Goal: Transaction & Acquisition: Purchase product/service

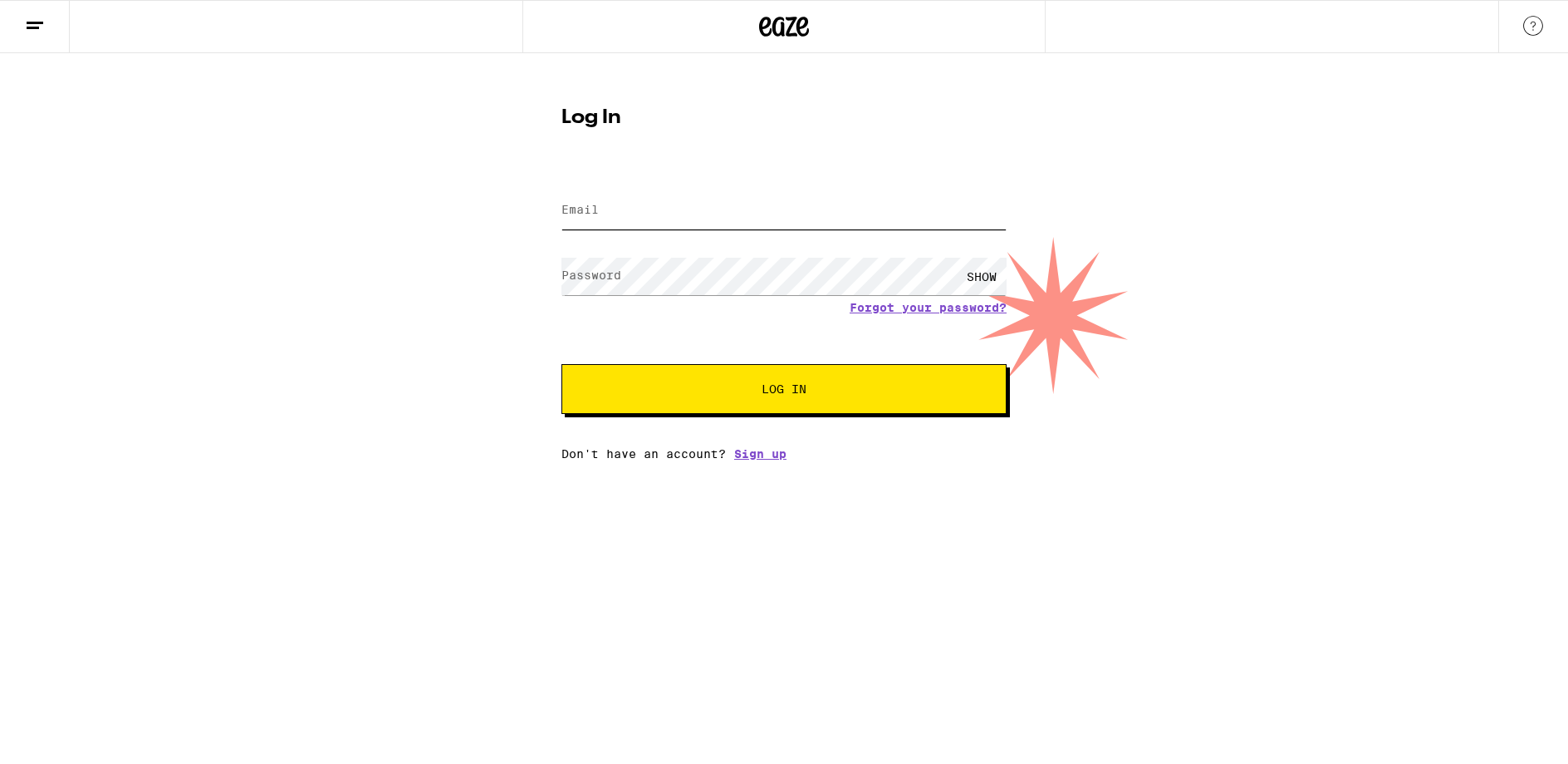
type input "[EMAIL_ADDRESS][DOMAIN_NAME]"
click at [982, 272] on div "SHOW" at bounding box center [982, 276] width 49 height 37
click at [755, 392] on span "Log In" at bounding box center [784, 389] width 311 height 11
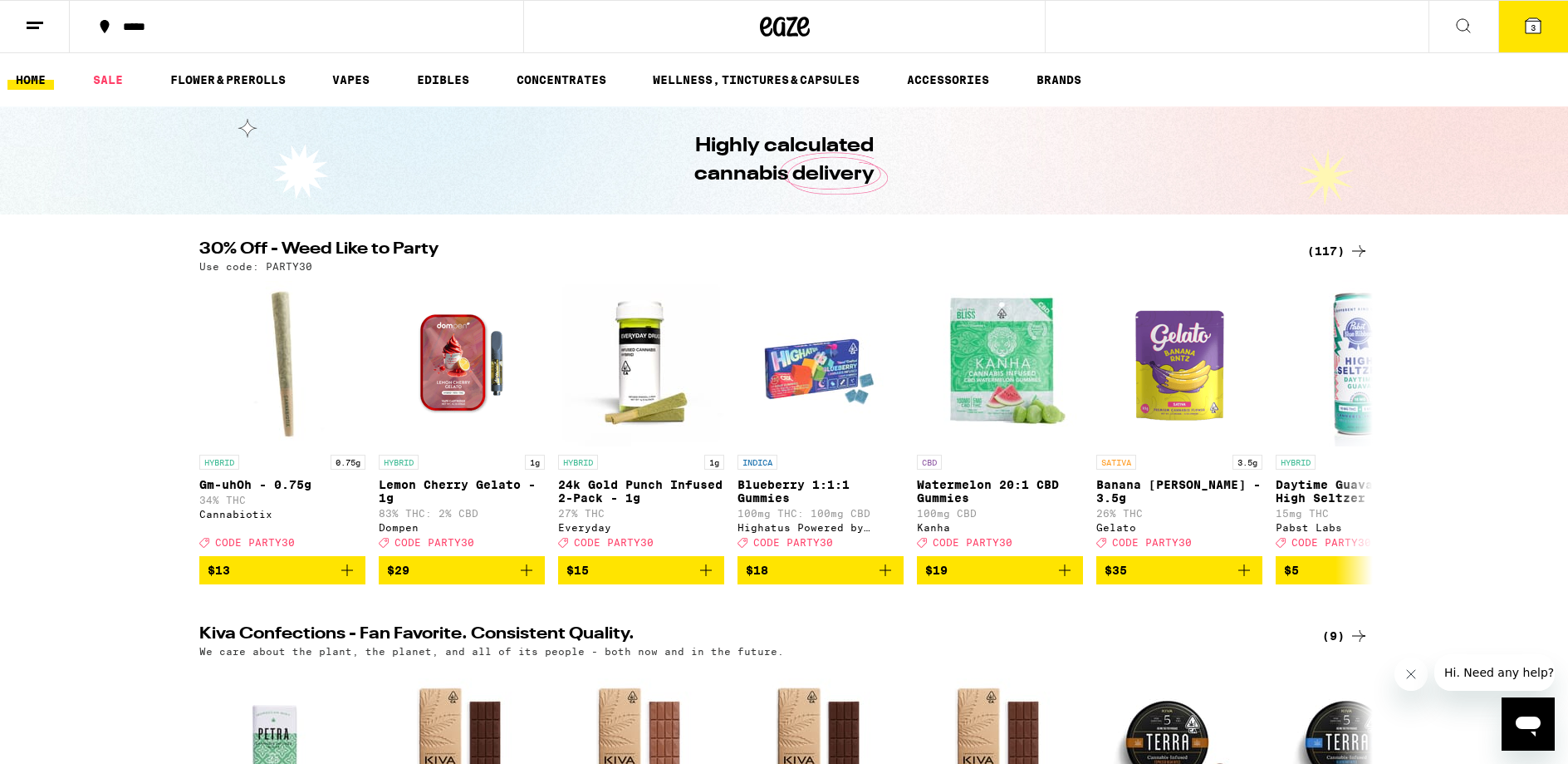
click at [1360, 249] on icon at bounding box center [1358, 251] width 20 height 20
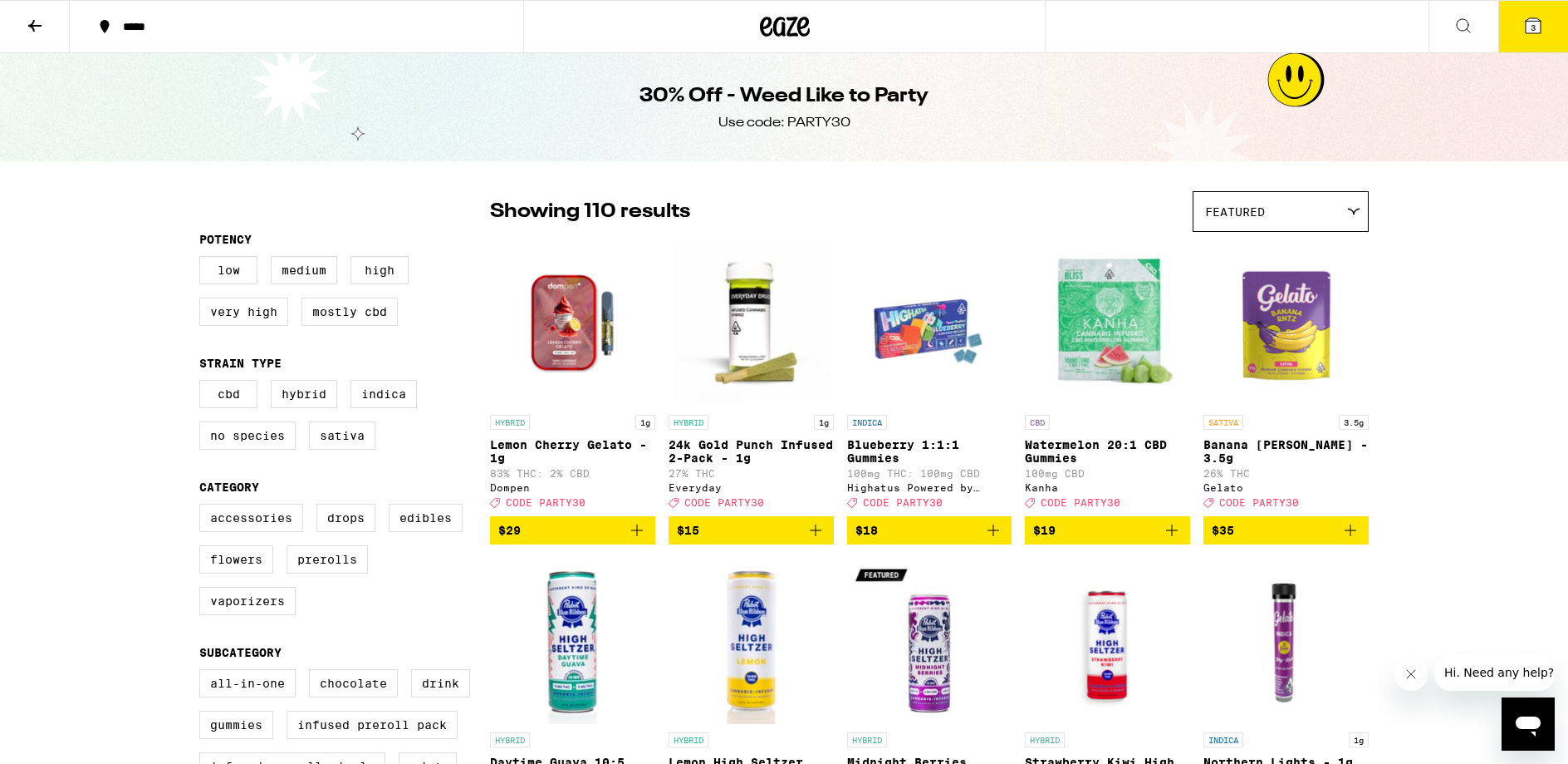
click at [38, 29] on icon at bounding box center [34, 26] width 20 height 20
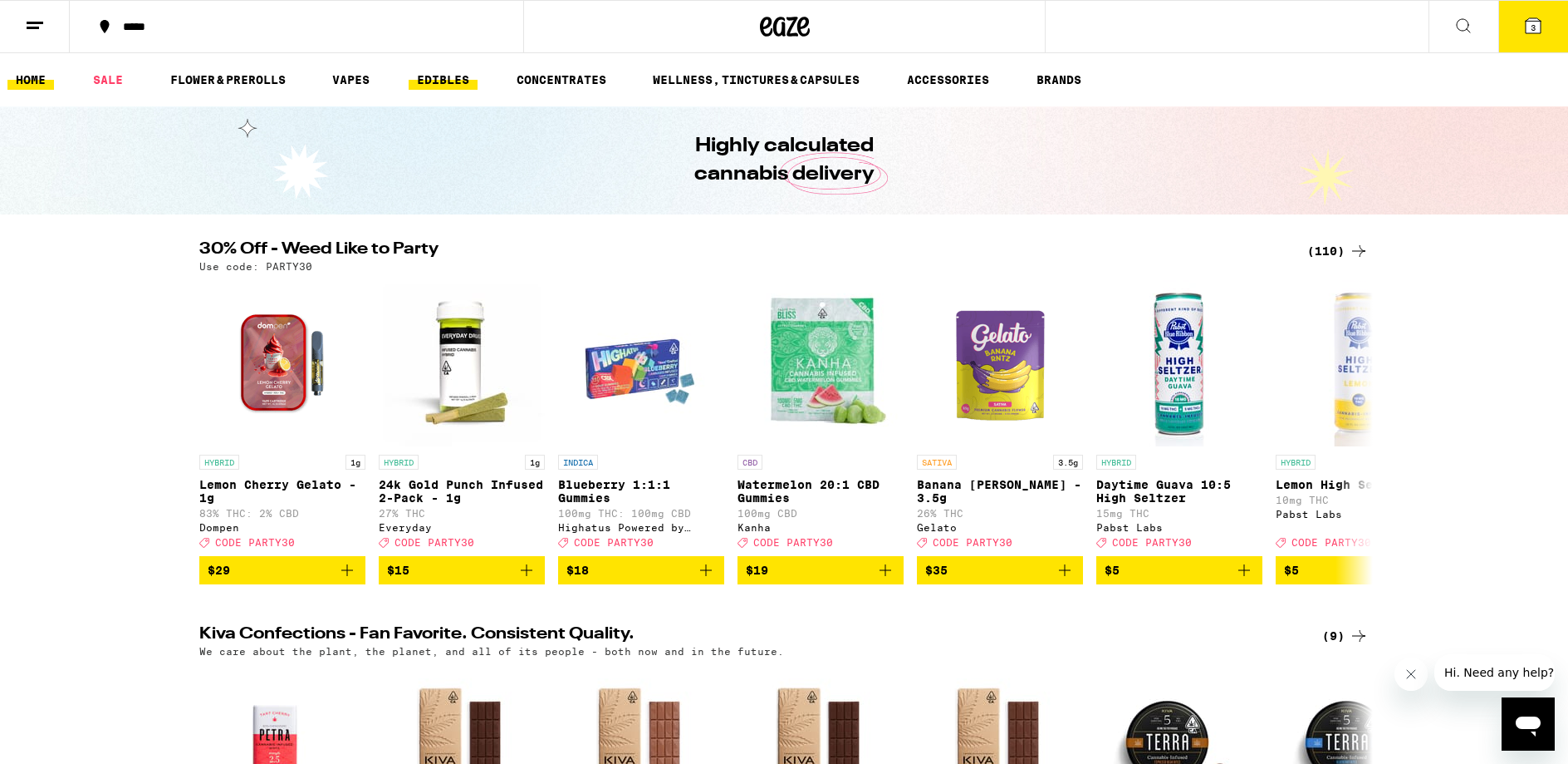
click at [441, 74] on link "EDIBLES" at bounding box center [443, 79] width 69 height 20
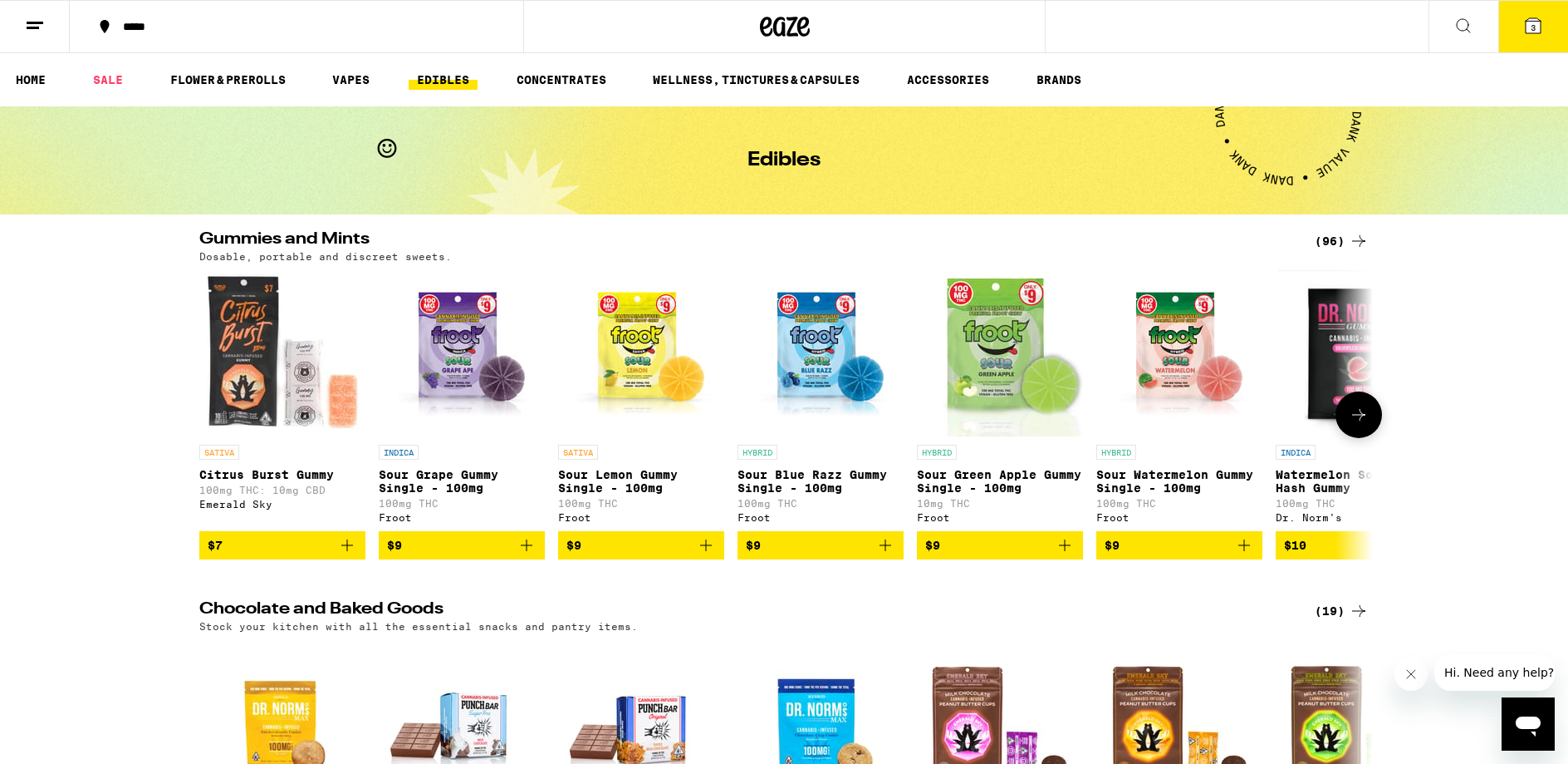
click at [1370, 422] on button at bounding box center [1358, 414] width 47 height 47
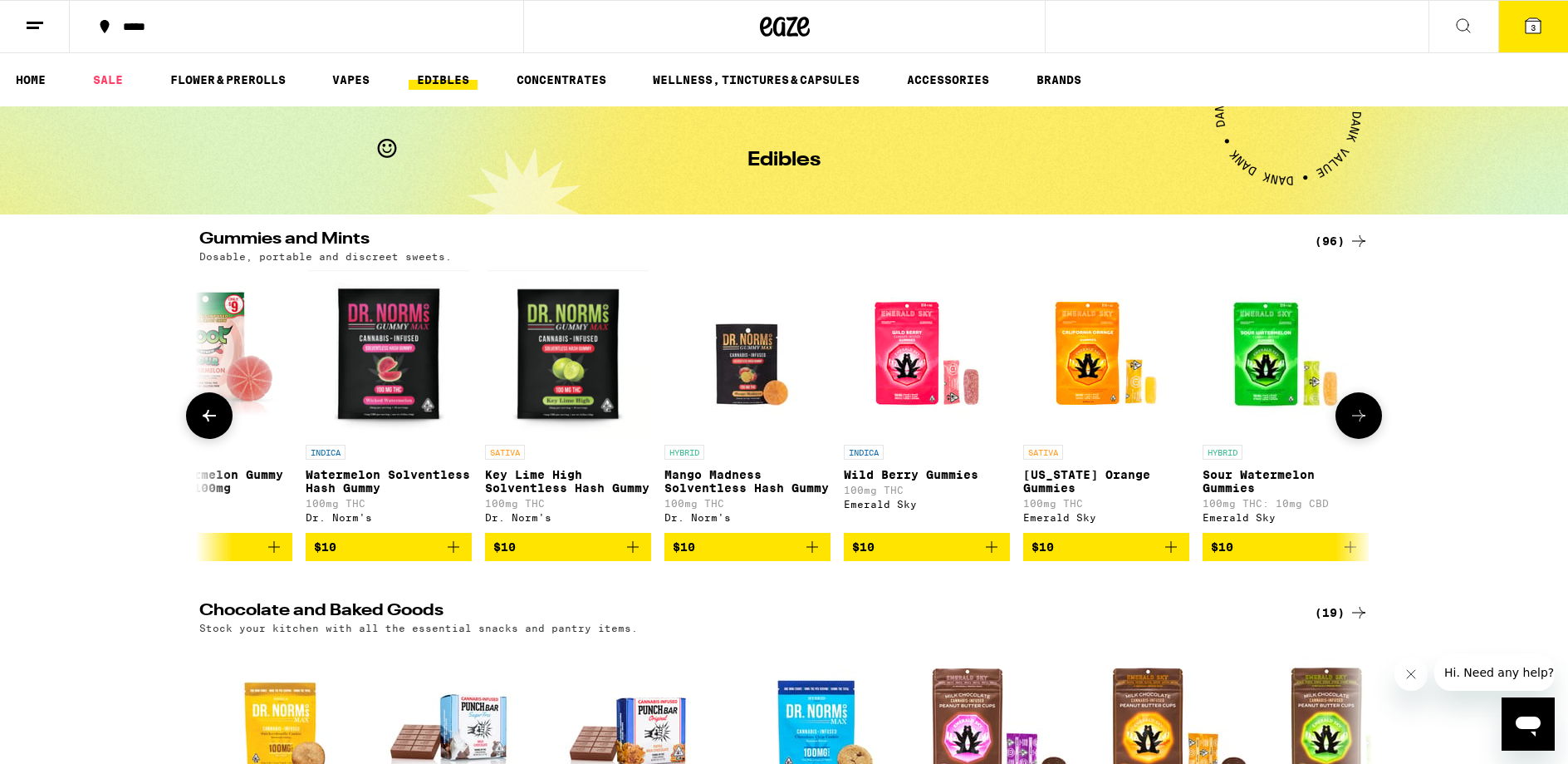
scroll to position [0, 989]
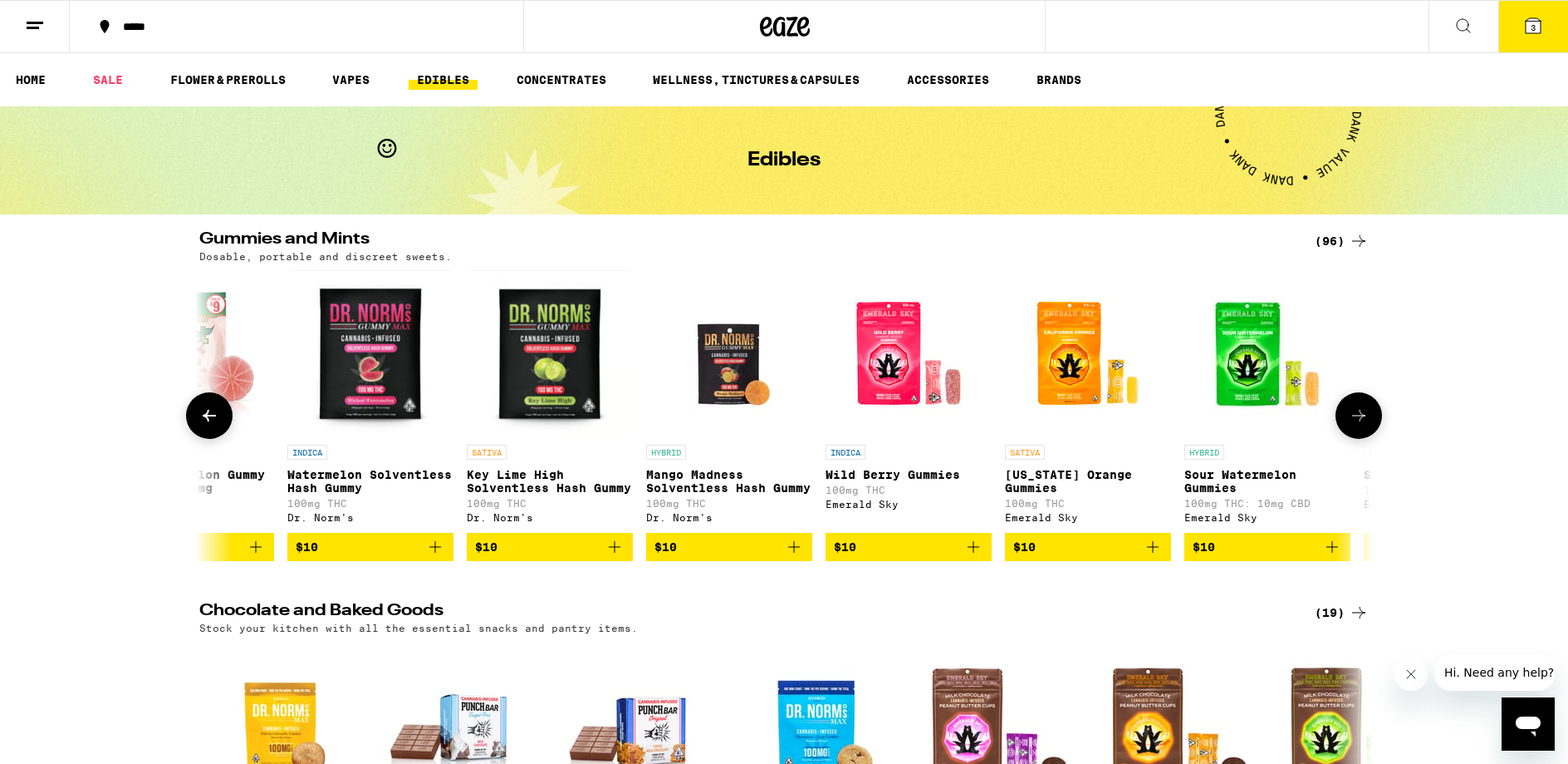
click at [206, 426] on icon at bounding box center [209, 415] width 20 height 20
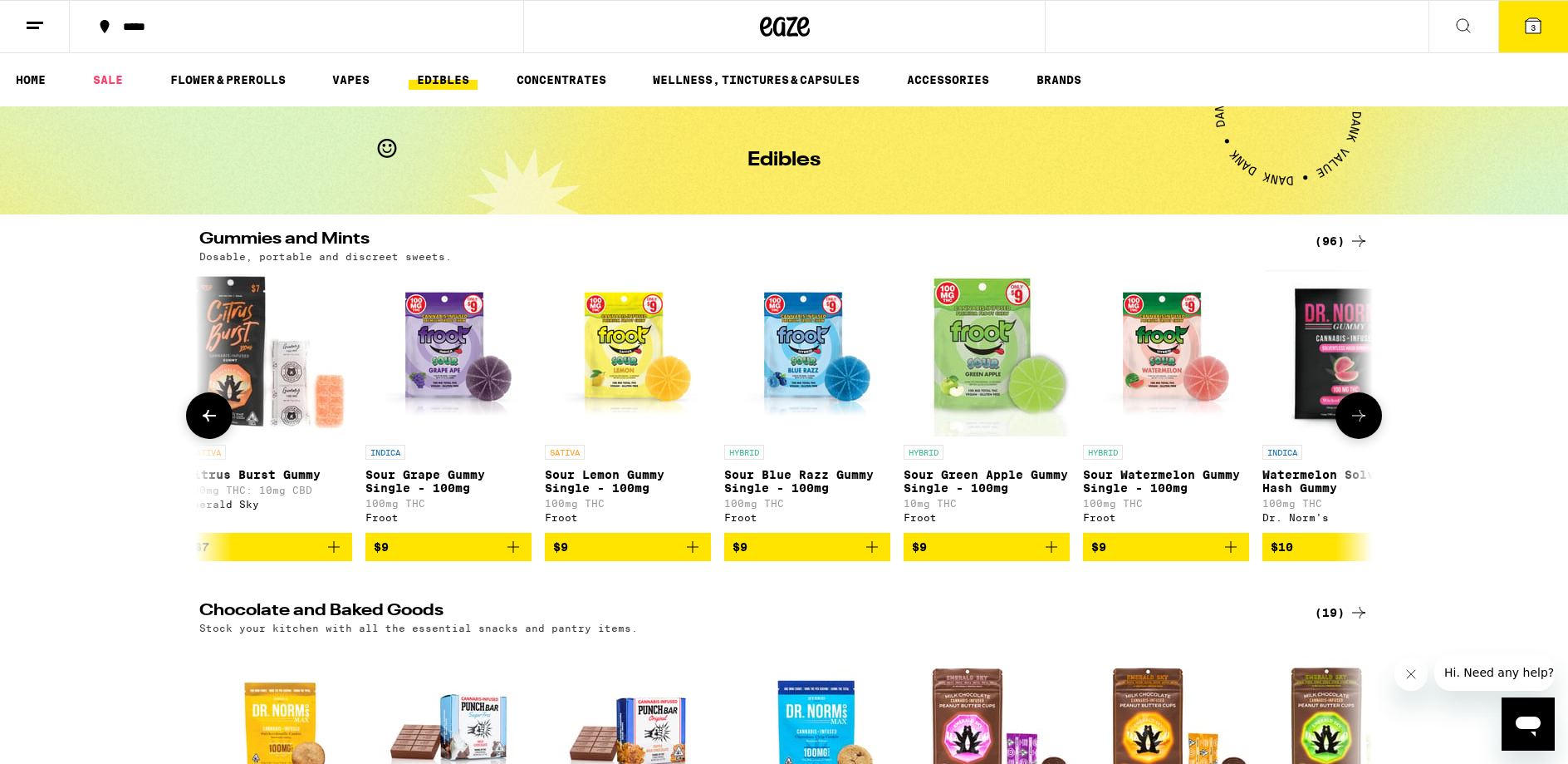
scroll to position [0, 0]
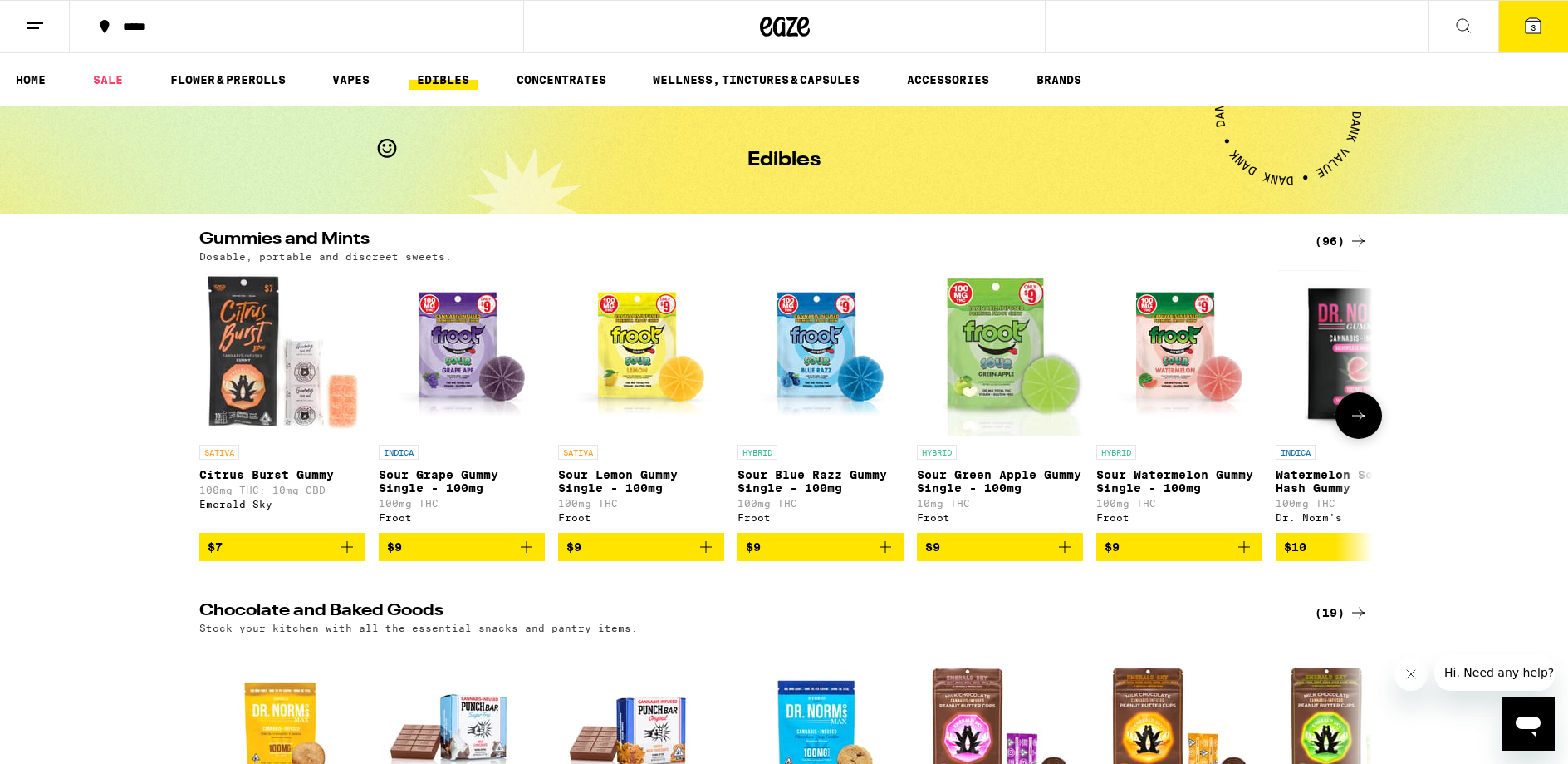
click at [1354, 420] on icon at bounding box center [1358, 415] width 20 height 20
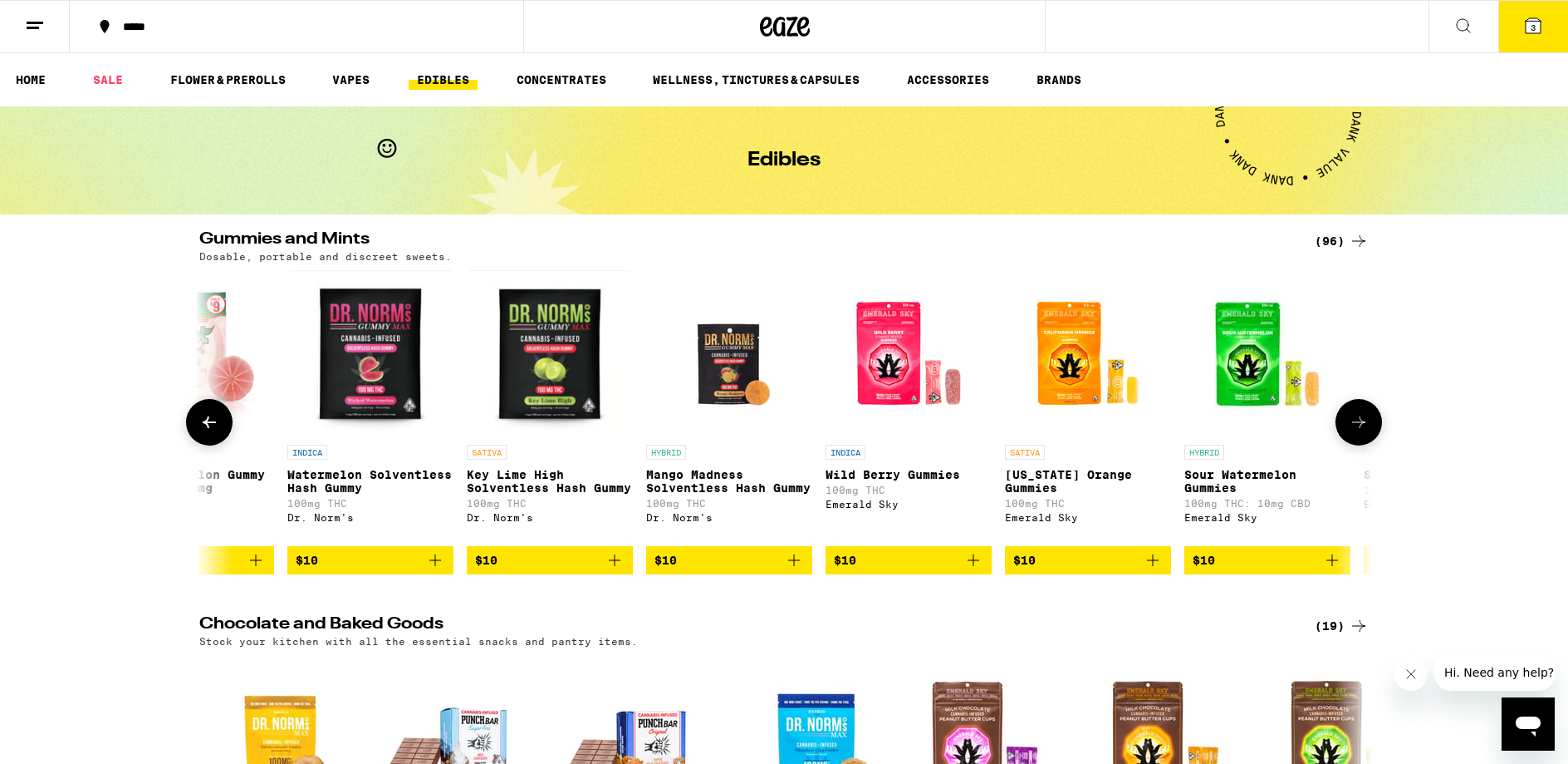
click at [1354, 420] on icon at bounding box center [1358, 422] width 20 height 20
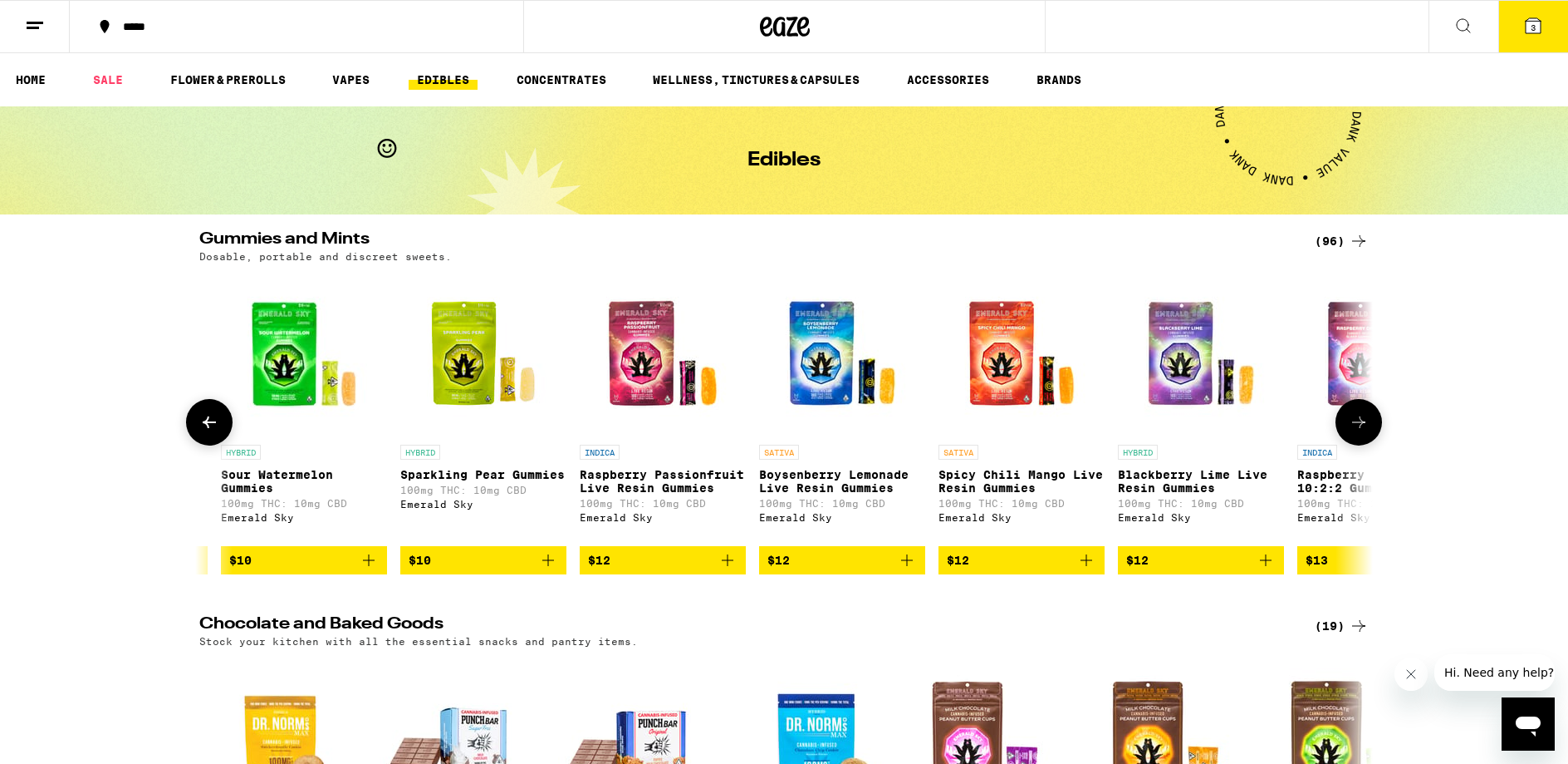
scroll to position [0, 1977]
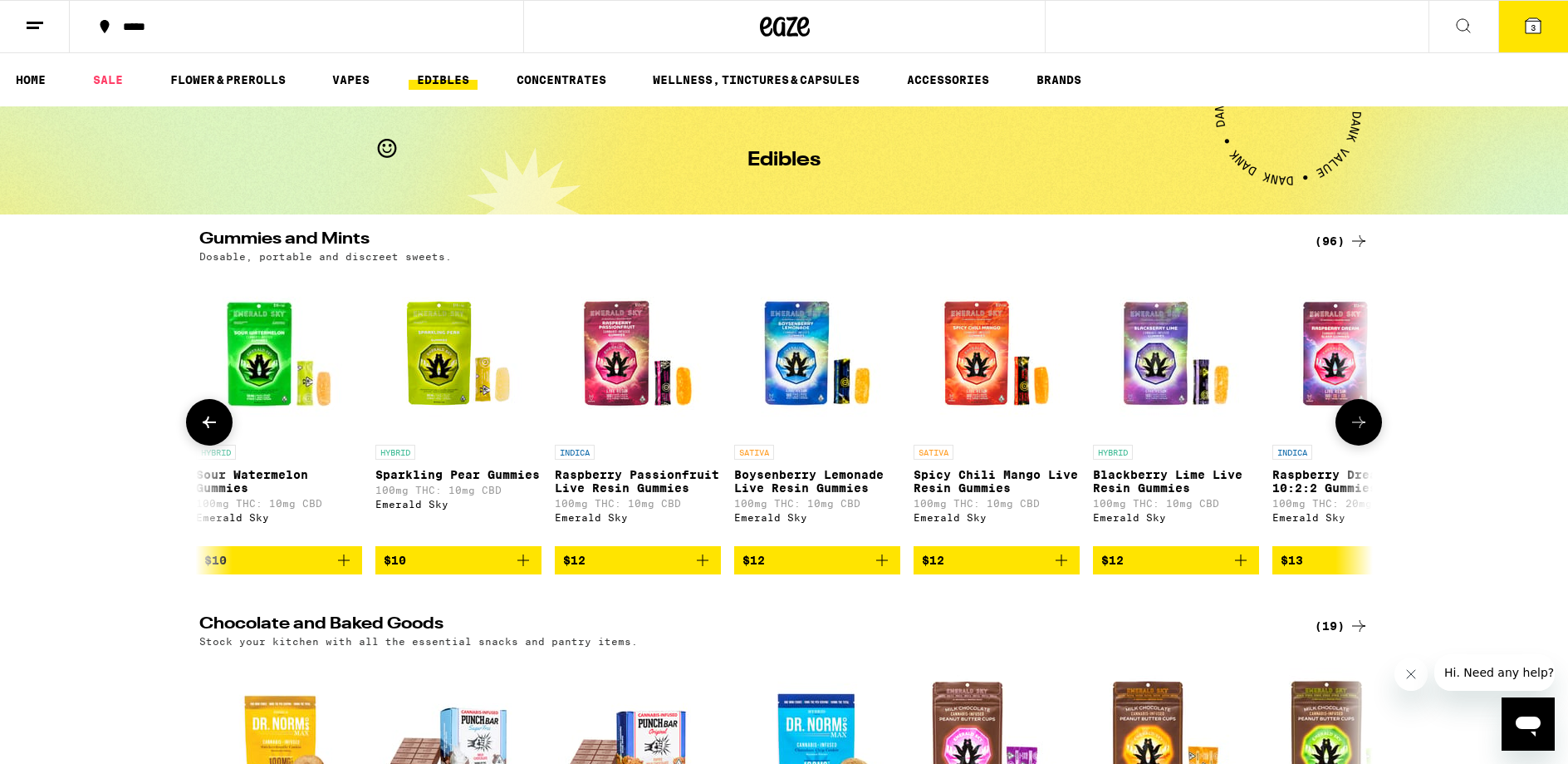
click at [1354, 420] on icon at bounding box center [1358, 422] width 20 height 20
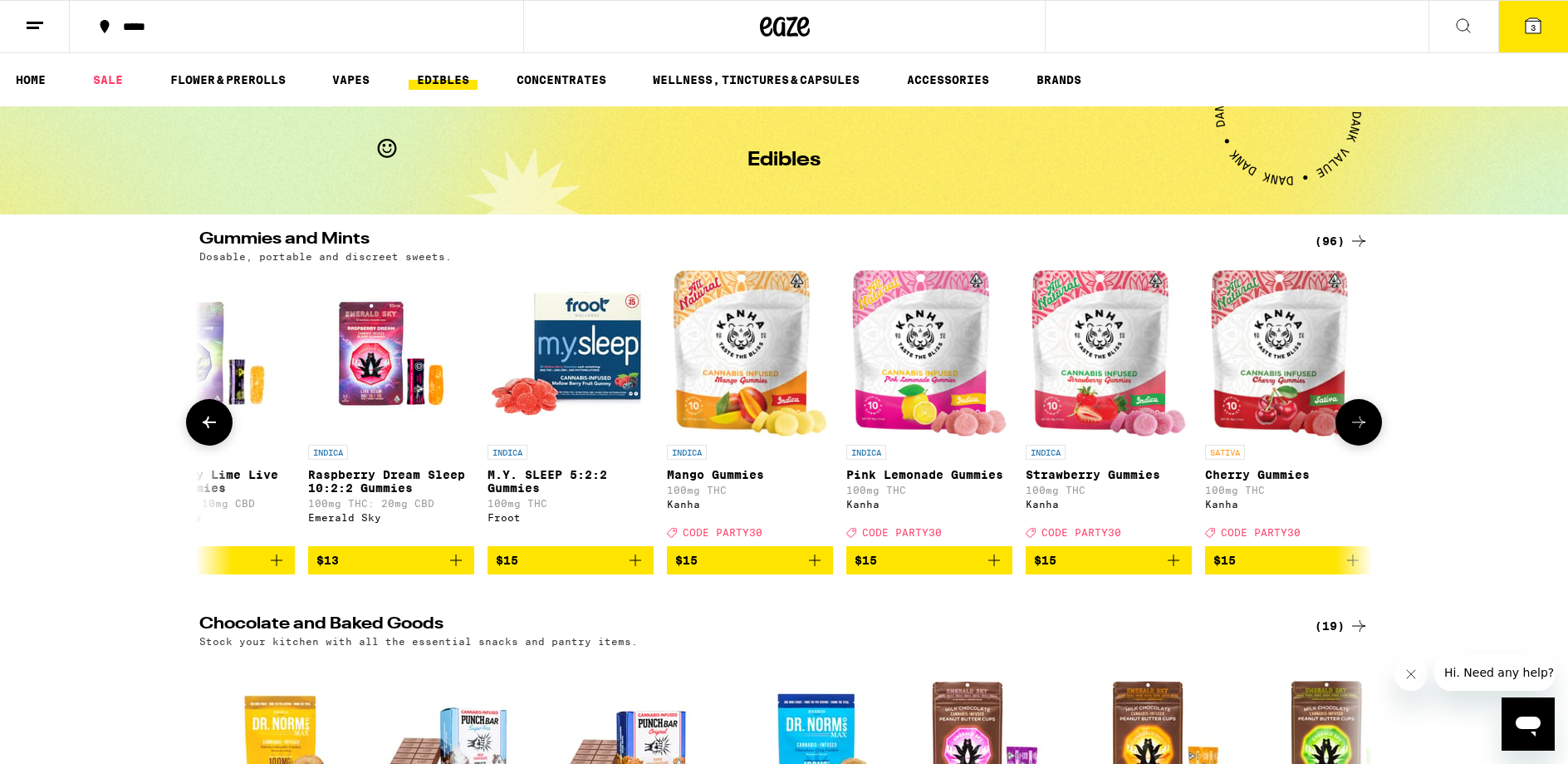
scroll to position [0, 2966]
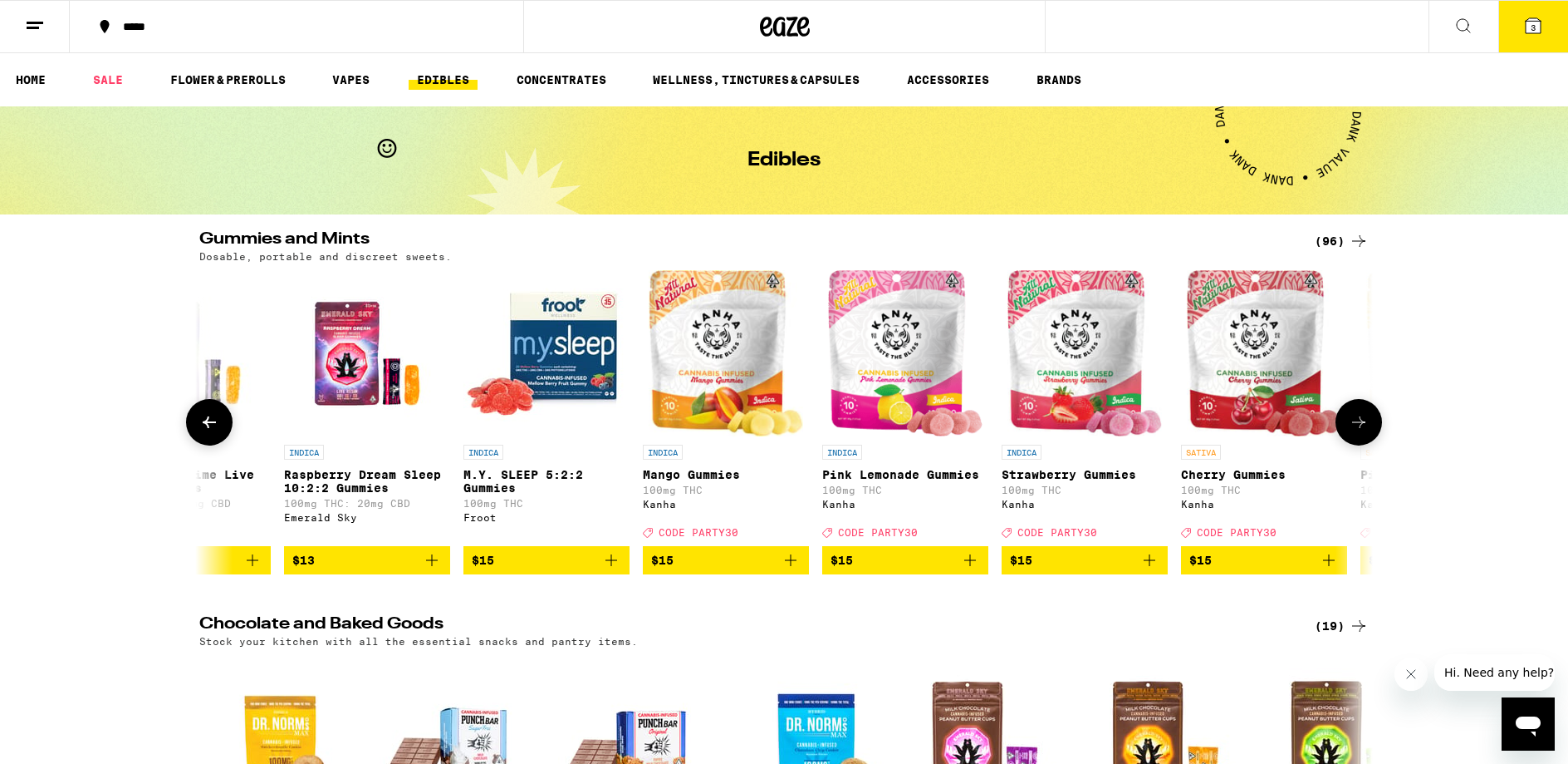
click at [1354, 420] on icon at bounding box center [1358, 422] width 20 height 20
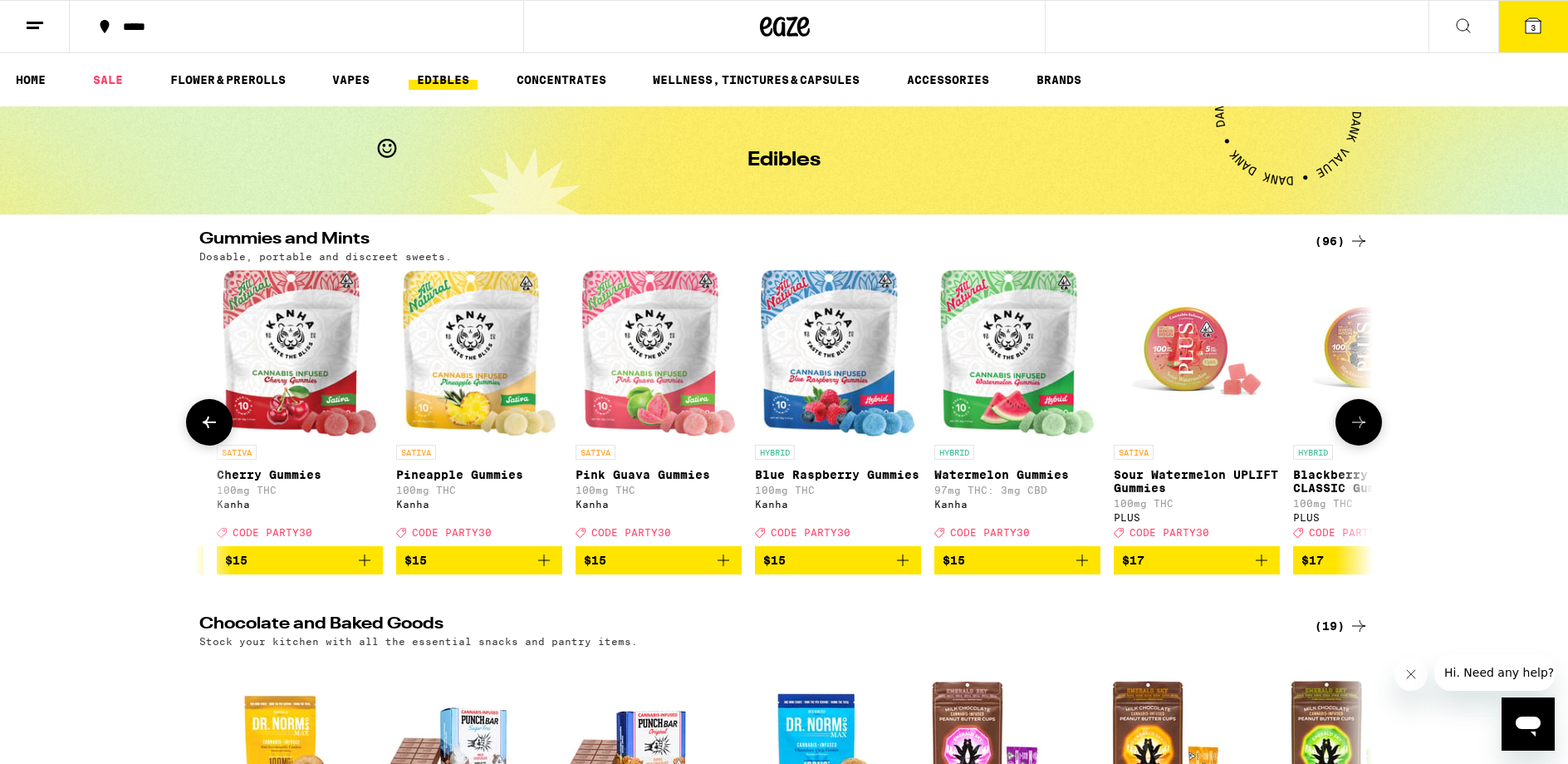
scroll to position [0, 3954]
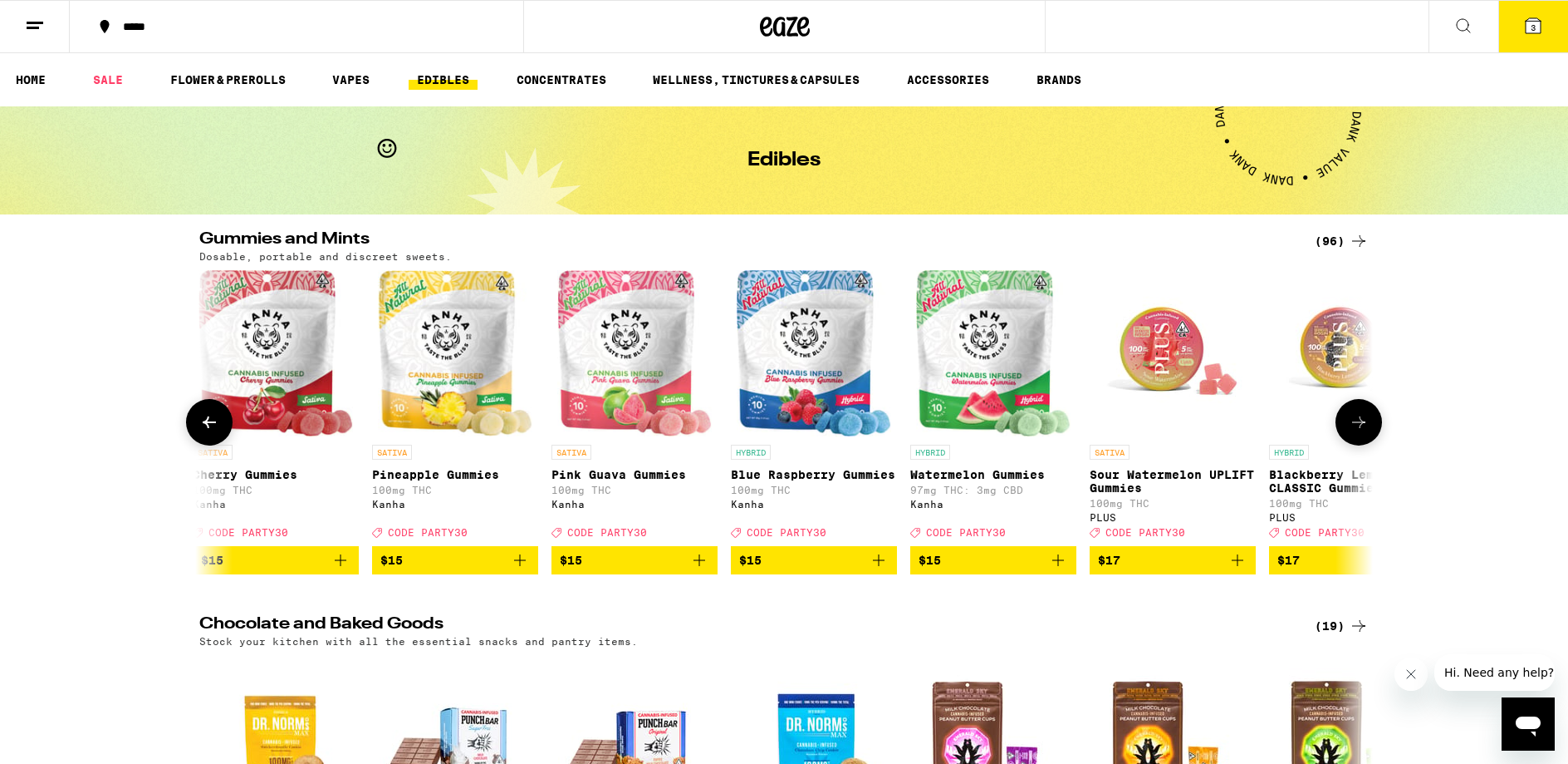
click at [1354, 420] on icon at bounding box center [1358, 422] width 20 height 20
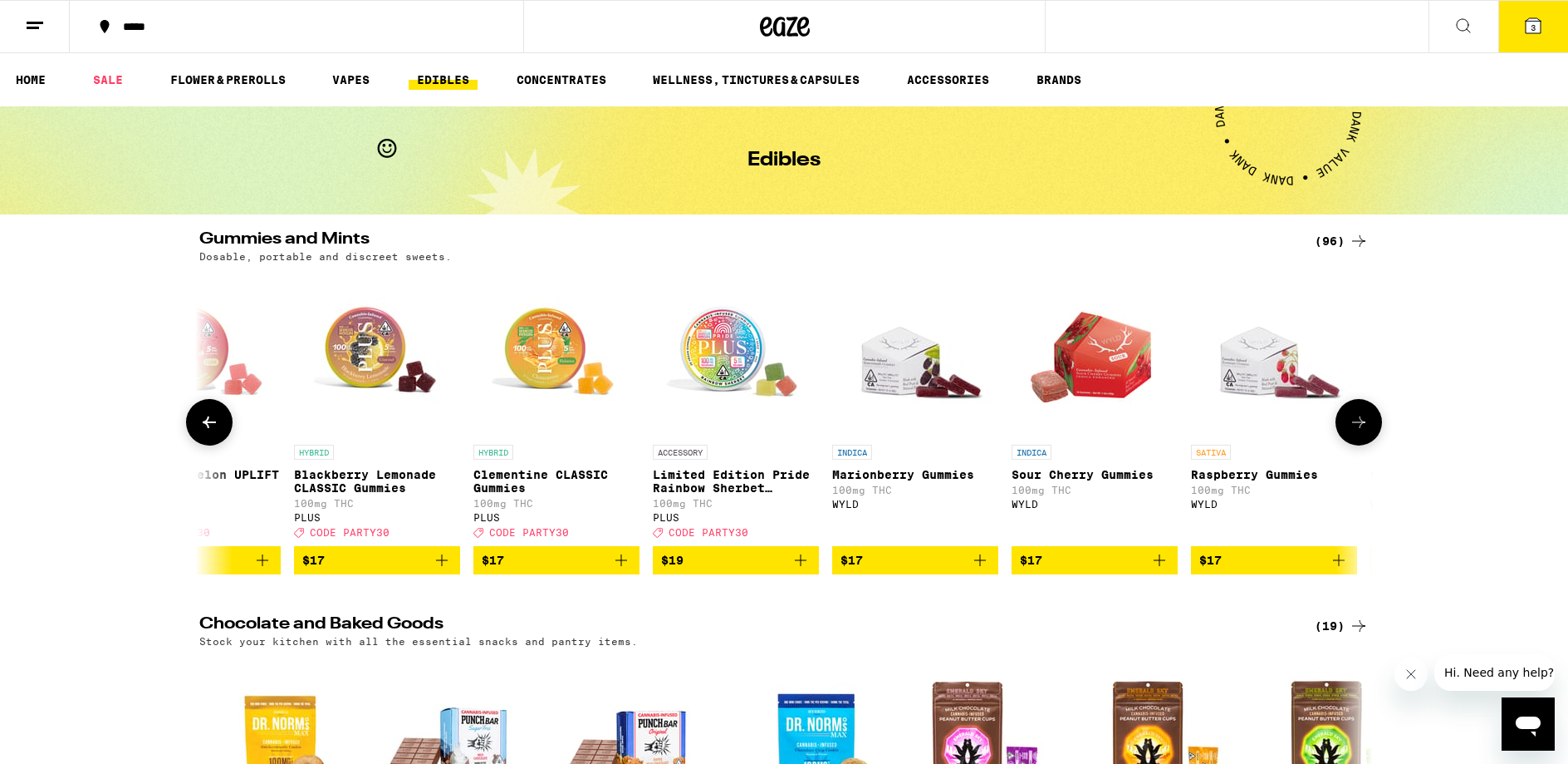
scroll to position [0, 4942]
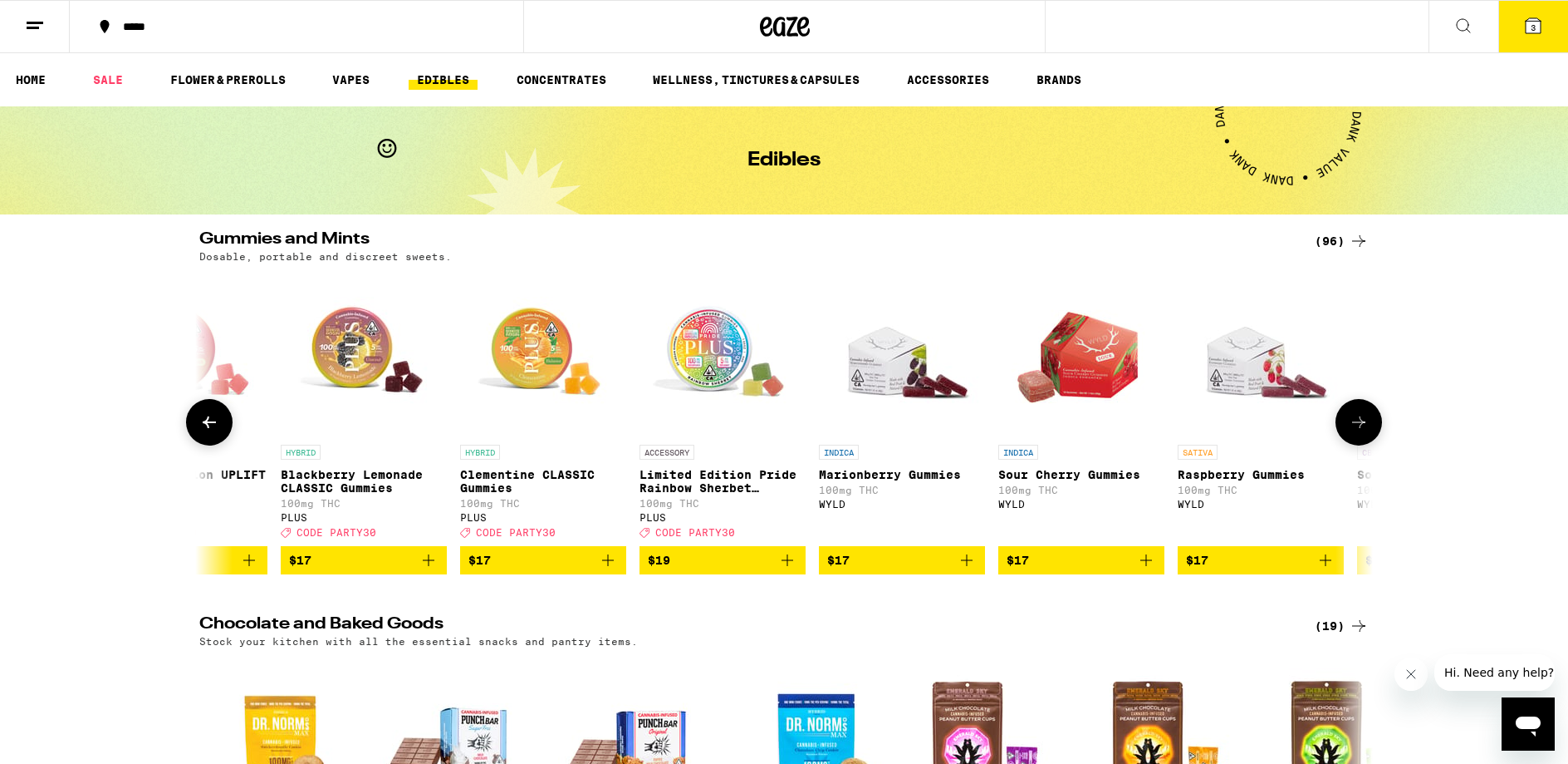
click at [1355, 430] on icon at bounding box center [1358, 422] width 20 height 20
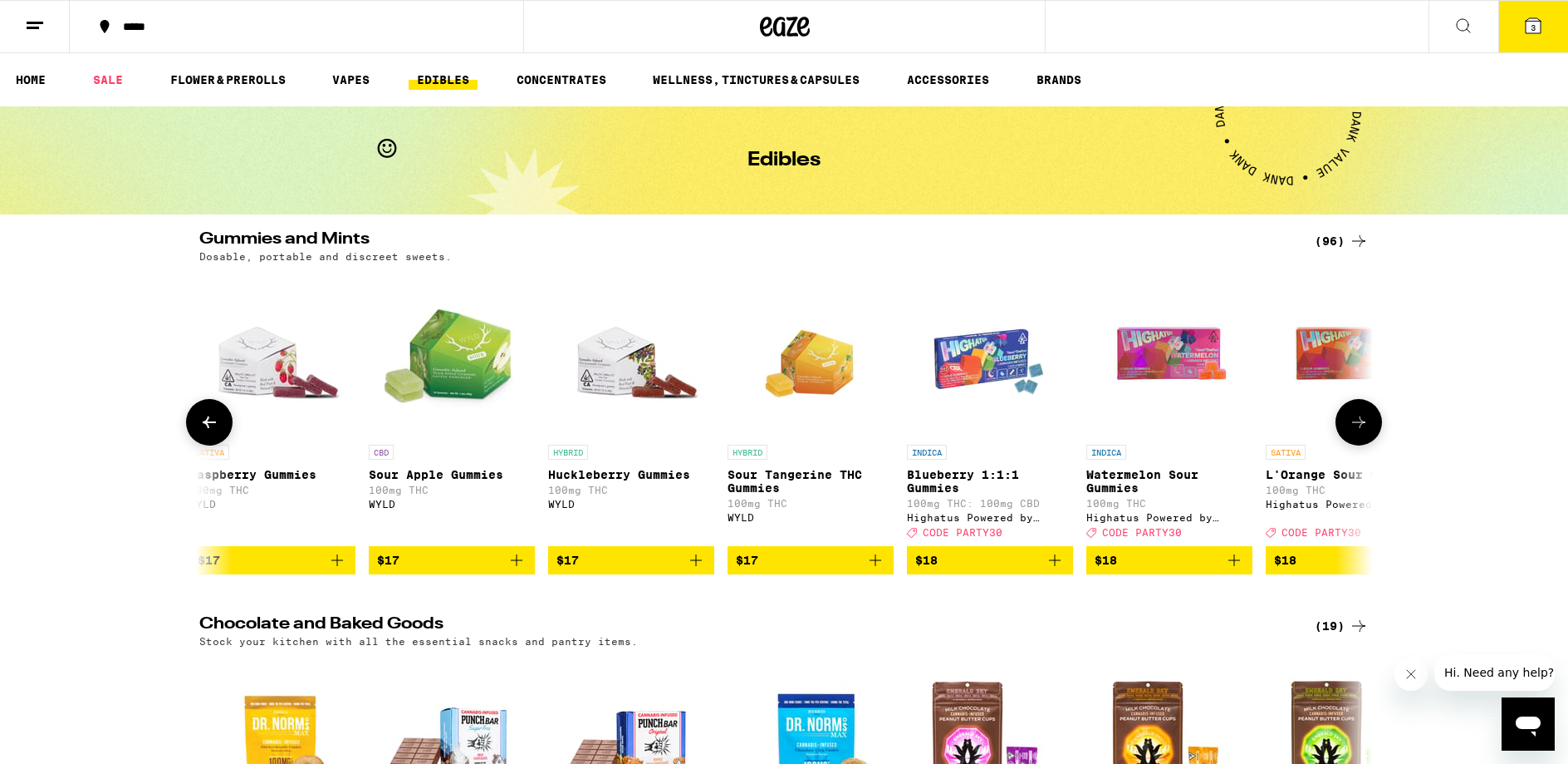
click at [1355, 430] on icon at bounding box center [1358, 422] width 20 height 20
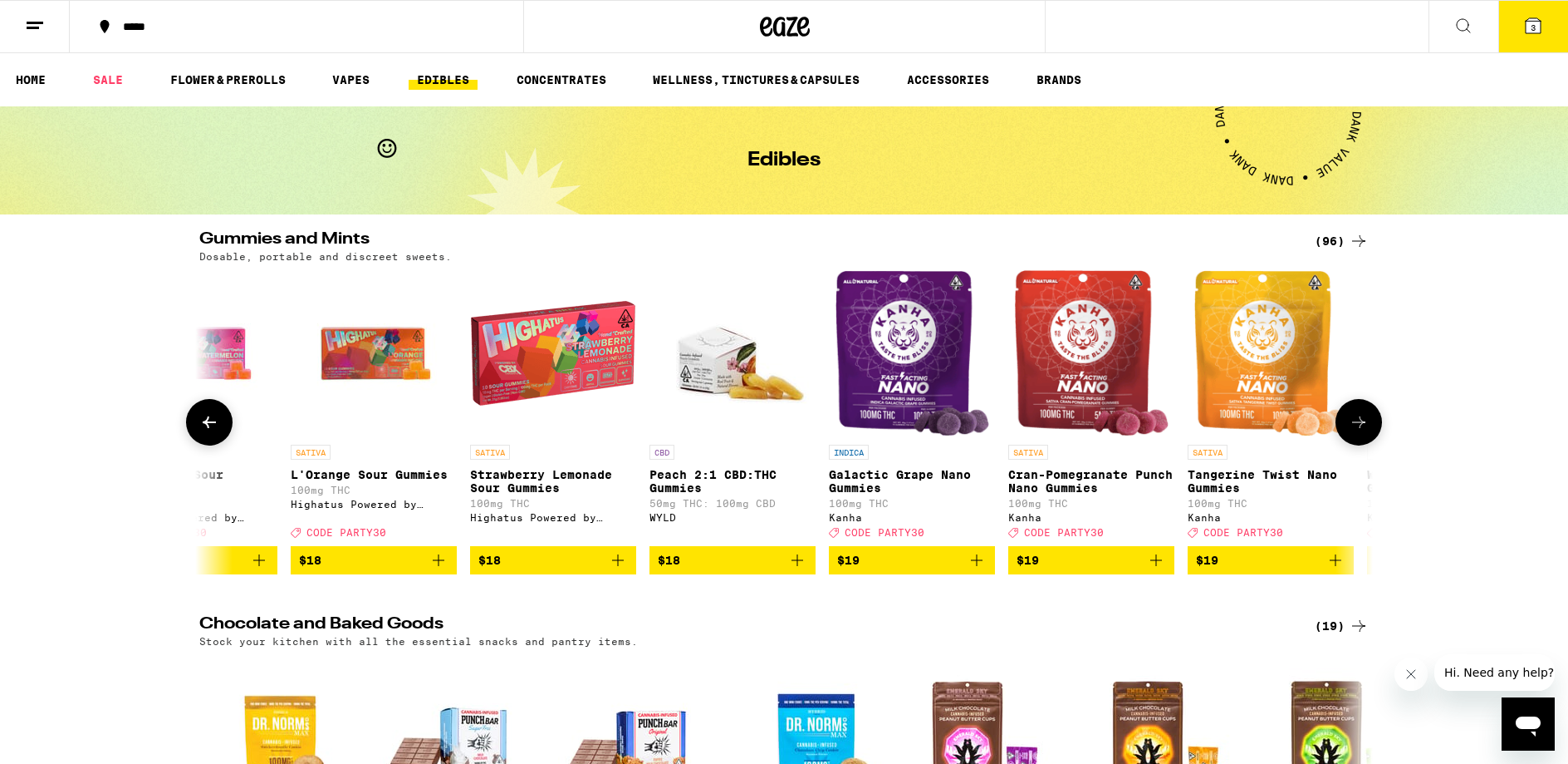
scroll to position [0, 6920]
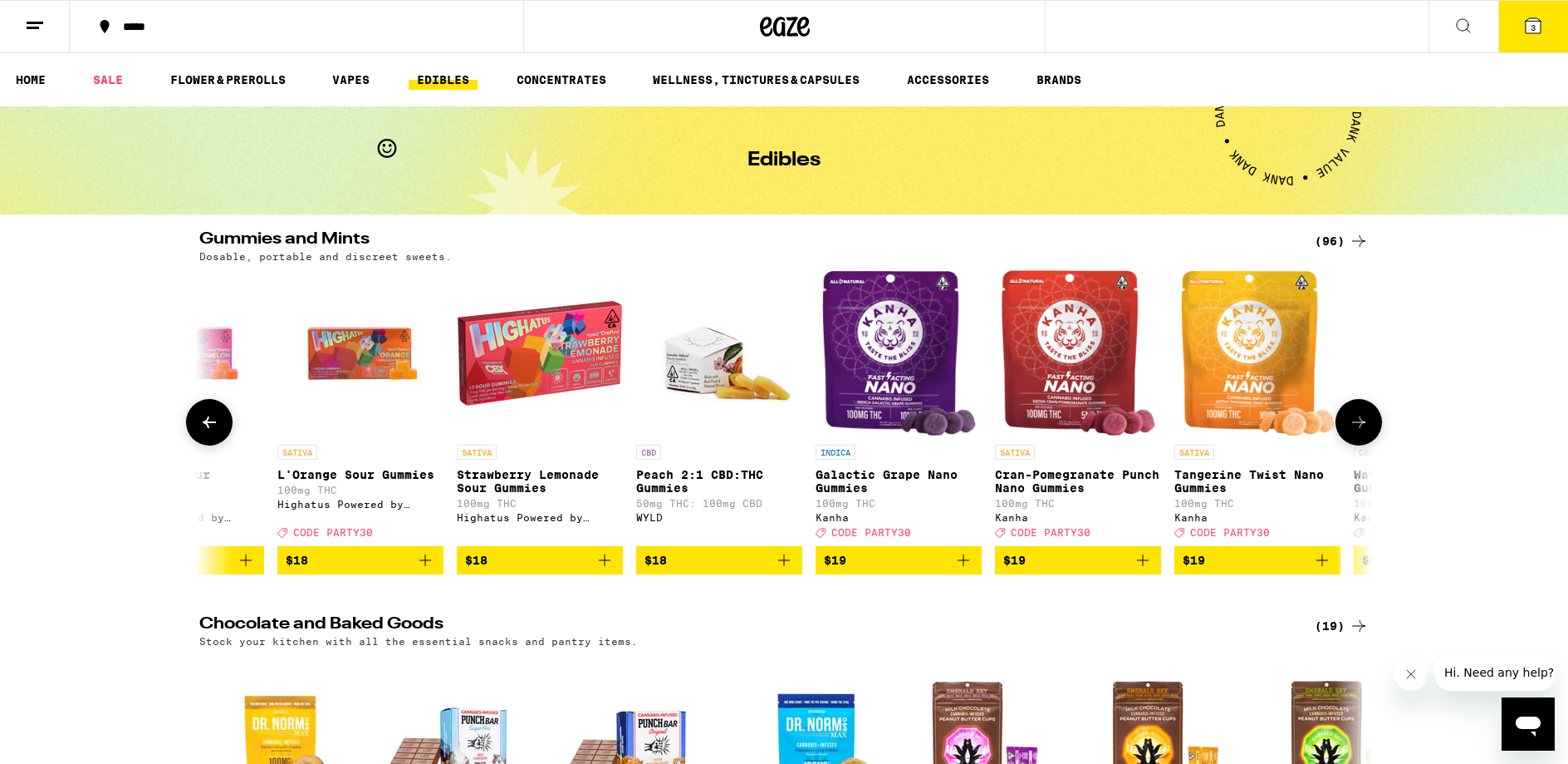
click at [1355, 430] on icon at bounding box center [1358, 422] width 20 height 20
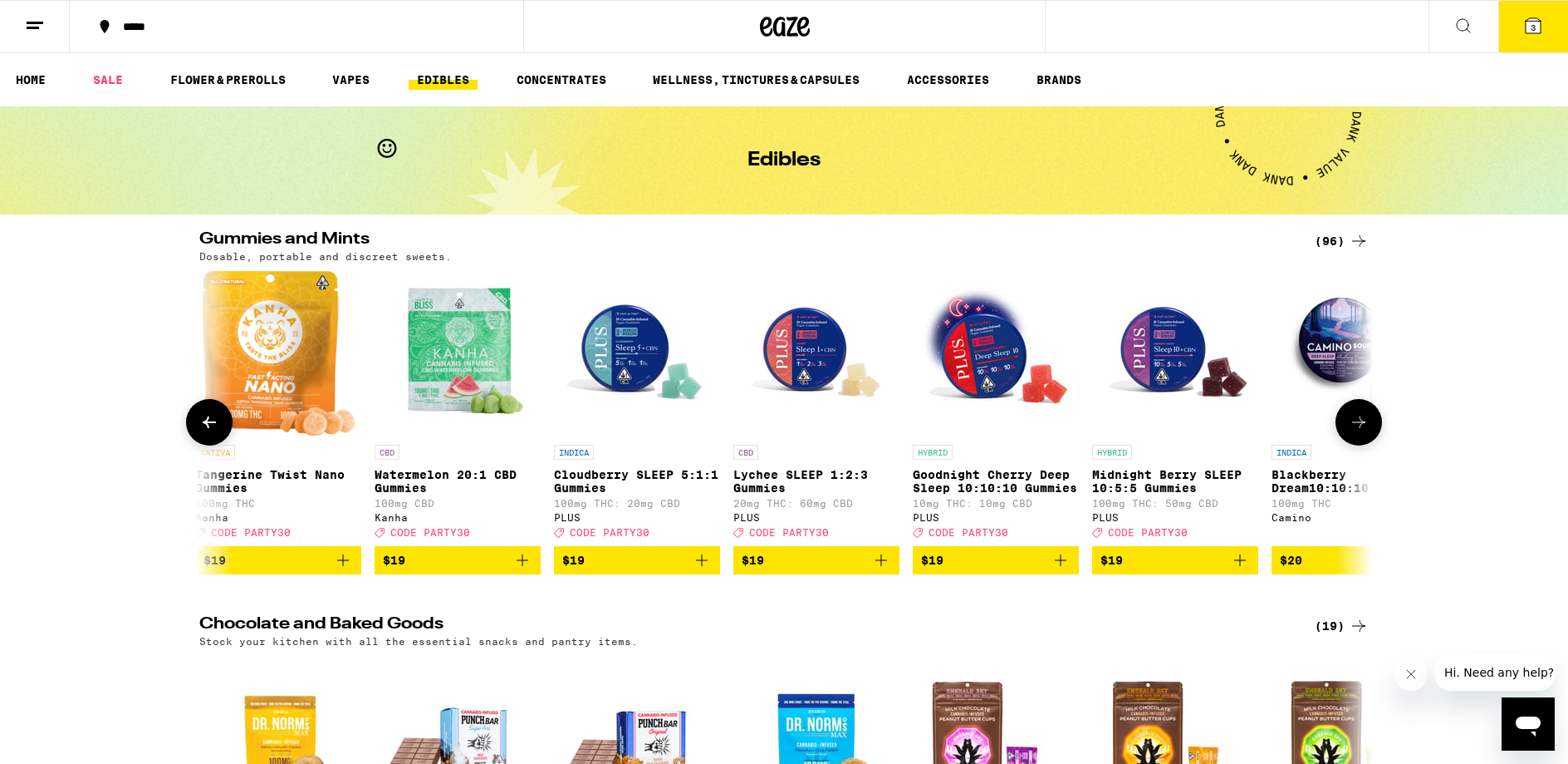
scroll to position [0, 7908]
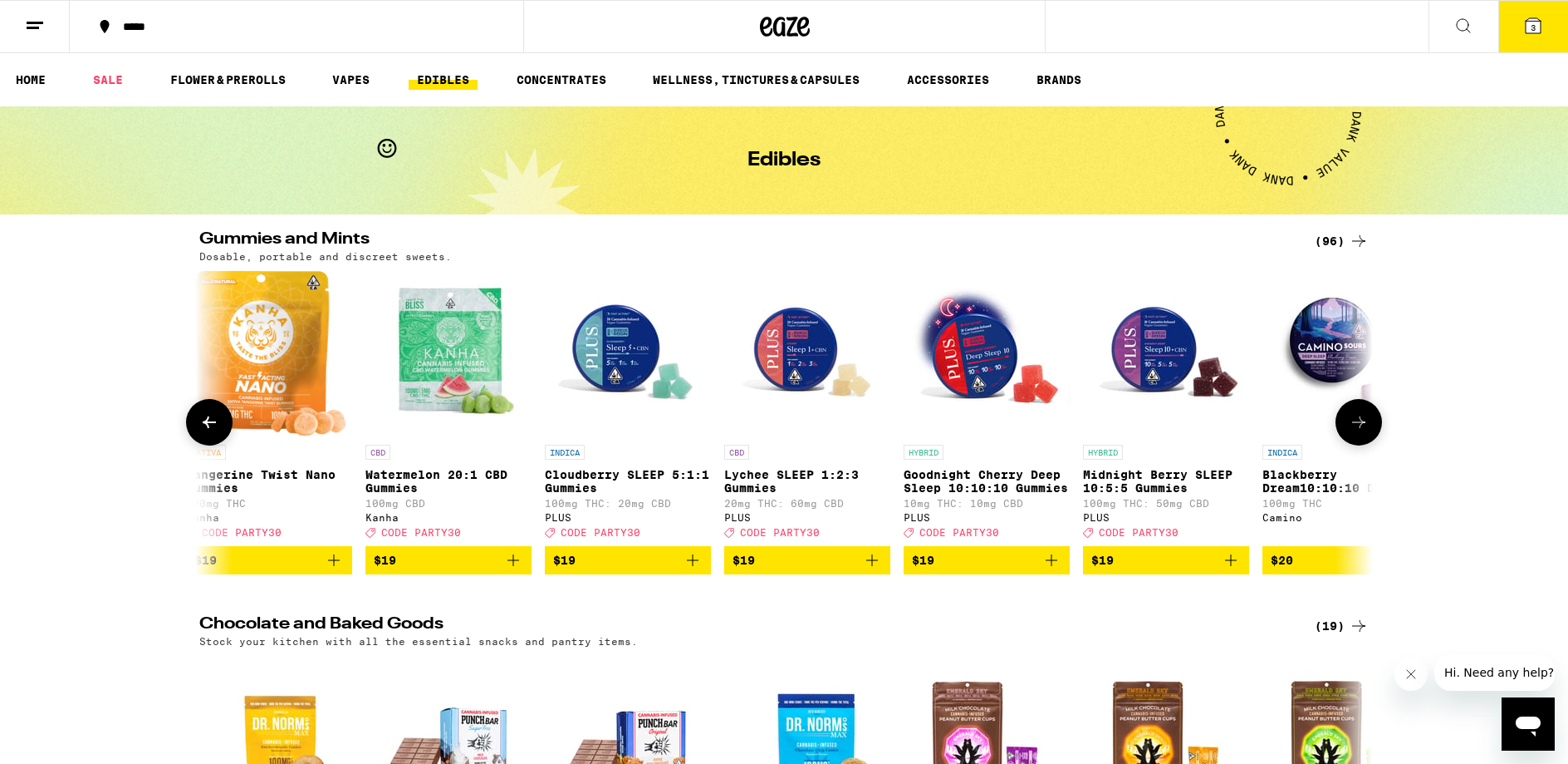
click at [1355, 430] on icon at bounding box center [1358, 422] width 20 height 20
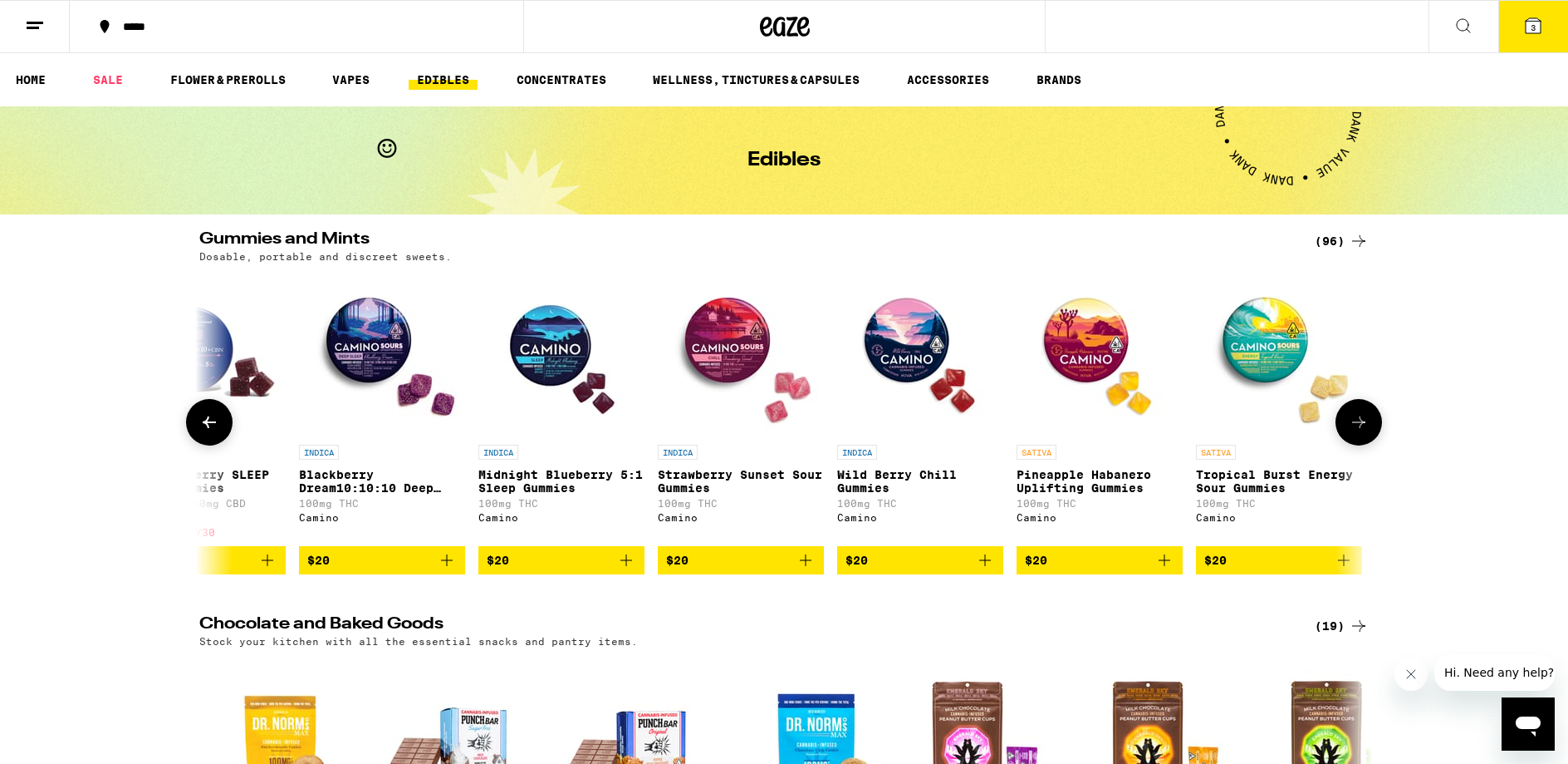
scroll to position [0, 8897]
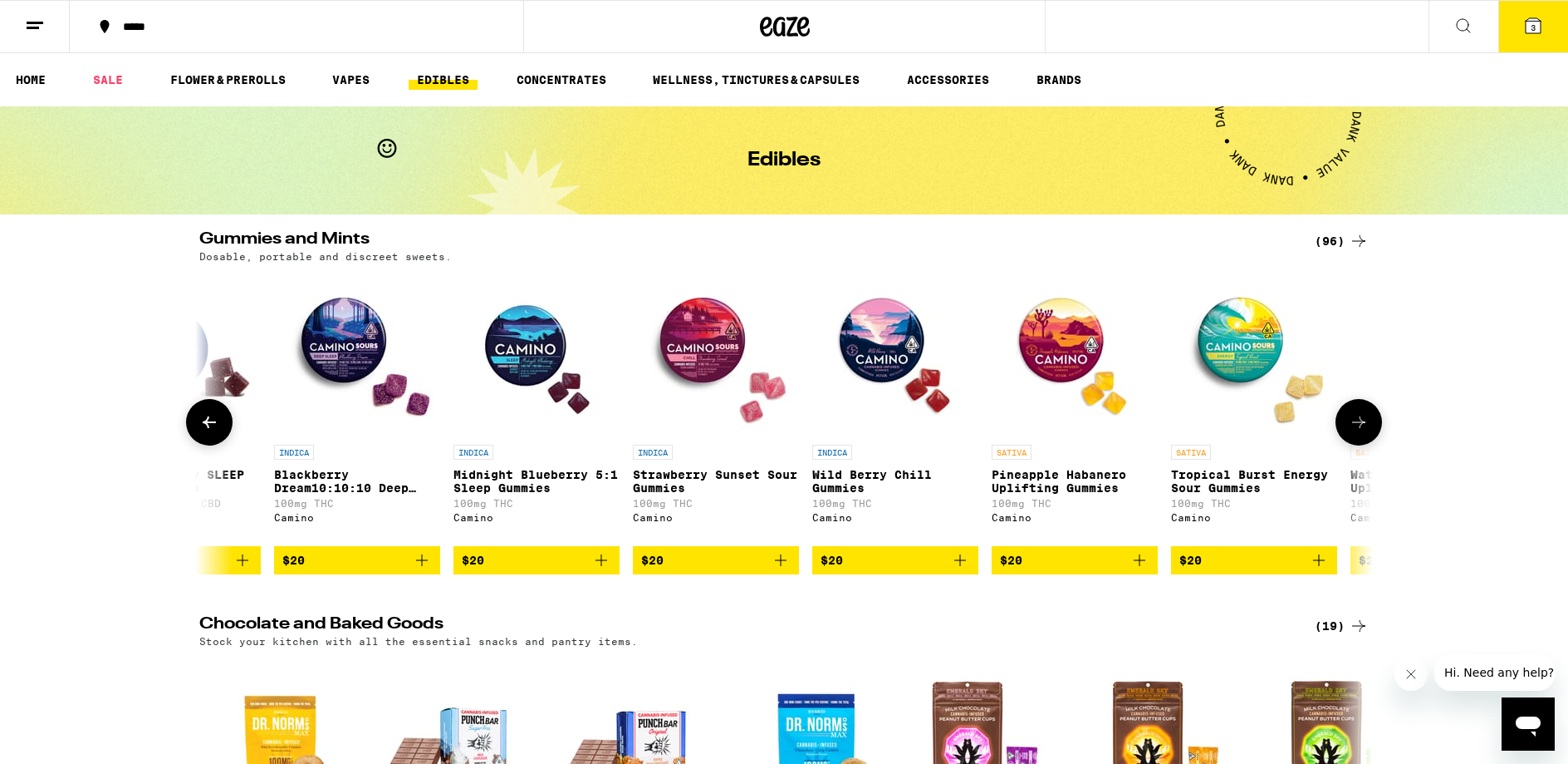
click at [1358, 432] on icon at bounding box center [1358, 422] width 20 height 20
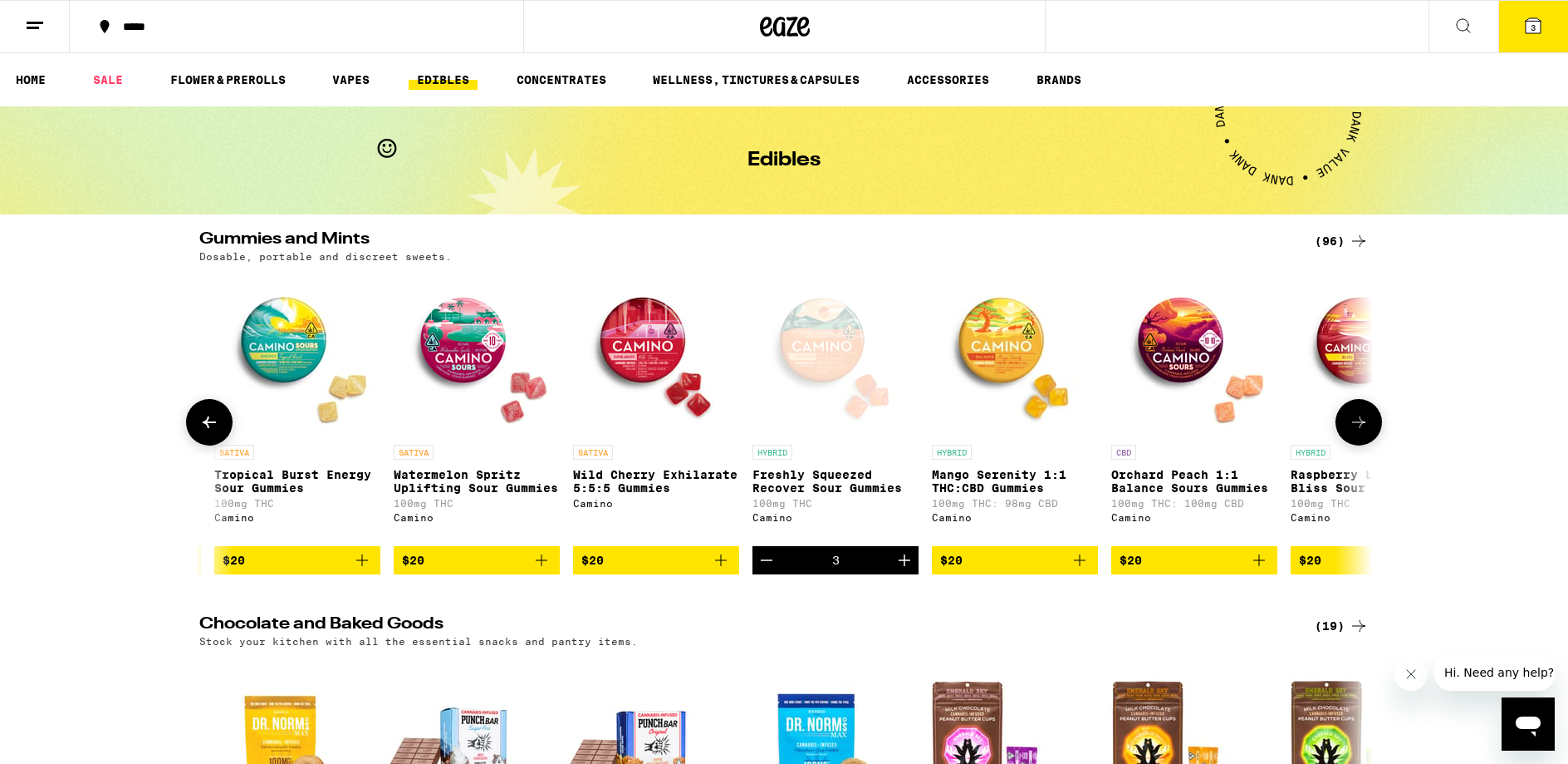
scroll to position [0, 9886]
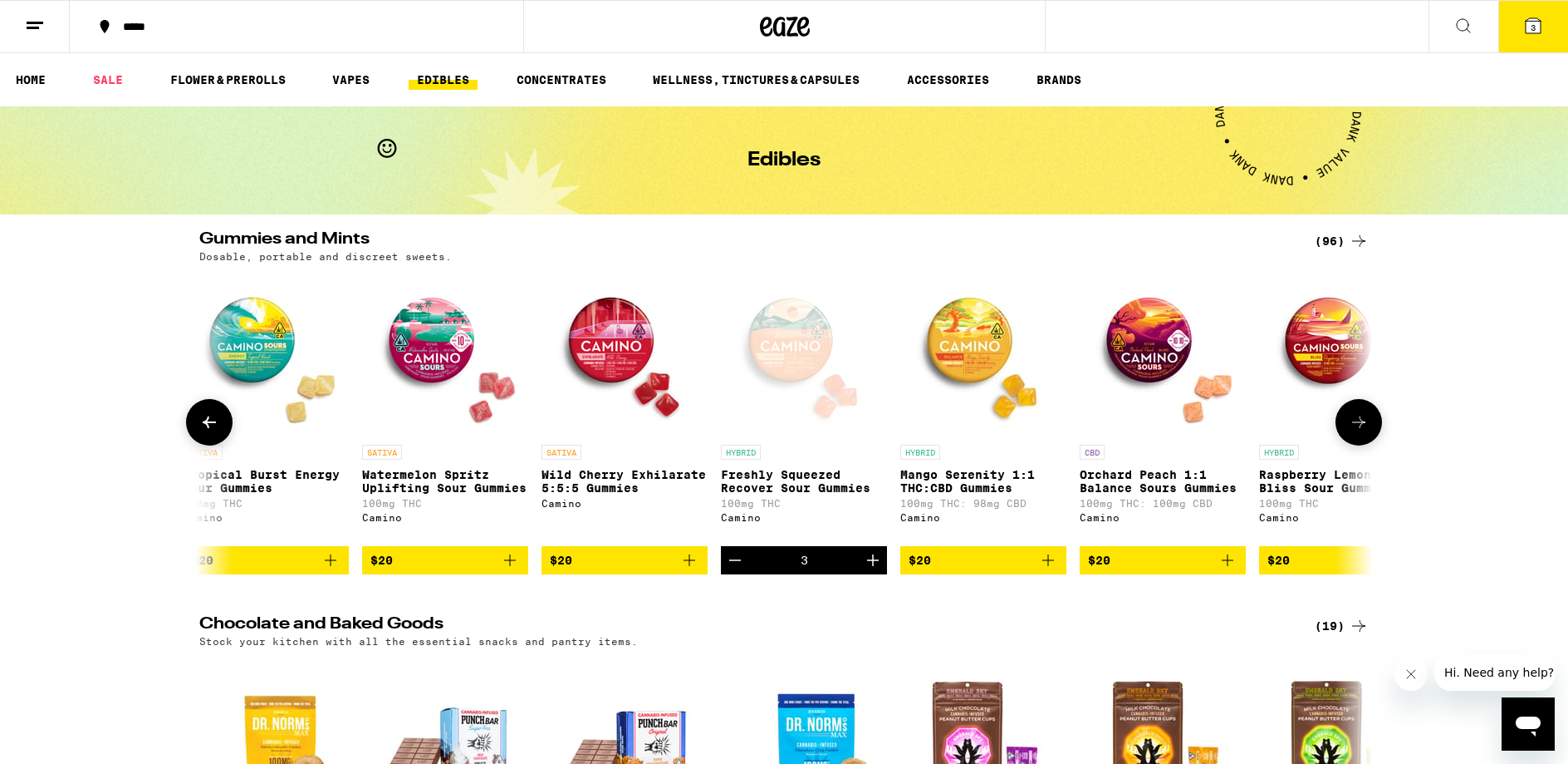
click at [1358, 432] on icon at bounding box center [1358, 422] width 20 height 20
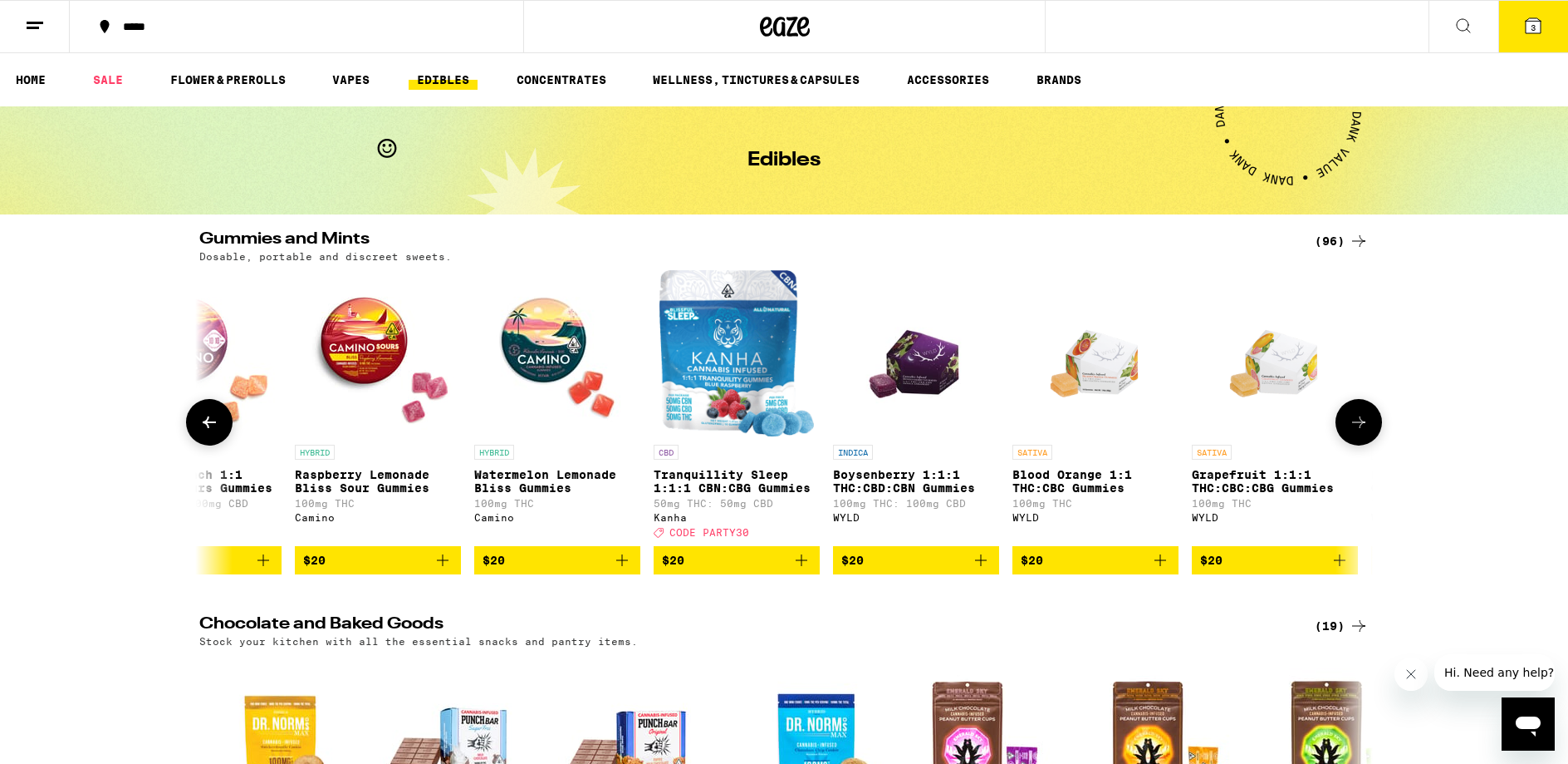
scroll to position [0, 10873]
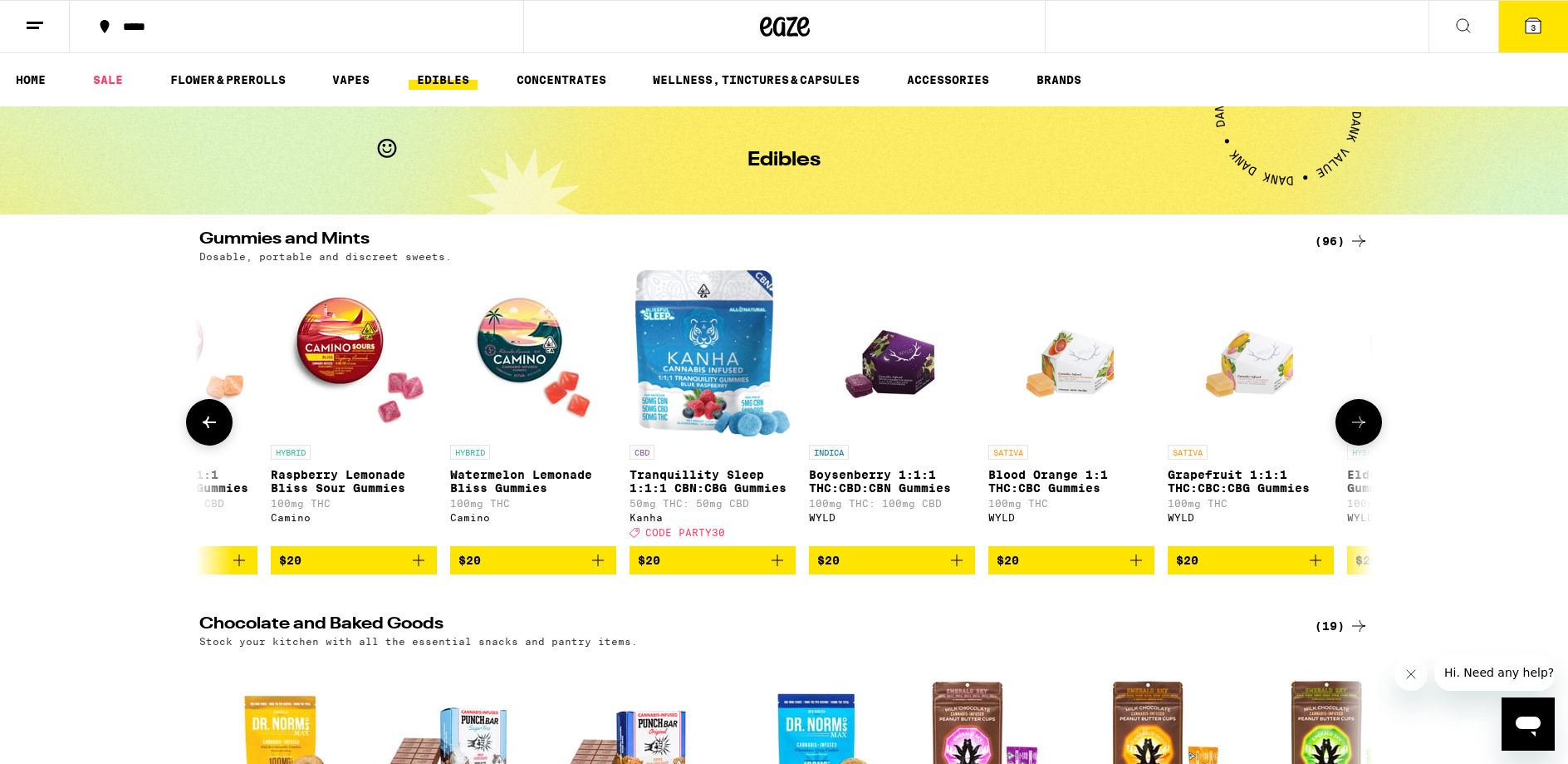
click at [1358, 432] on icon at bounding box center [1358, 422] width 20 height 20
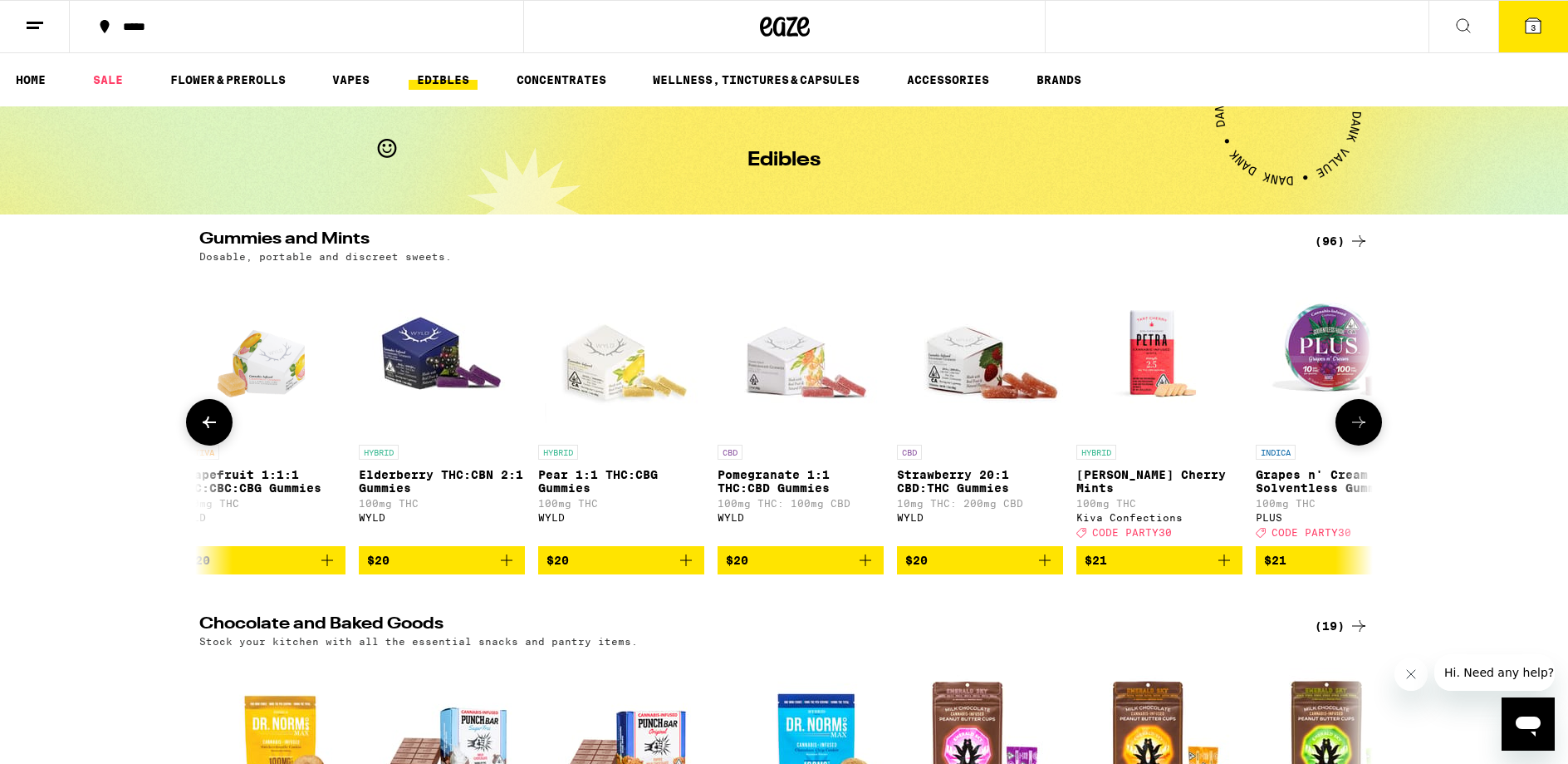
click at [1358, 432] on icon at bounding box center [1358, 422] width 20 height 20
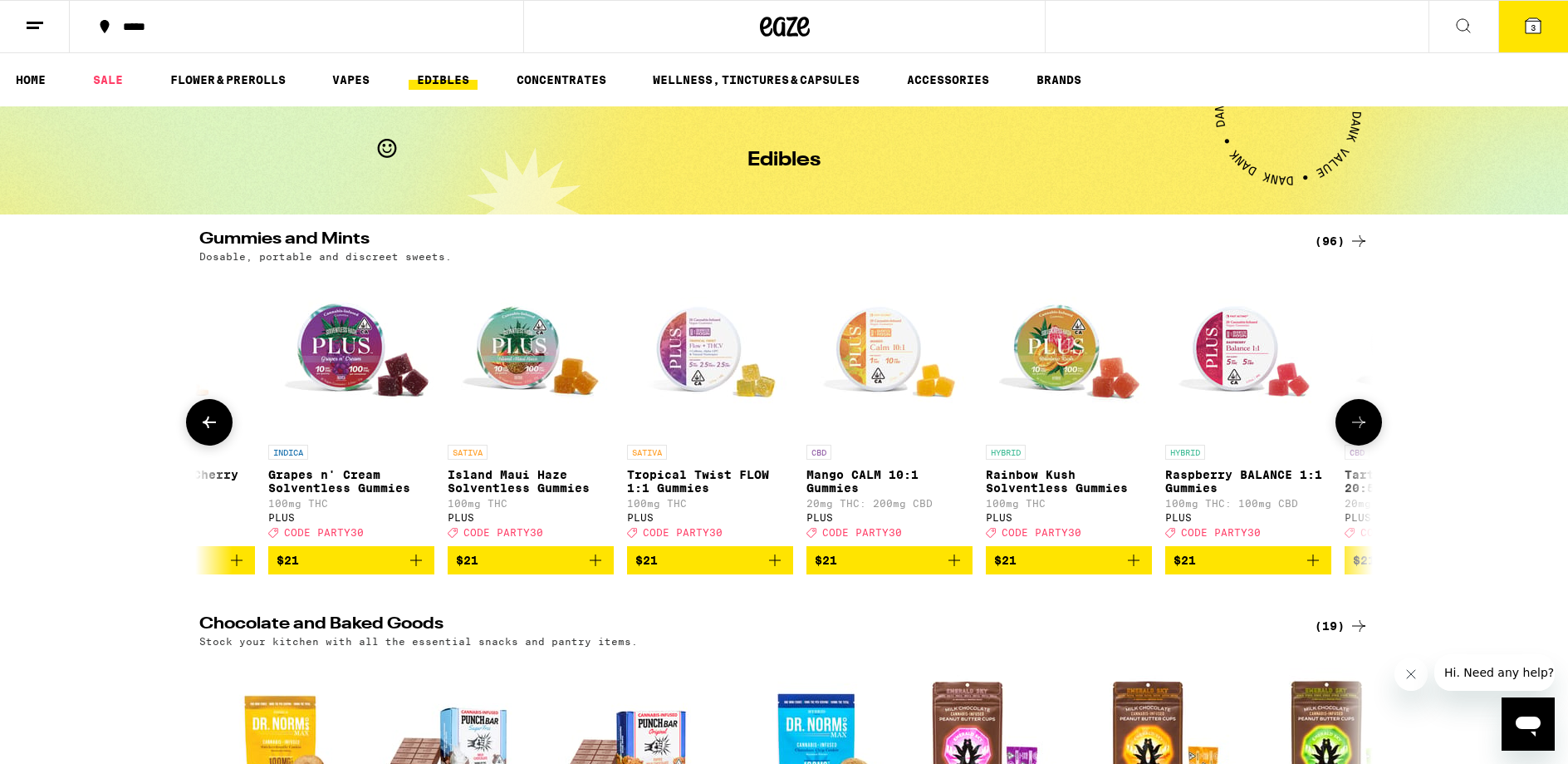
scroll to position [0, 12851]
click at [1137, 570] on icon "Add to bag" at bounding box center [1133, 560] width 20 height 20
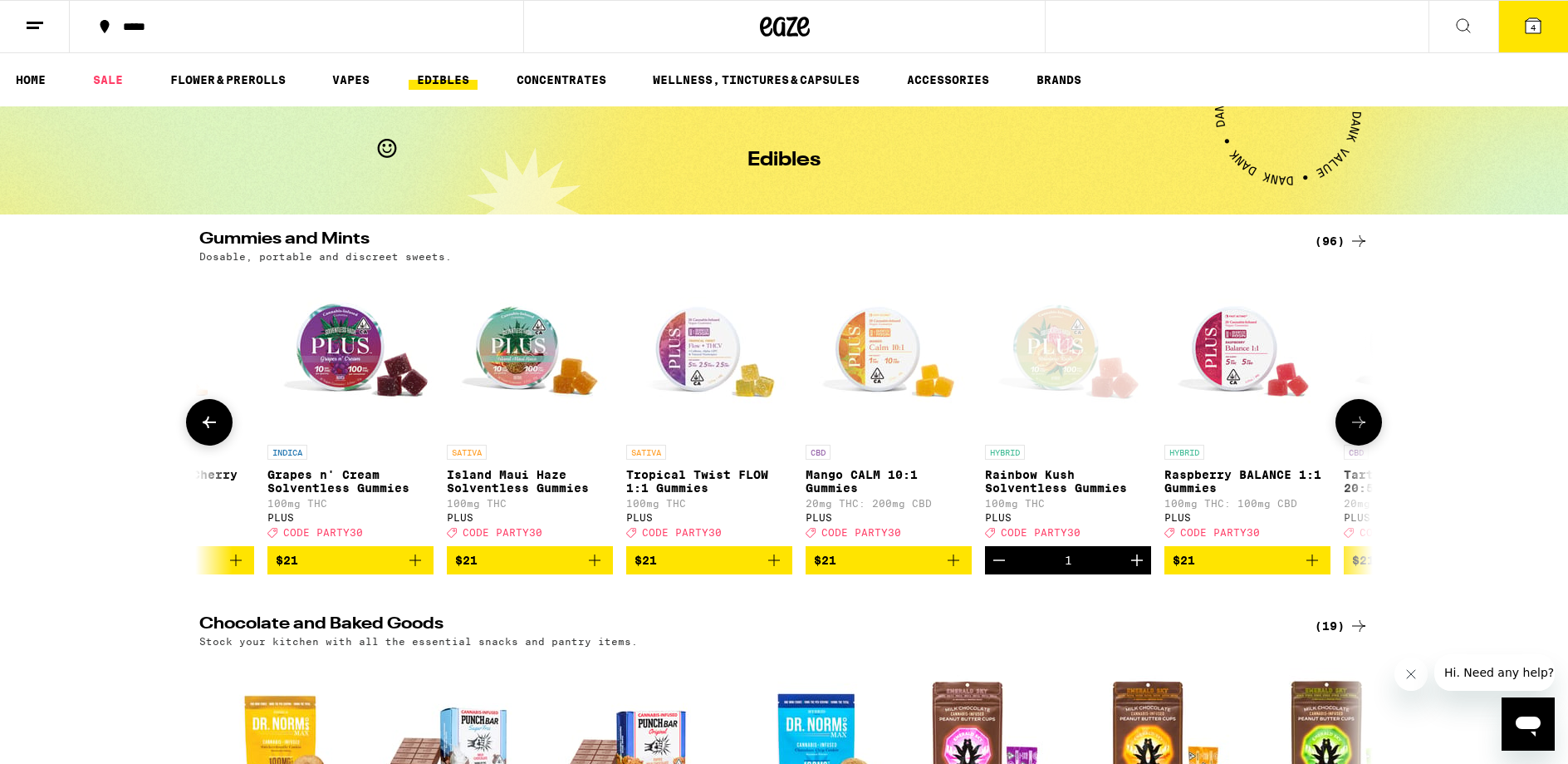
click at [1362, 428] on icon at bounding box center [1359, 422] width 13 height 11
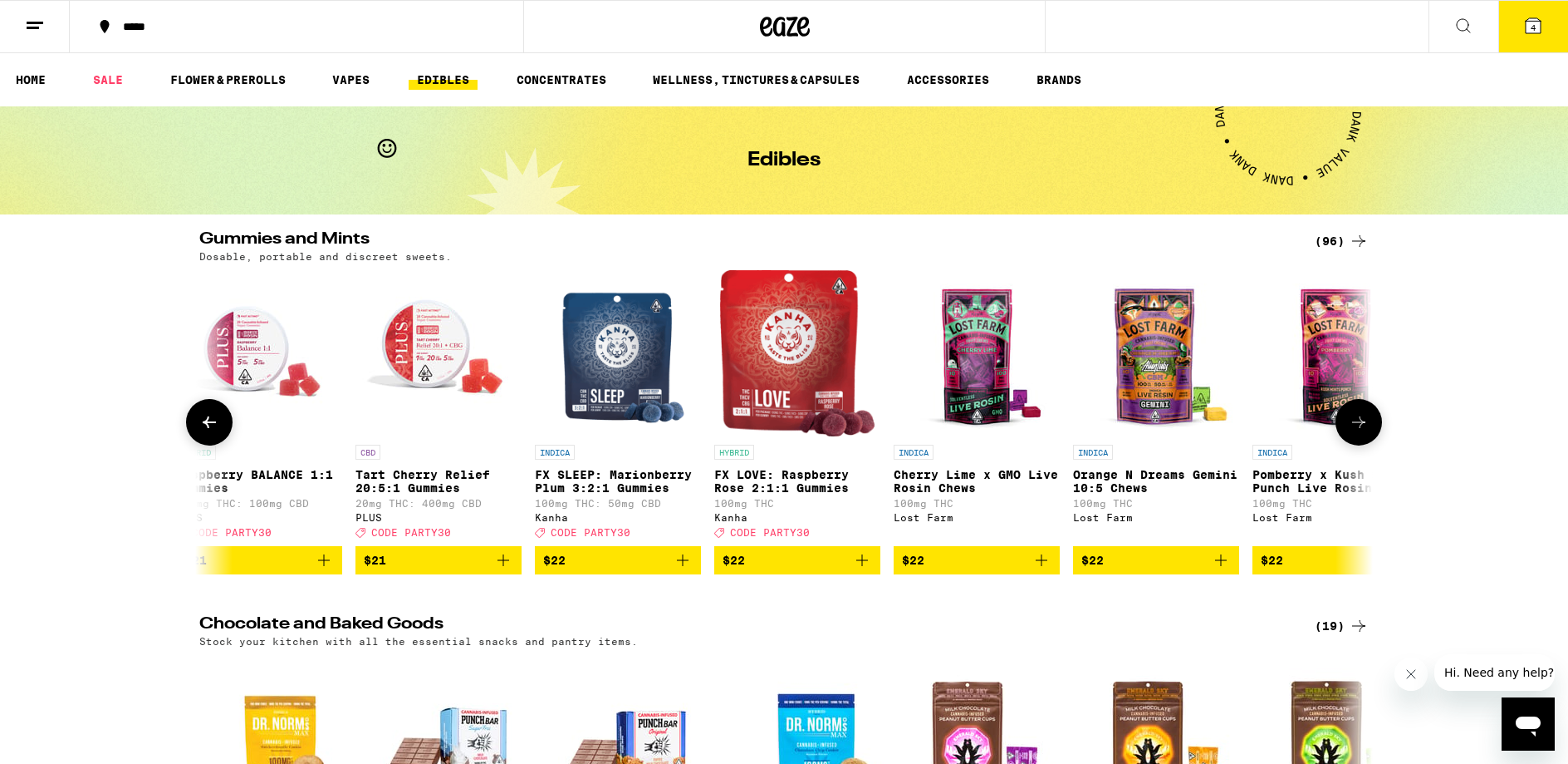
click at [1362, 428] on icon at bounding box center [1359, 422] width 13 height 11
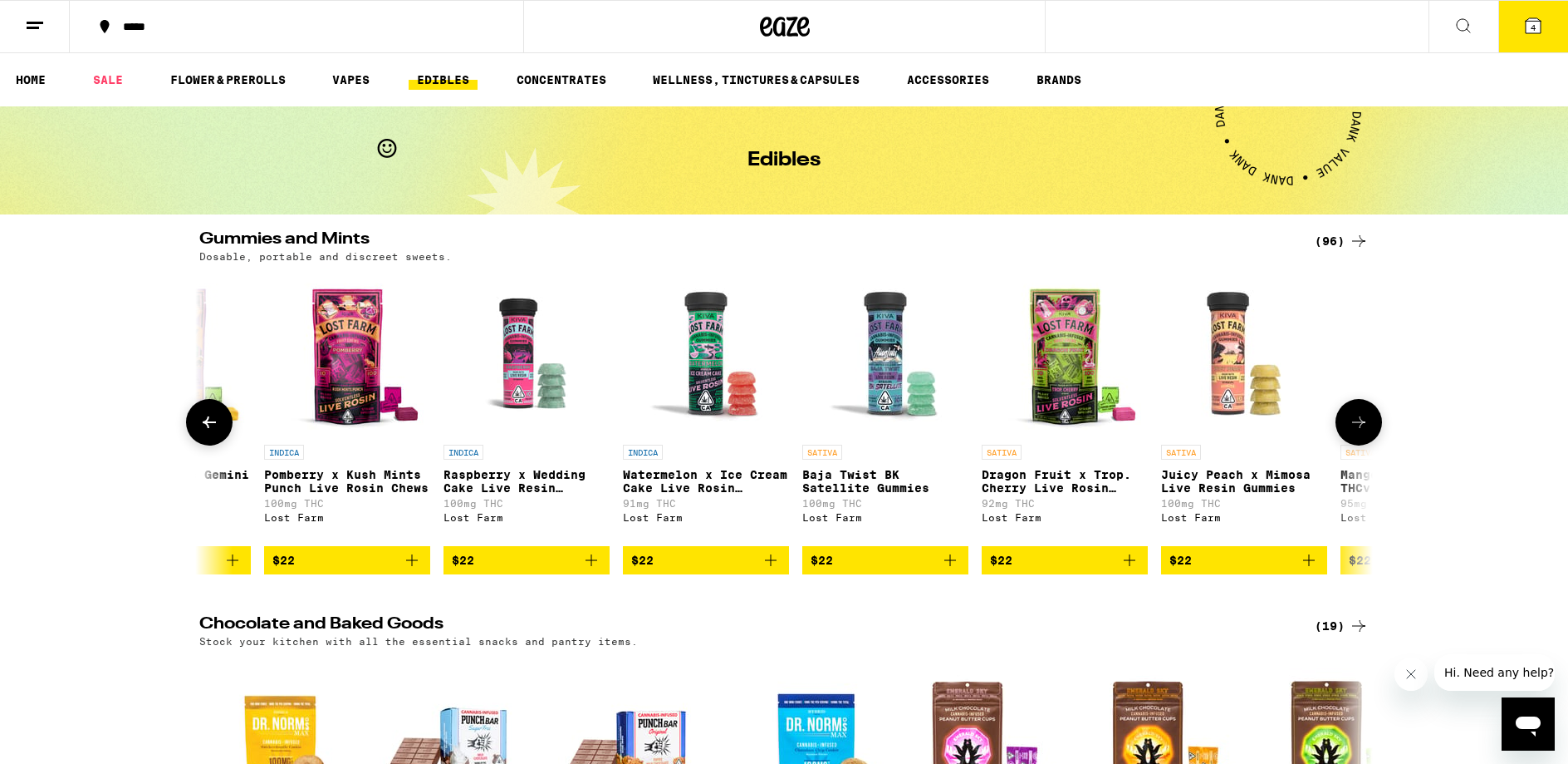
click at [1362, 428] on icon at bounding box center [1359, 422] width 13 height 11
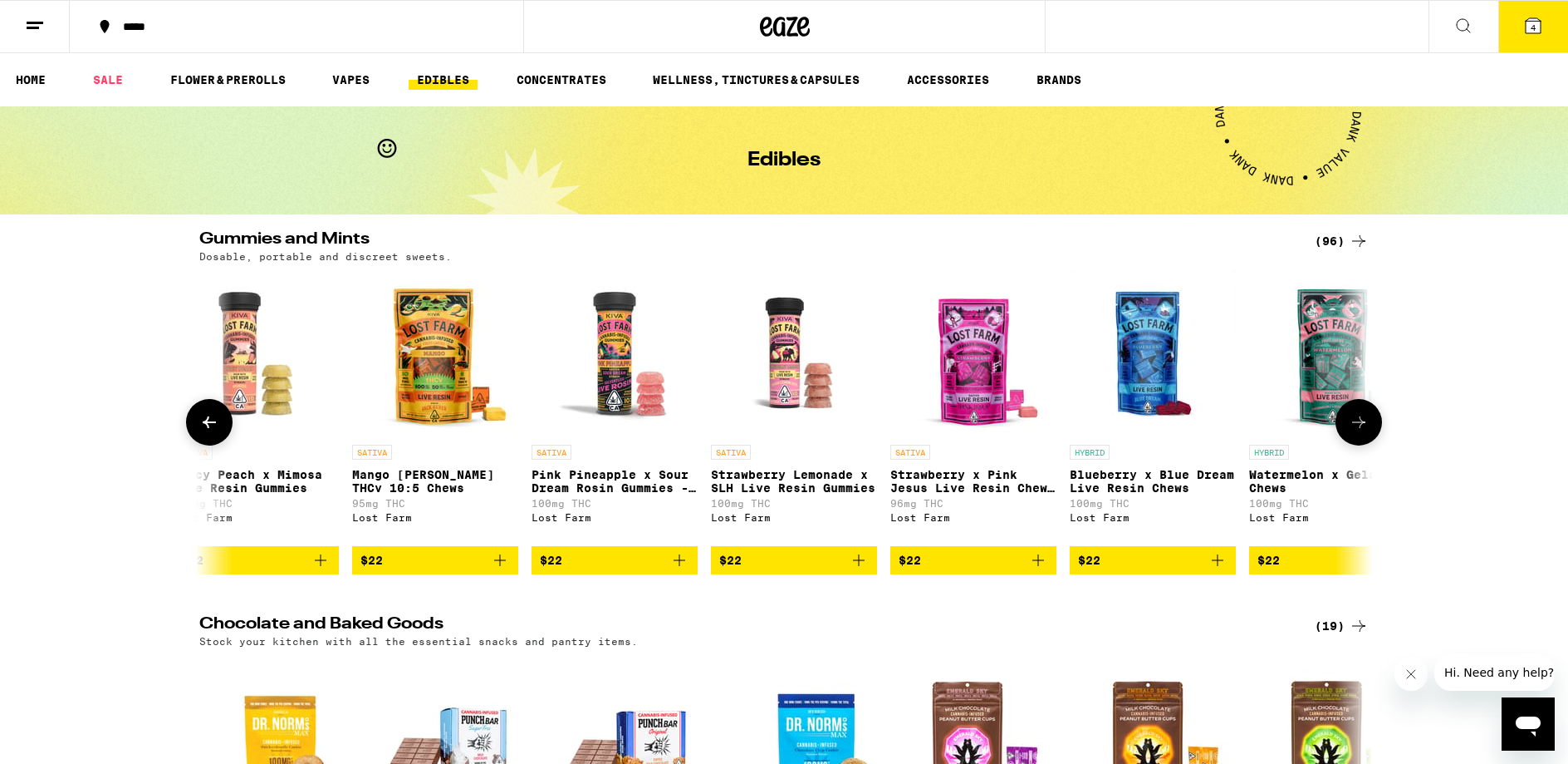
click at [1362, 428] on icon at bounding box center [1359, 422] width 13 height 11
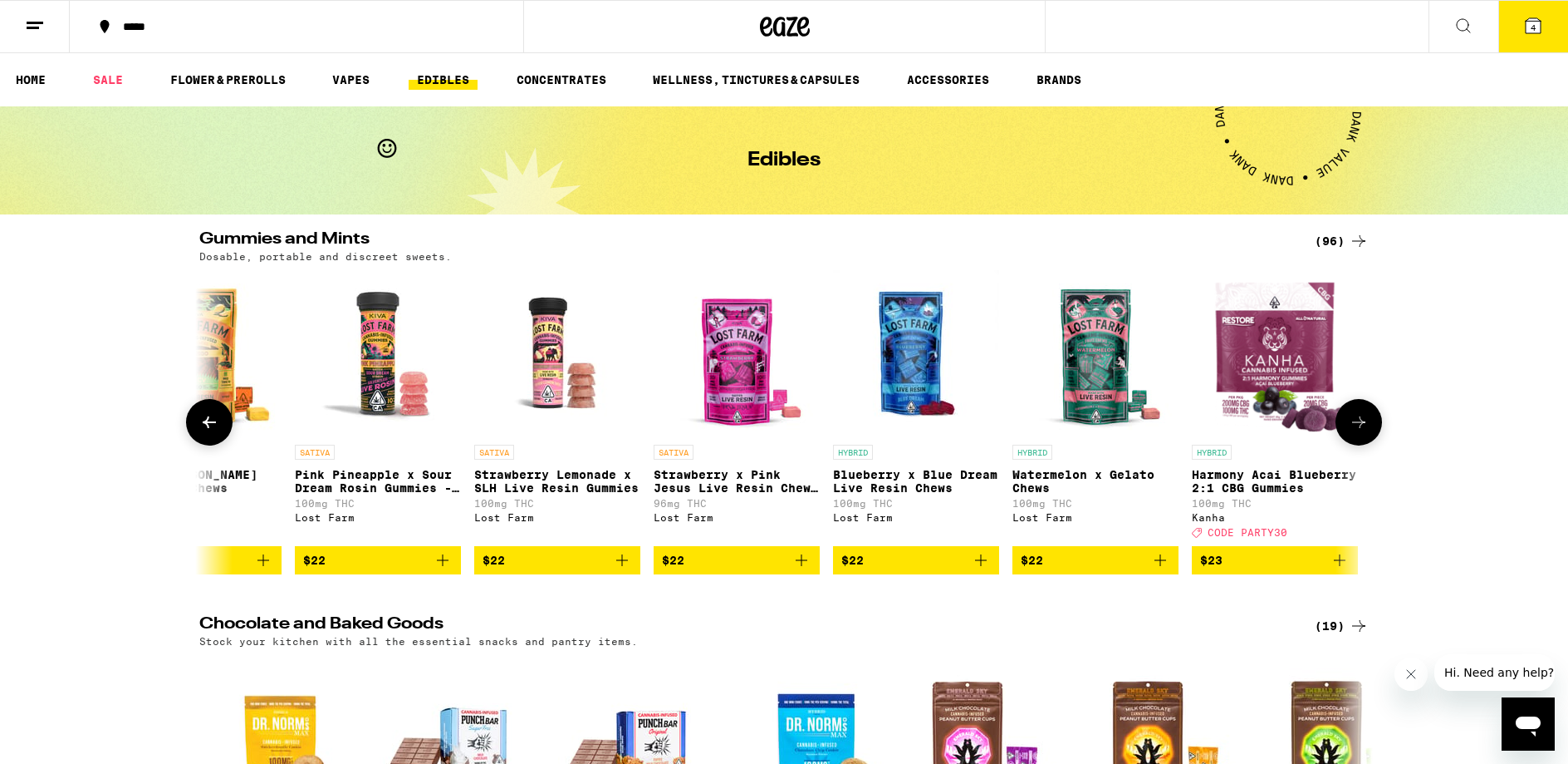
scroll to position [0, 16056]
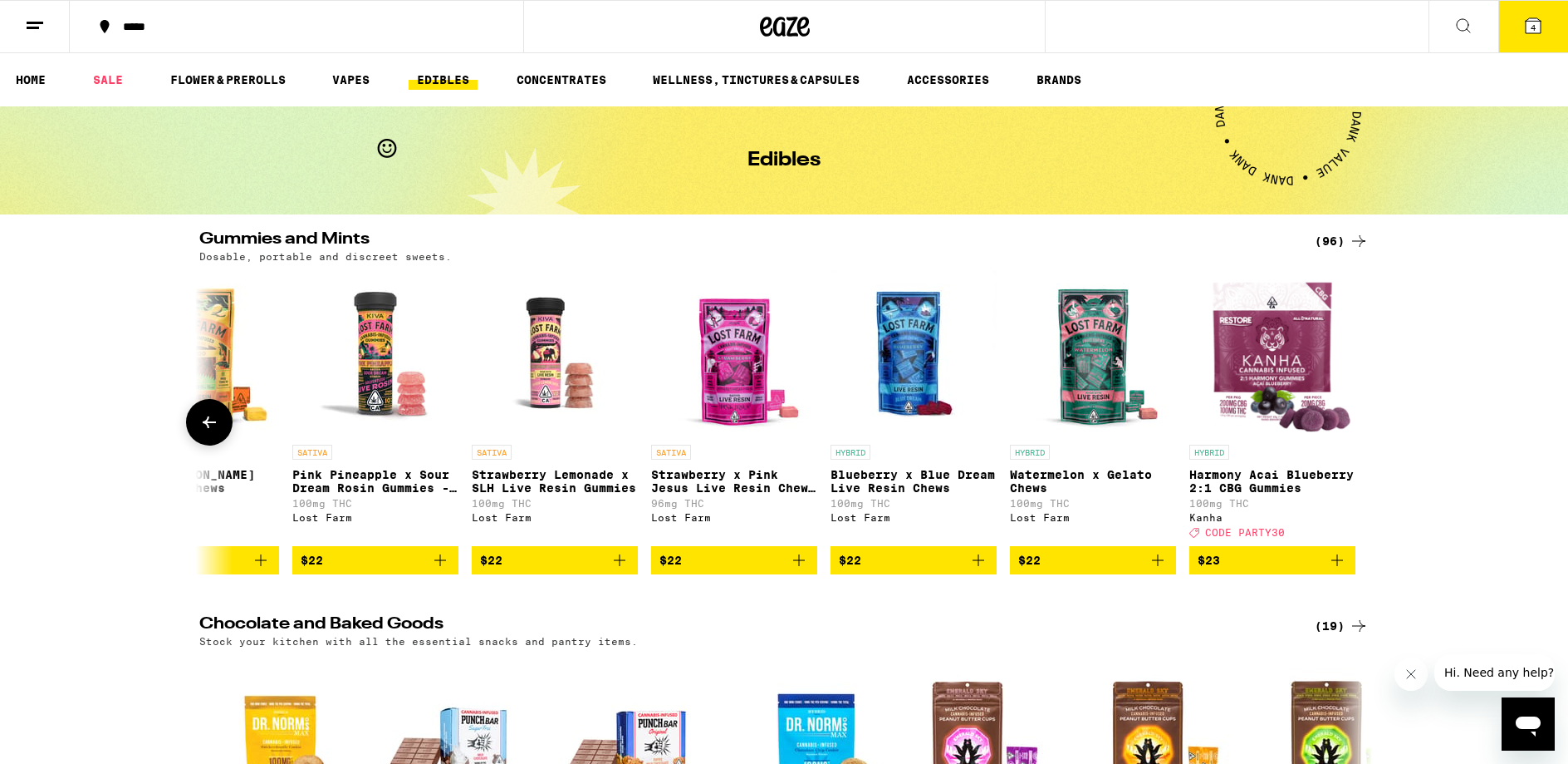
click at [202, 422] on icon at bounding box center [209, 422] width 20 height 20
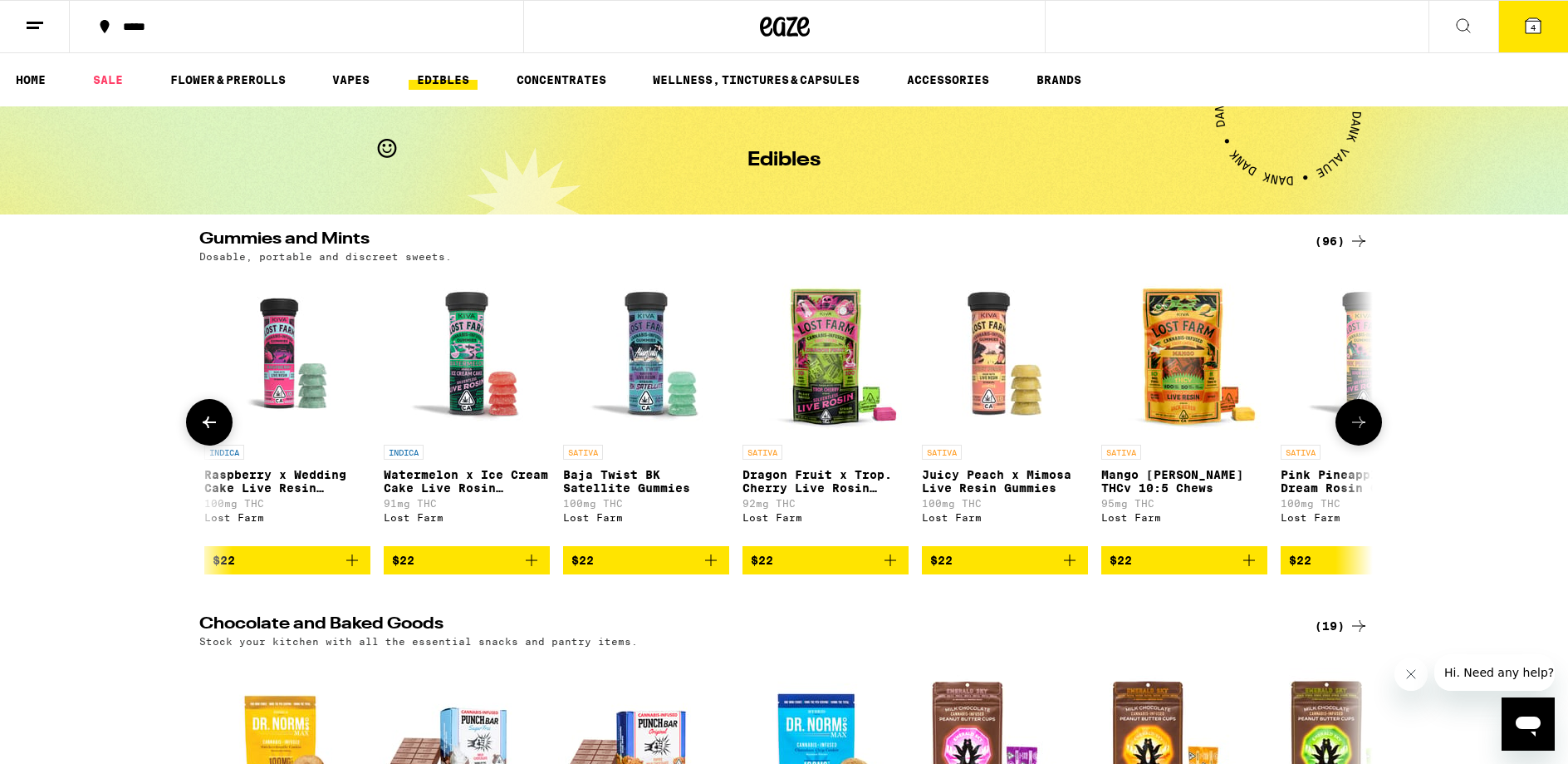
click at [202, 422] on icon at bounding box center [209, 422] width 20 height 20
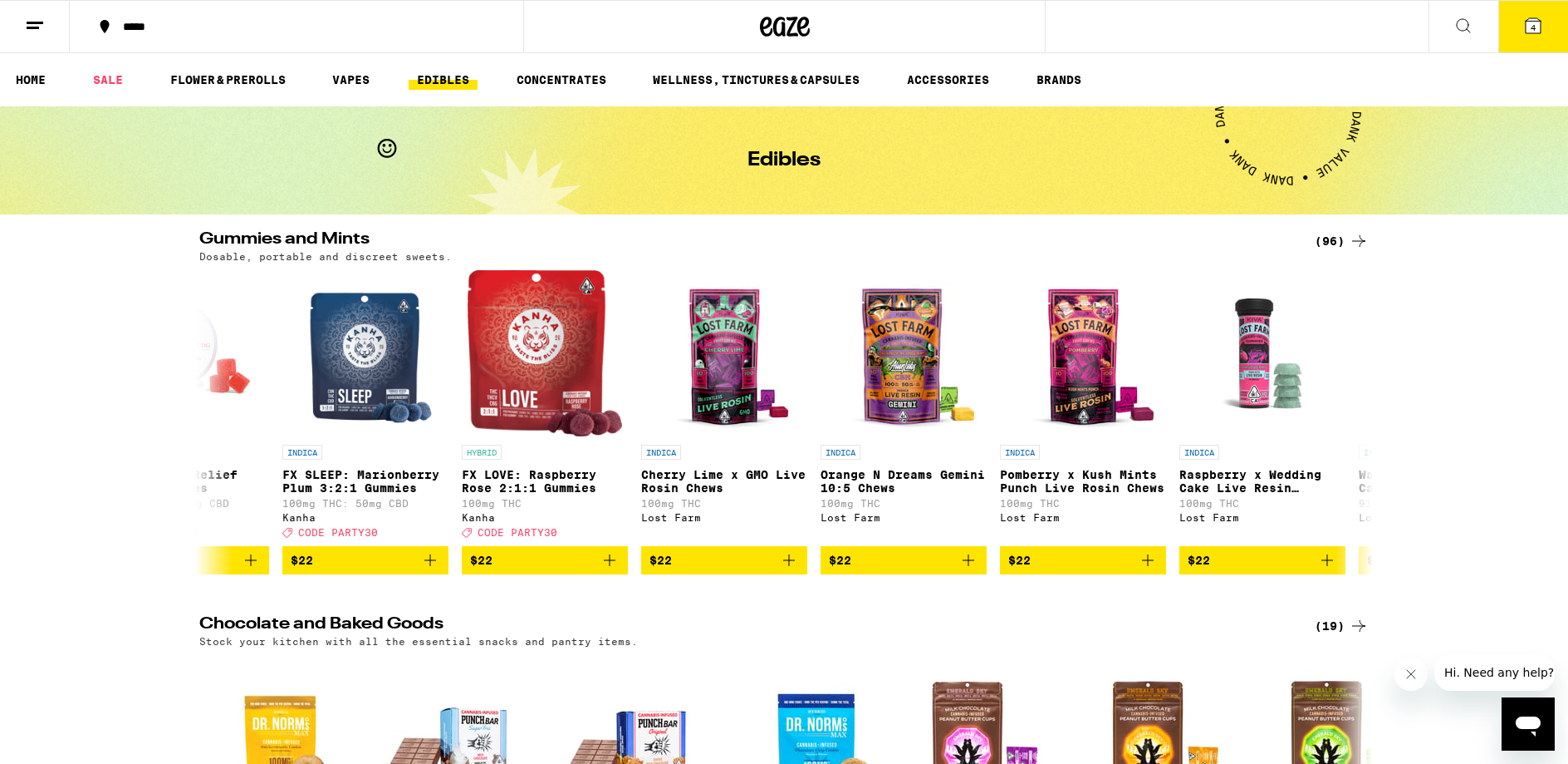
scroll to position [0, 14079]
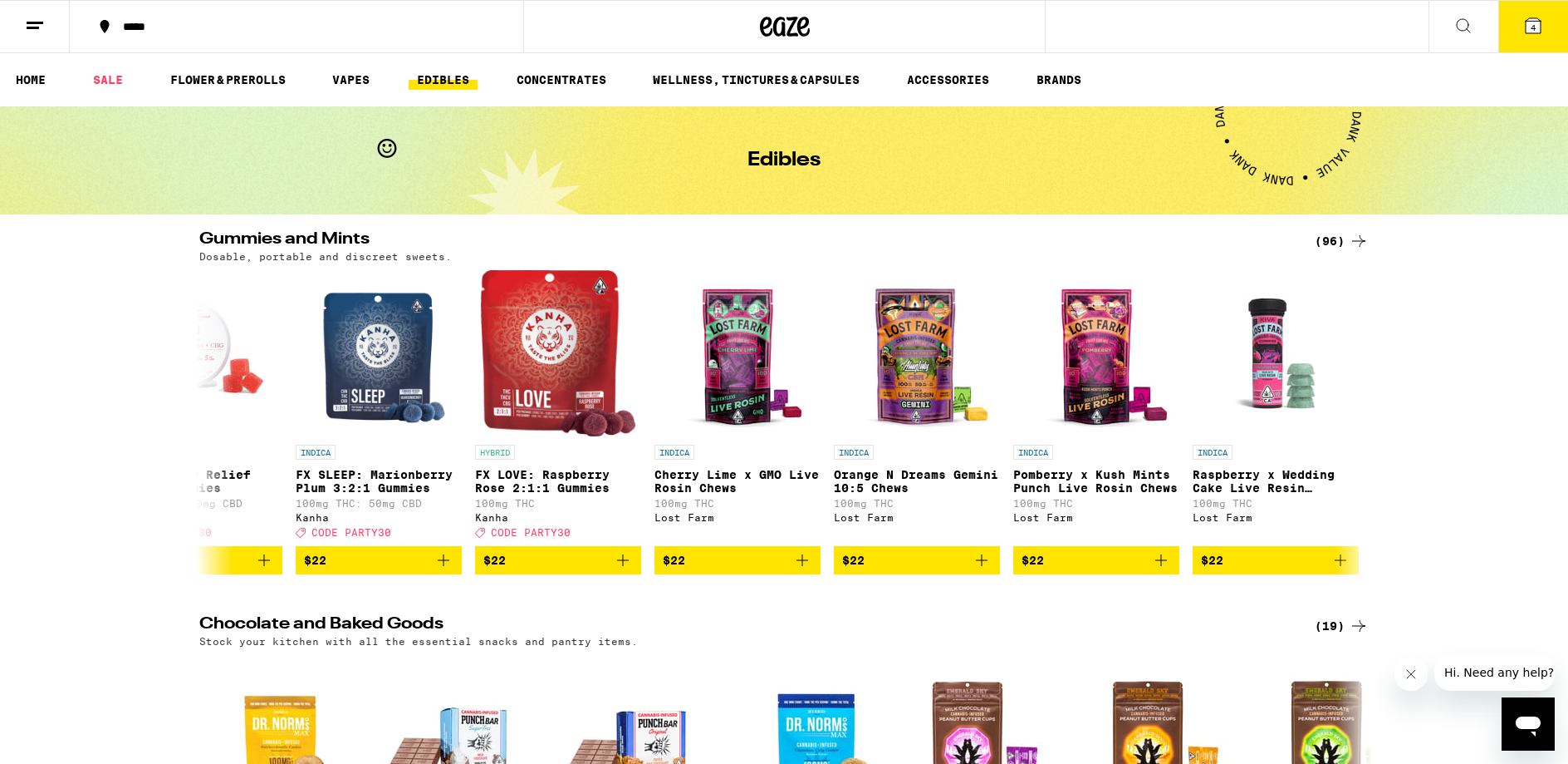
click at [1359, 234] on icon at bounding box center [1358, 240] width 20 height 20
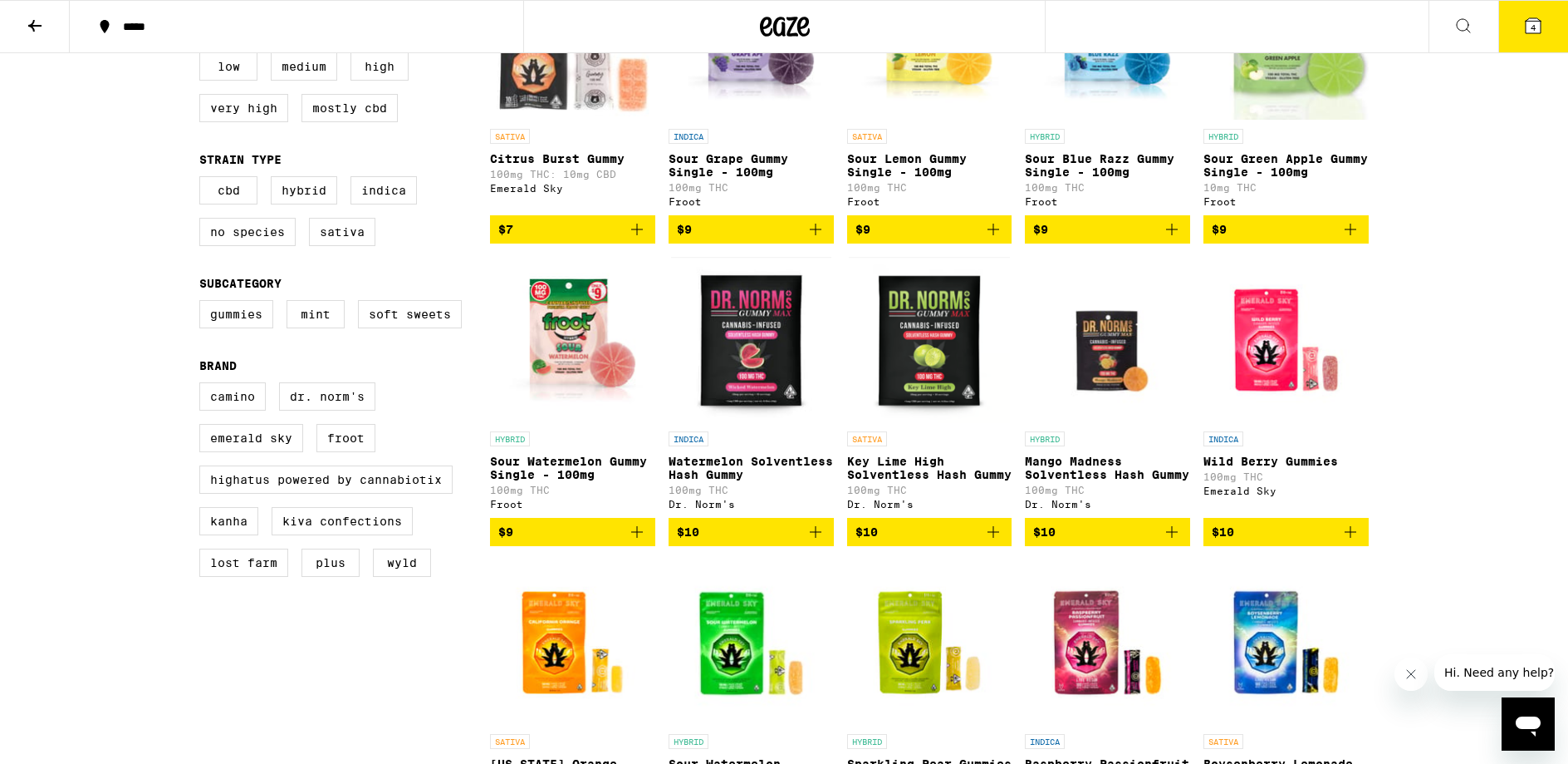
scroll to position [318, 0]
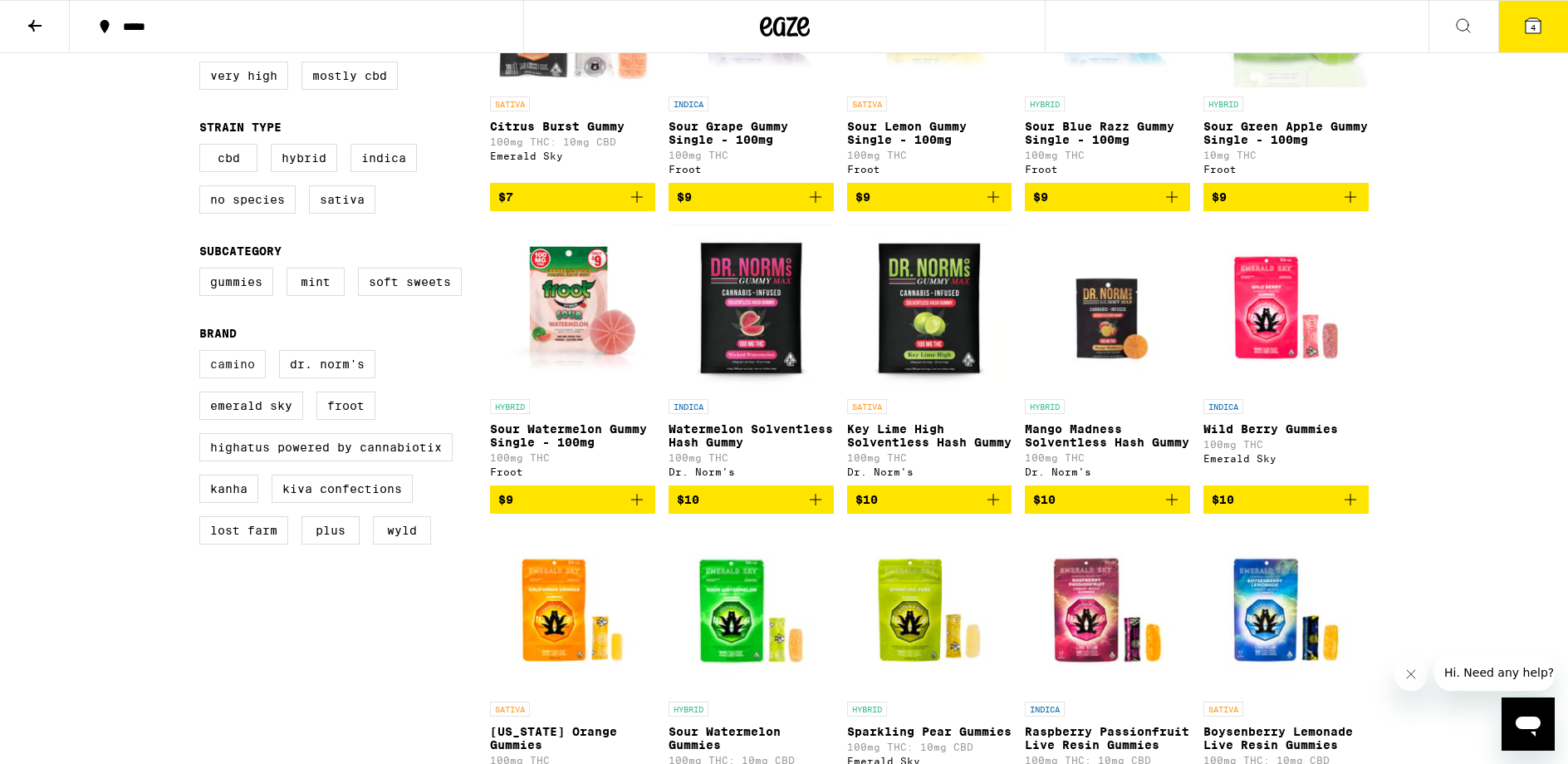
click at [236, 378] on label "Camino" at bounding box center [233, 364] width 66 height 29
click at [203, 353] on input "Camino" at bounding box center [202, 353] width 1 height 1
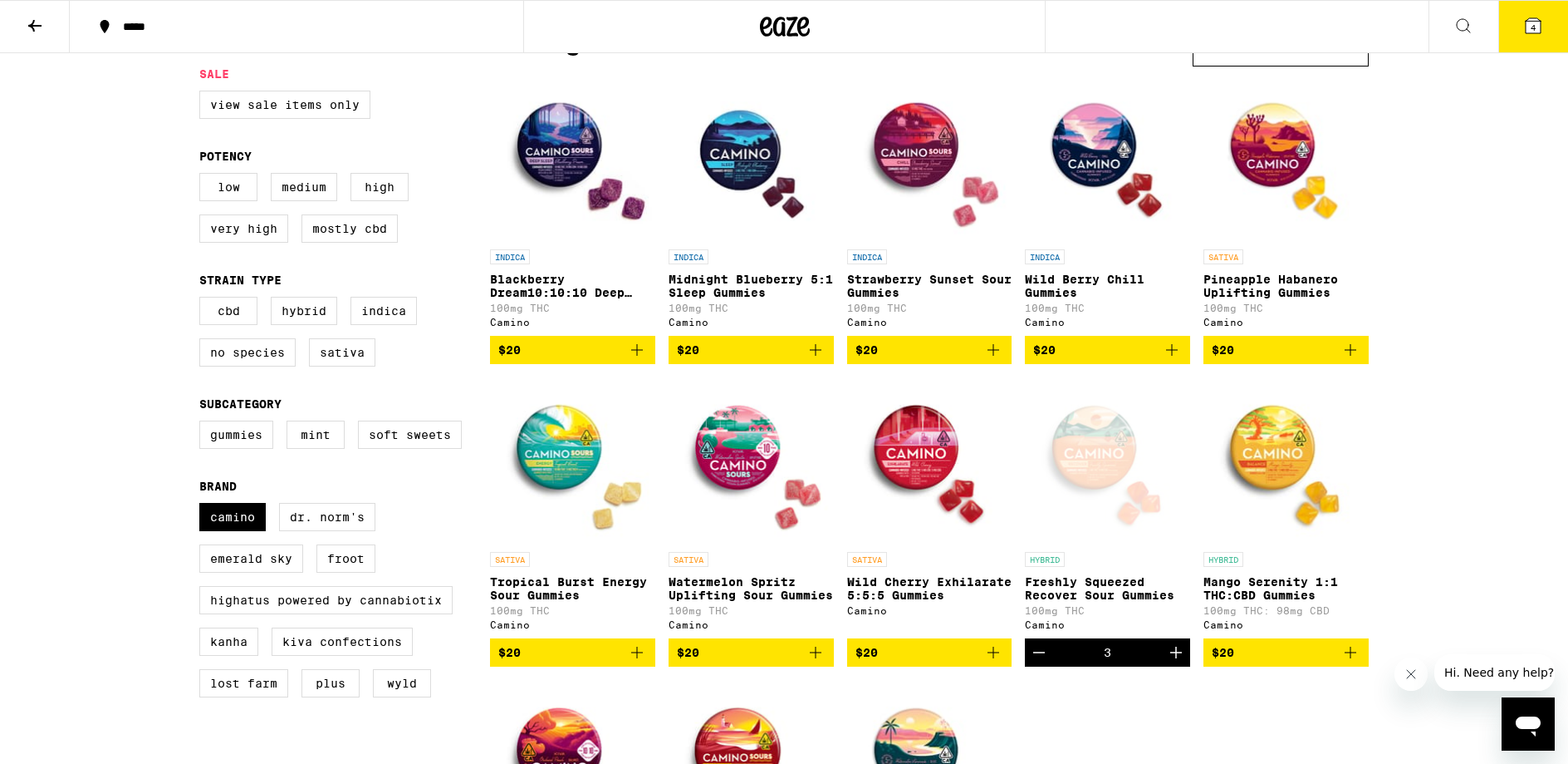
scroll to position [164, 0]
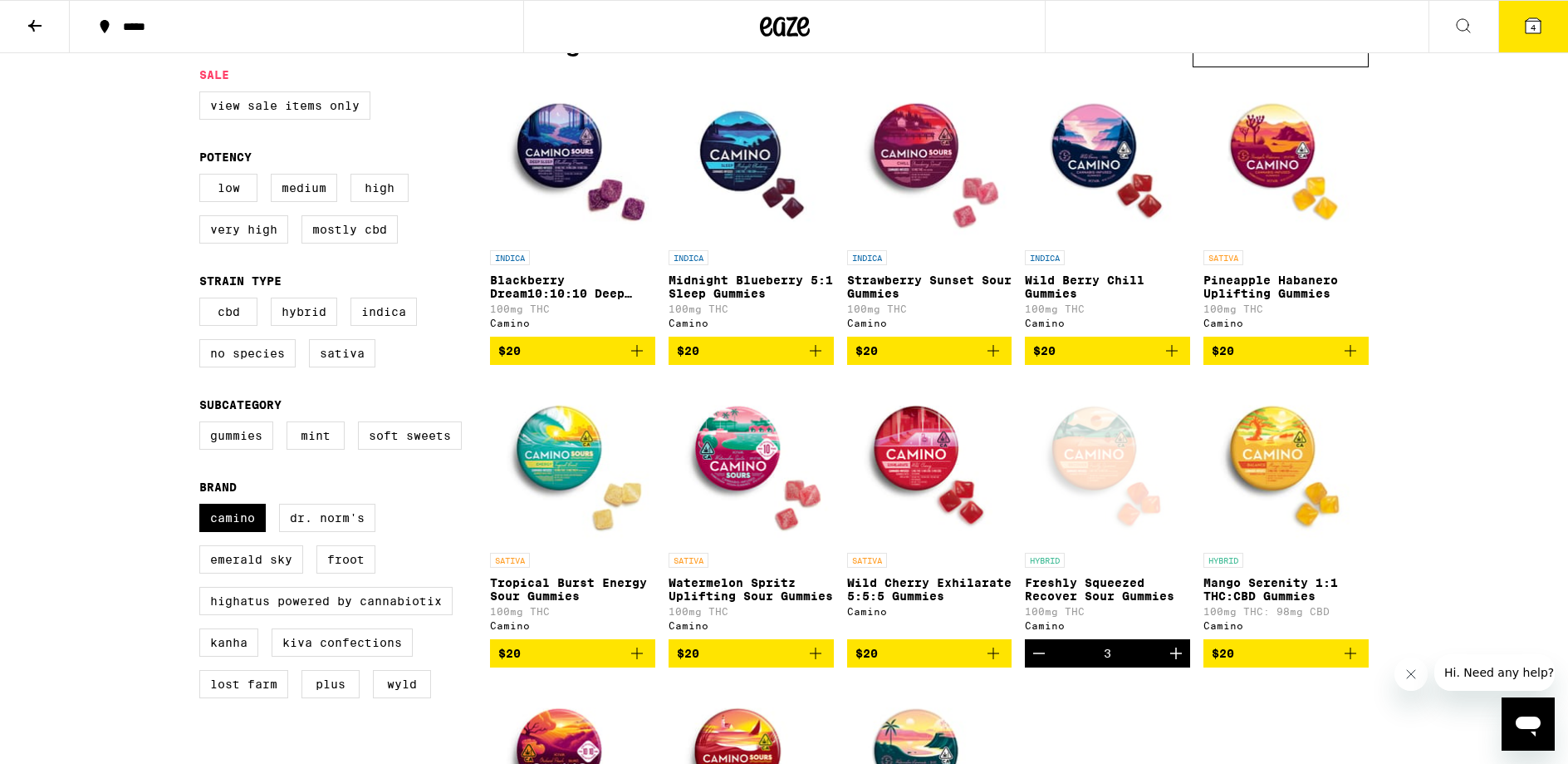
click at [1035, 659] on button "Decrement" at bounding box center [1039, 654] width 28 height 29
click at [1036, 653] on icon "Decrement" at bounding box center [1039, 653] width 11 height 0
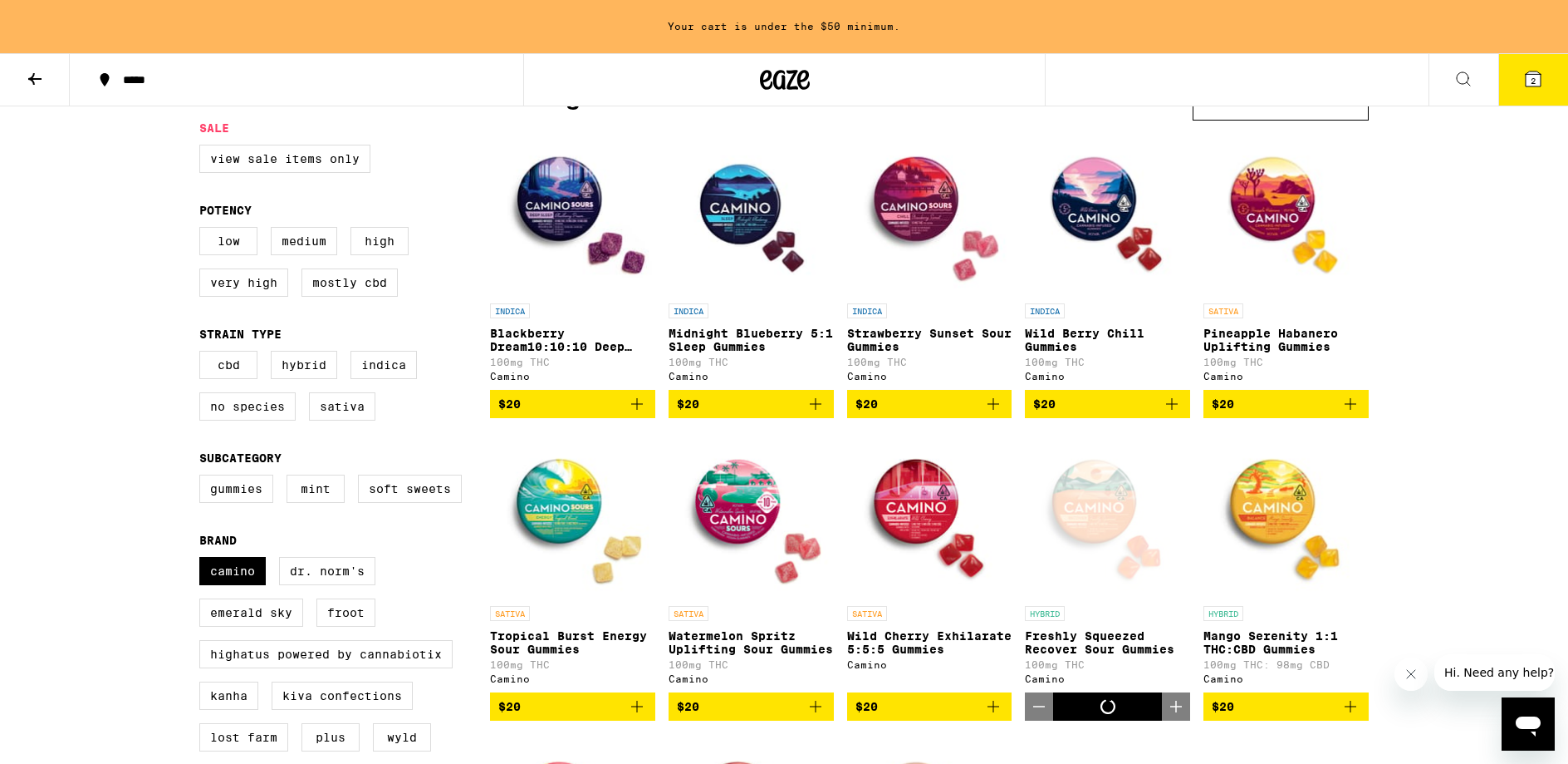
scroll to position [218, 0]
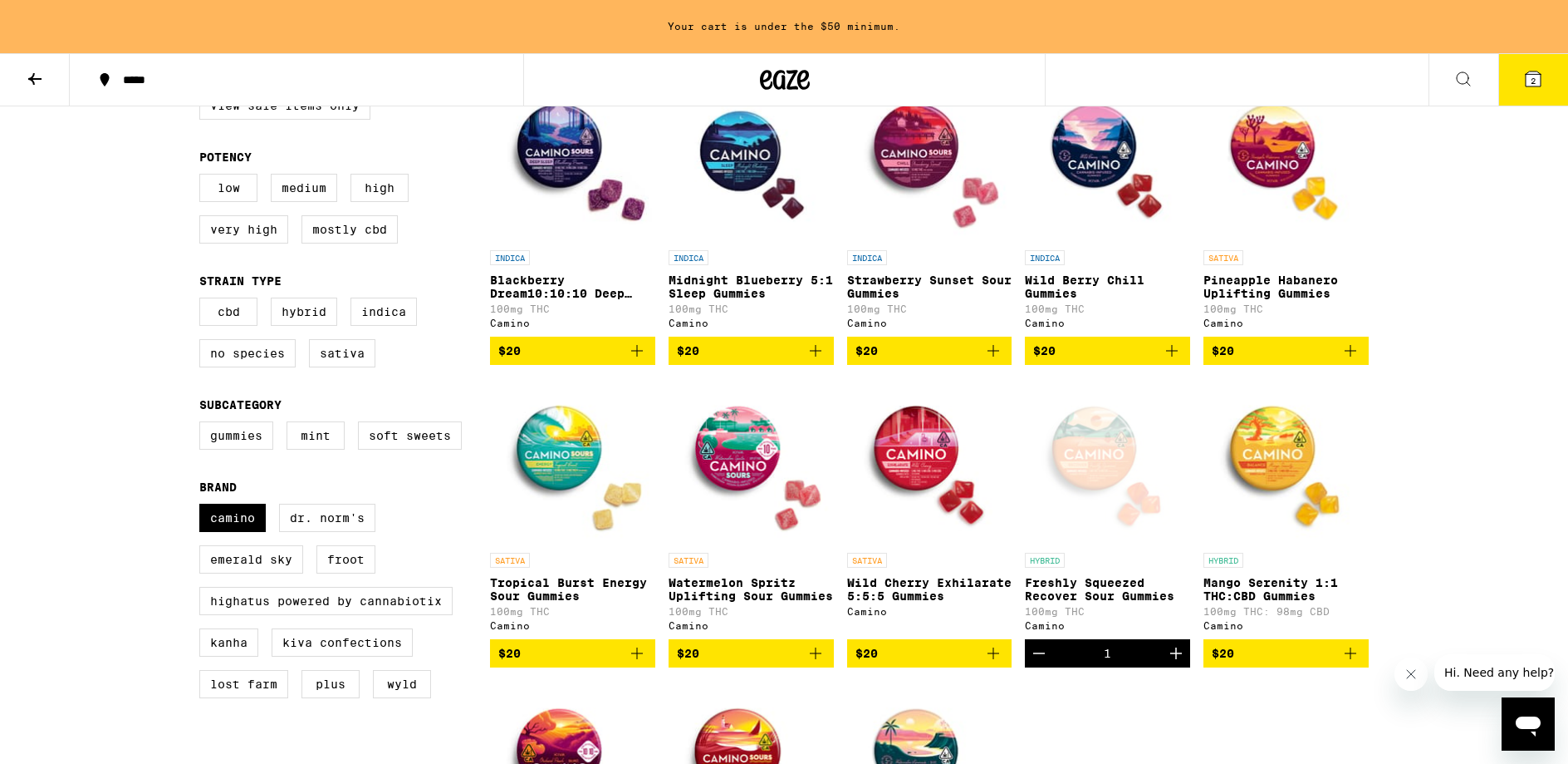
click at [1036, 653] on icon "Decrement" at bounding box center [1039, 653] width 11 height 0
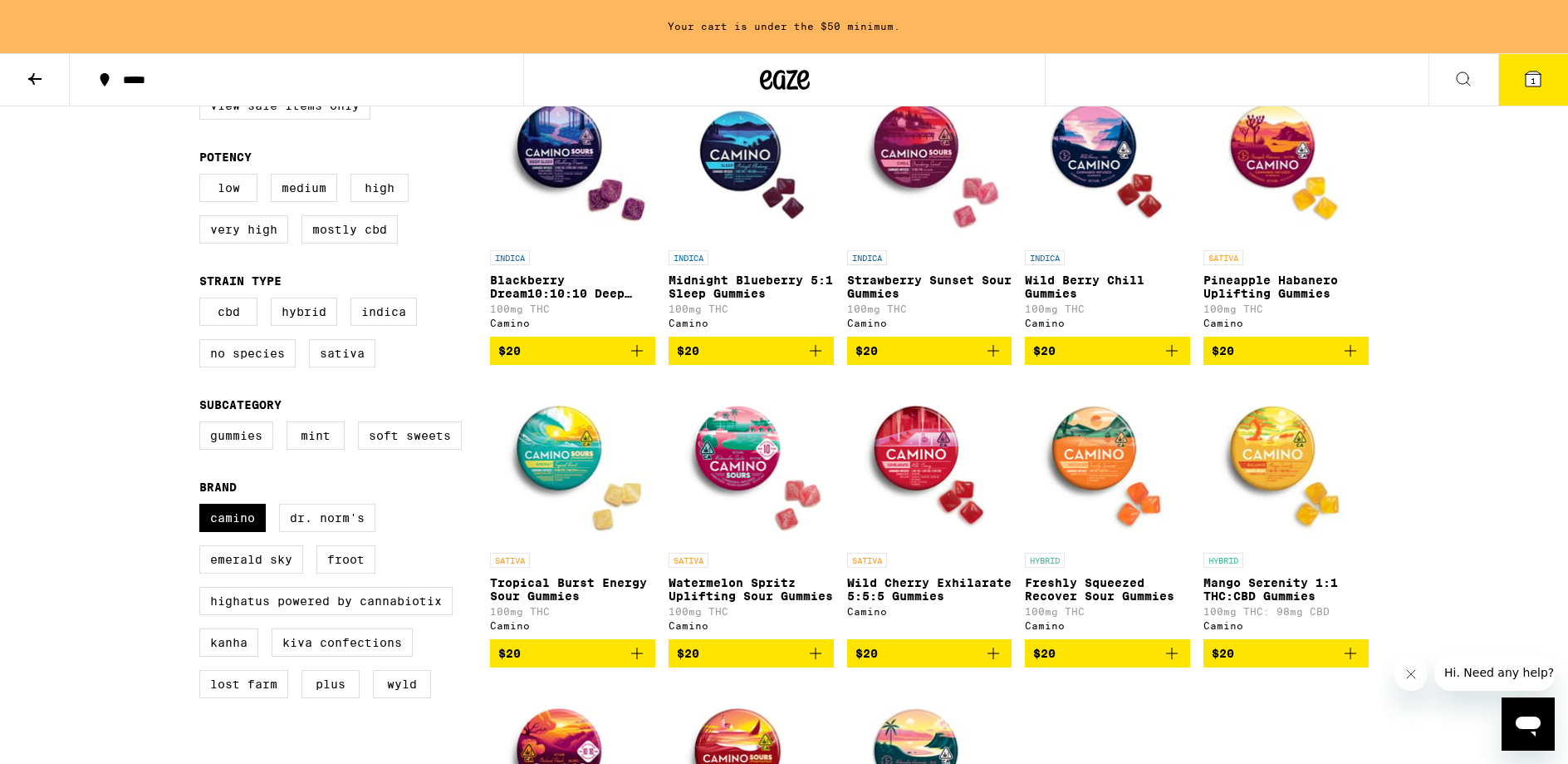
click at [916, 162] on img "Open page for Strawberry Sunset Sour Gummies from Camino" at bounding box center [930, 159] width 165 height 166
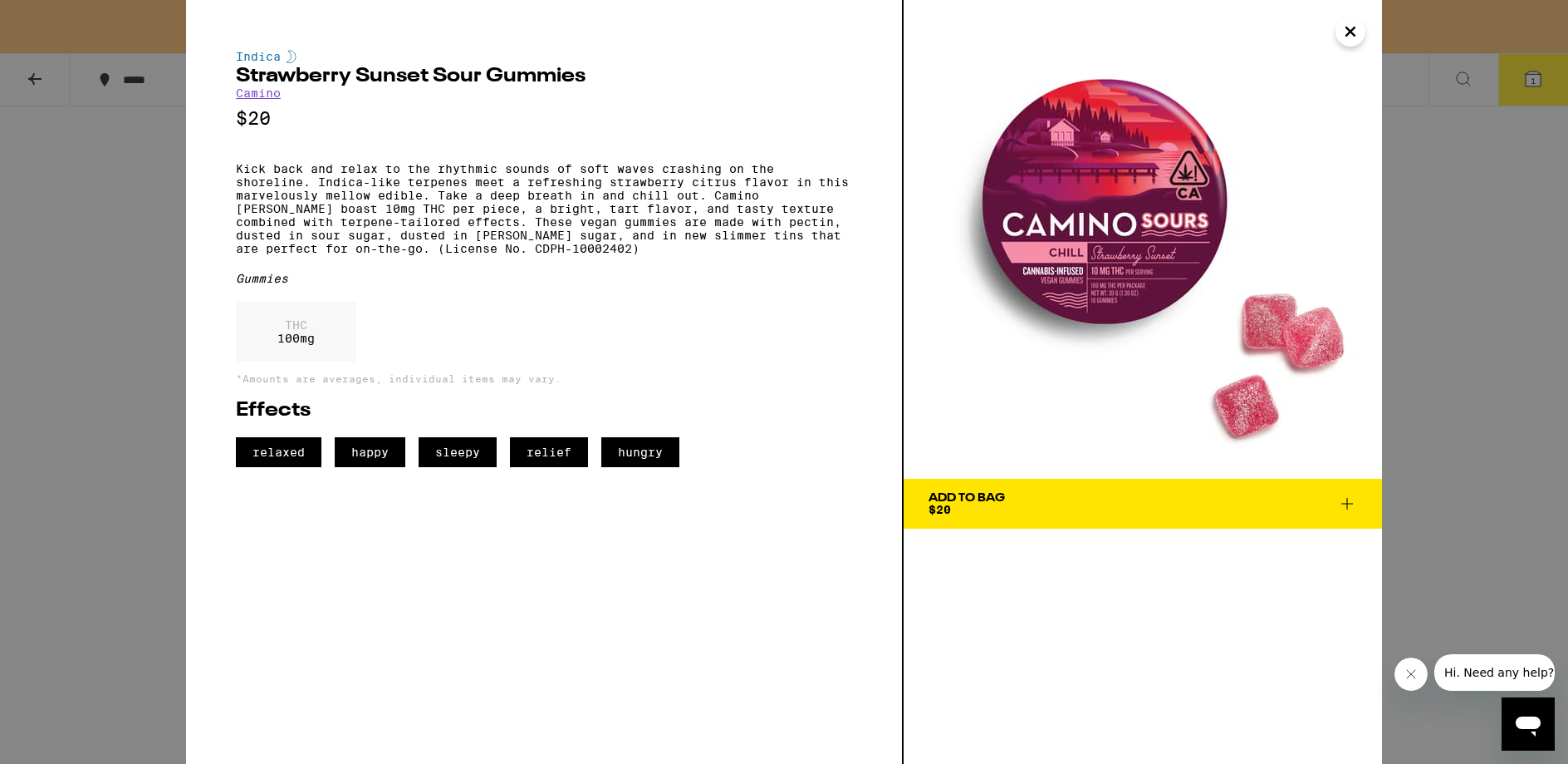
click at [1350, 512] on icon at bounding box center [1347, 504] width 20 height 20
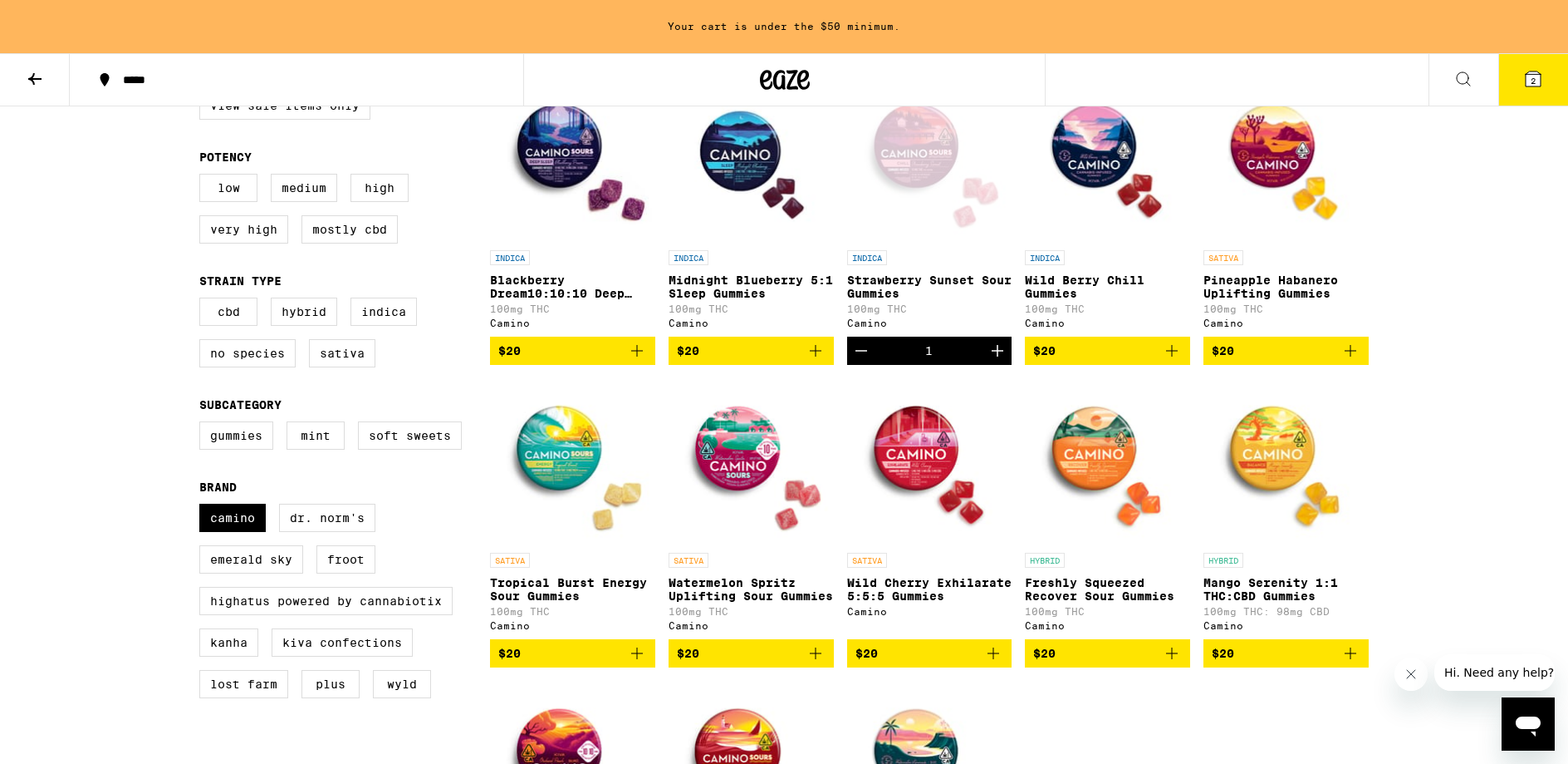
click at [999, 361] on icon "Increment" at bounding box center [997, 351] width 20 height 20
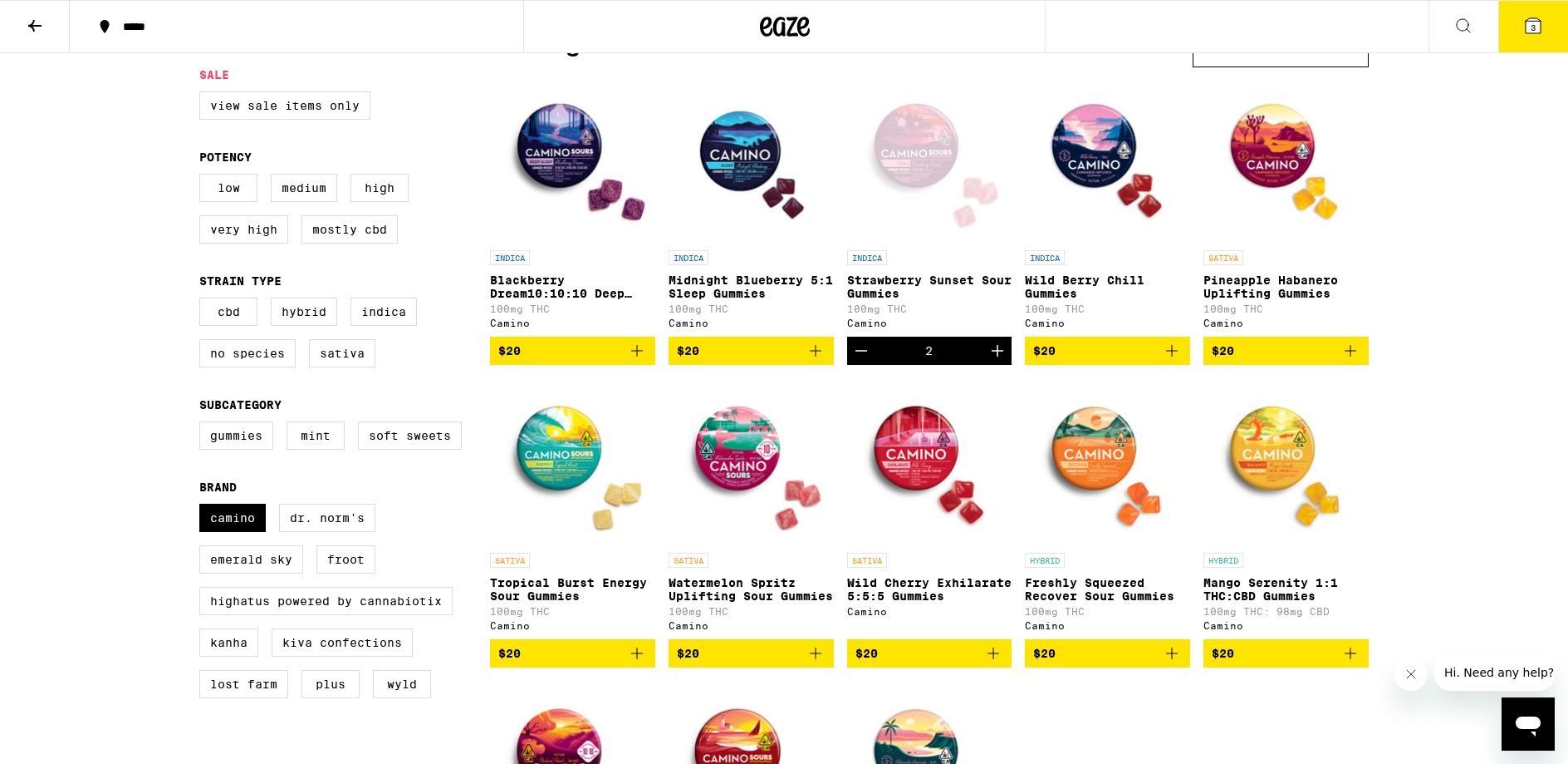
click at [999, 361] on icon "Increment" at bounding box center [997, 351] width 20 height 20
click at [557, 597] on p "Tropical Burst Energy Sour Gummies" at bounding box center [573, 589] width 165 height 27
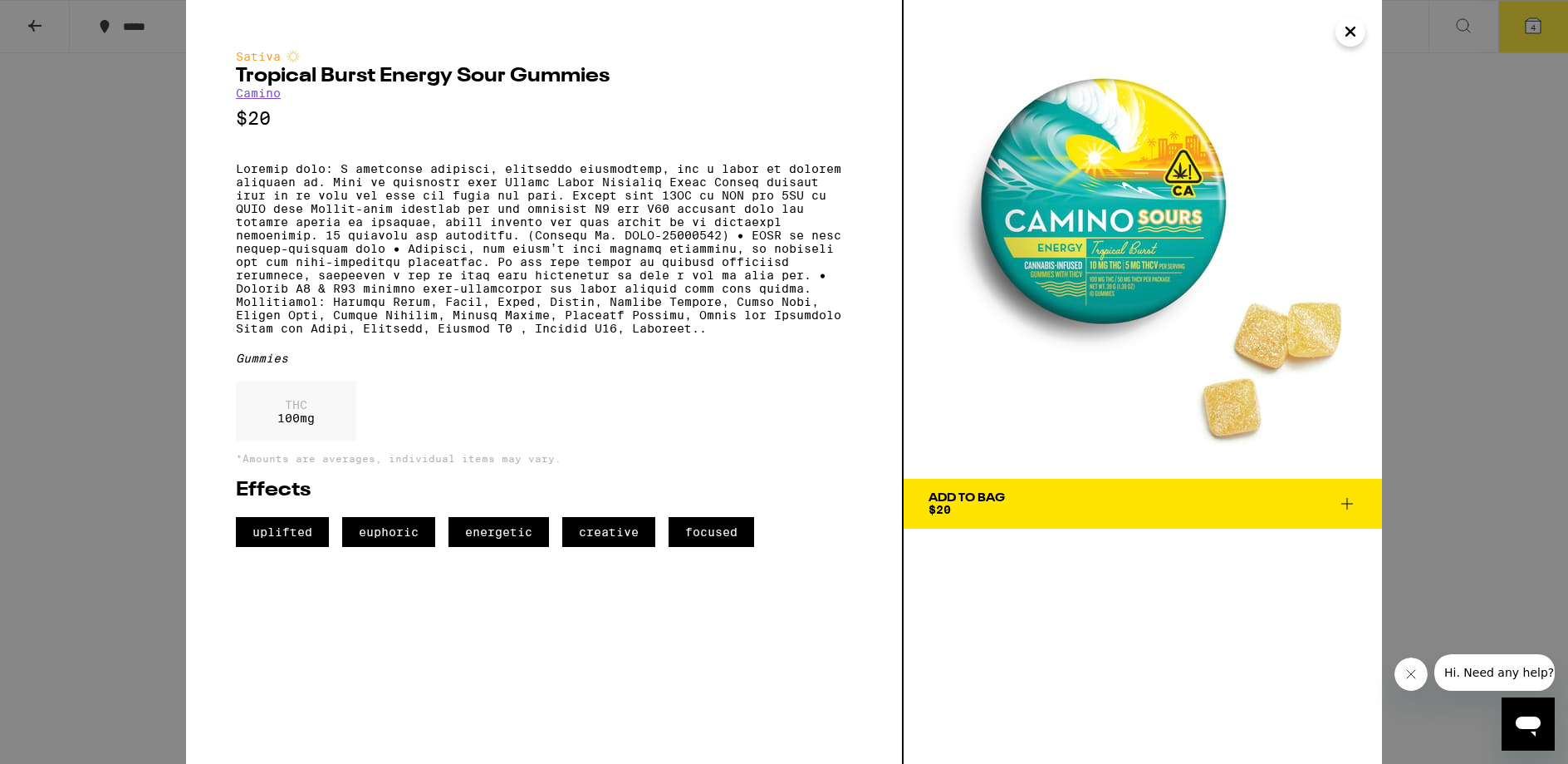
click at [1355, 32] on icon "Close" at bounding box center [1351, 31] width 20 height 25
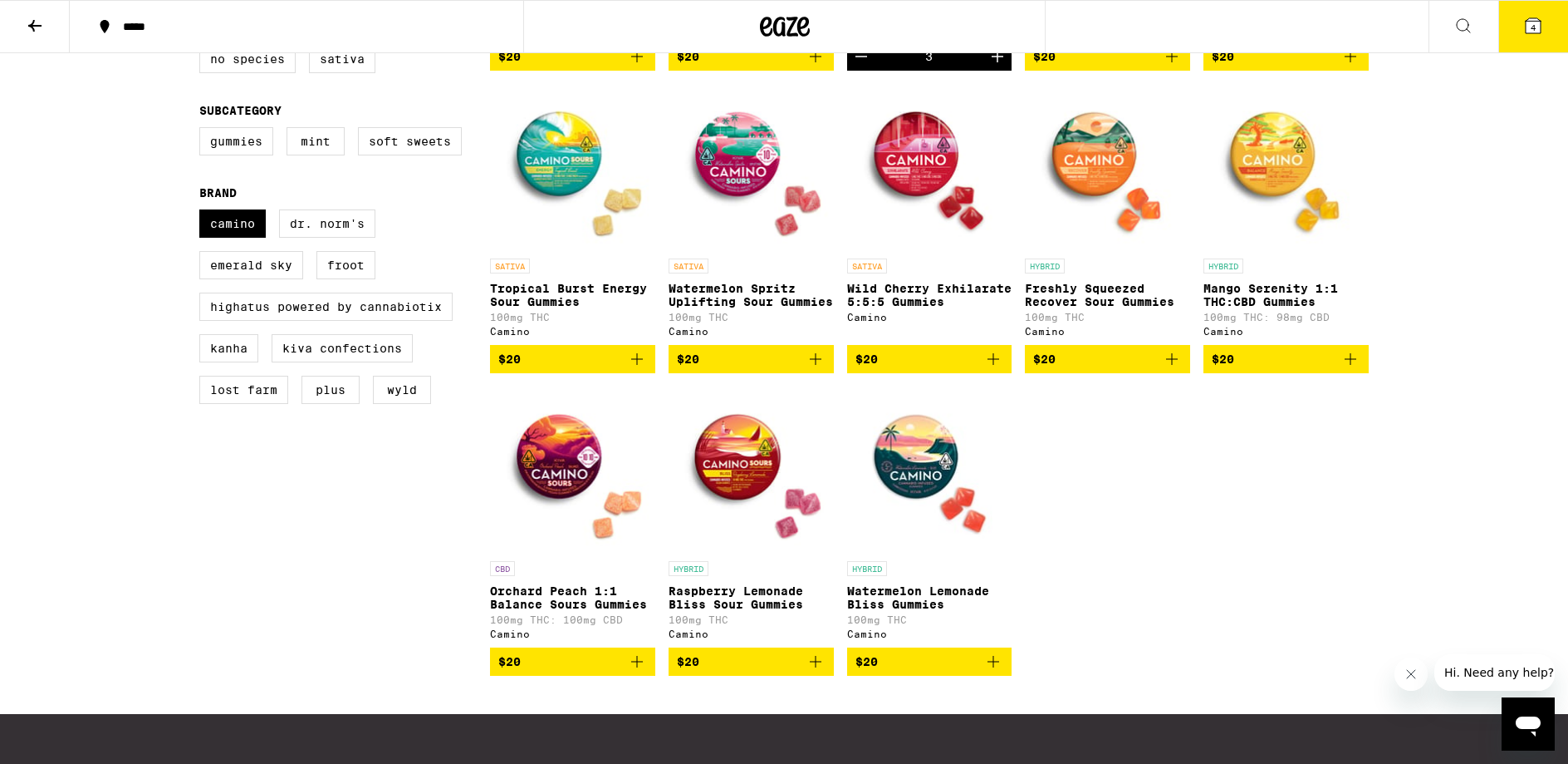
scroll to position [460, 0]
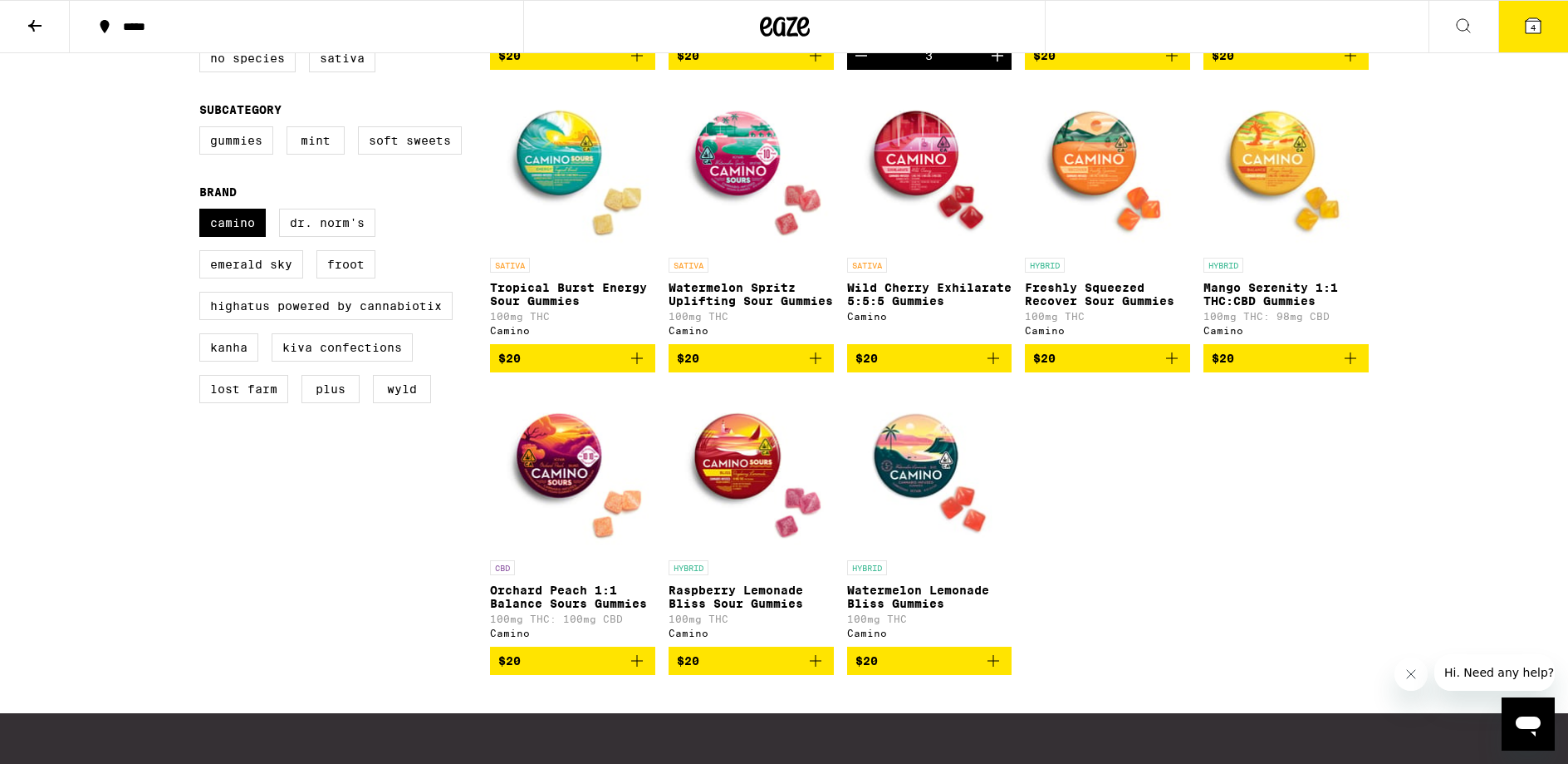
click at [896, 610] on p "Watermelon Lemonade Bliss Gummies" at bounding box center [930, 597] width 165 height 27
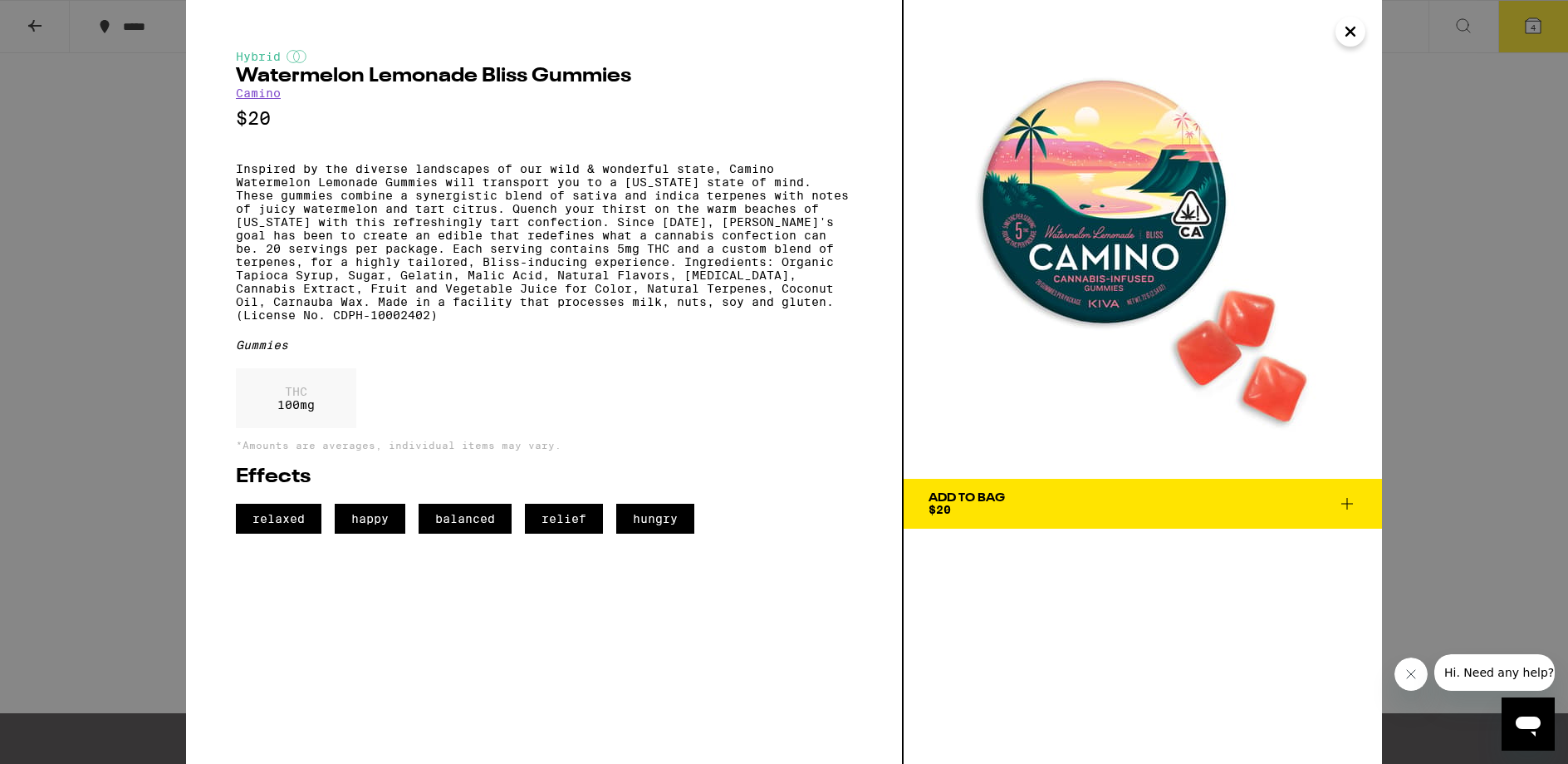
click at [1403, 196] on div "Hybrid Watermelon Lemonade Bliss Gummies Camino $20 Inspired by the diverse lan…" at bounding box center [784, 382] width 1568 height 764
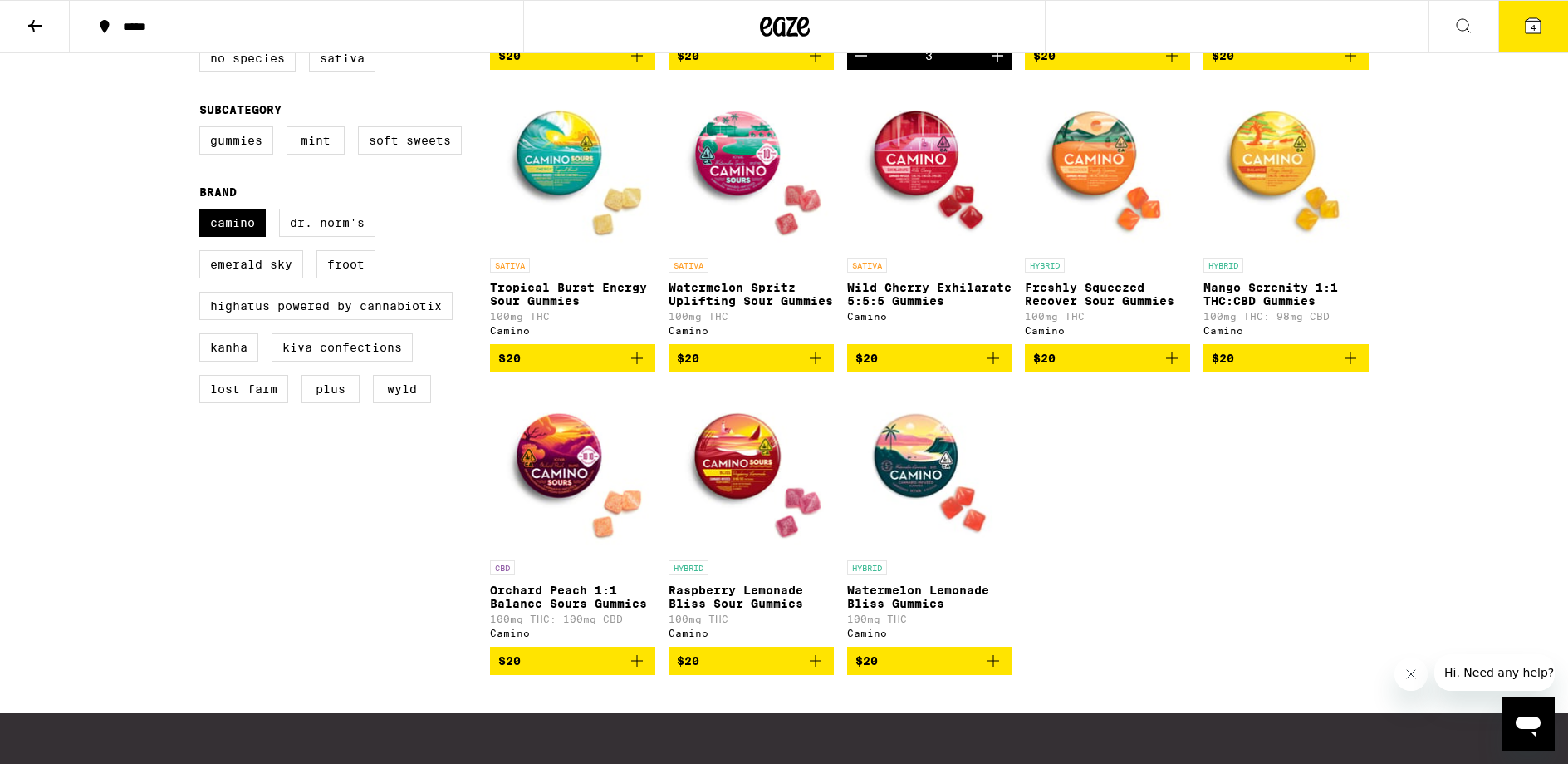
click at [925, 308] on p "Wild Cherry Exhilarate 5:5:5 Gummies" at bounding box center [930, 295] width 165 height 27
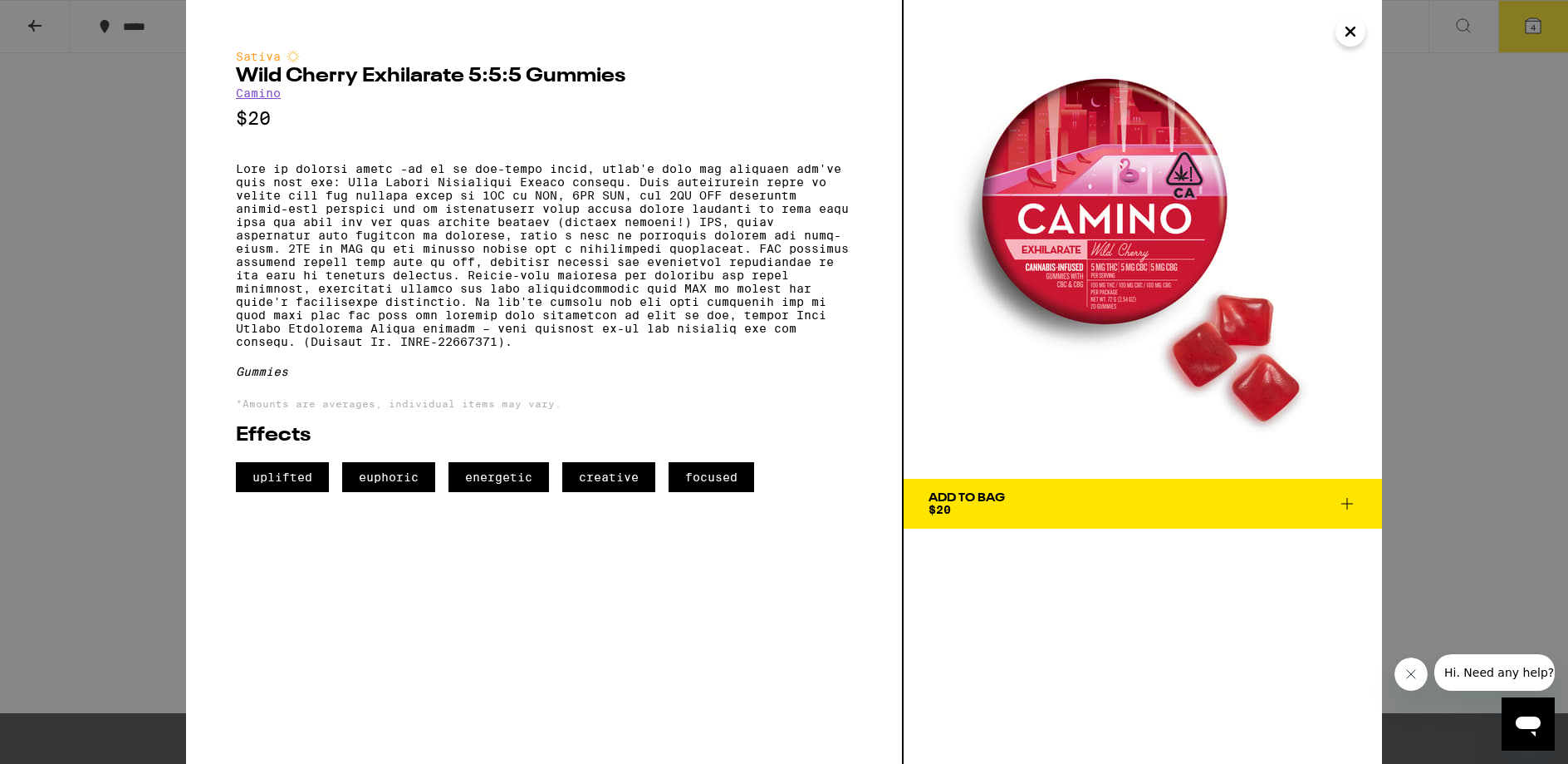
click at [1441, 269] on div "Sativa Wild Cherry Exhilarate 5:5:5 Gummies Camino $20 Gummies *Amounts are ave…" at bounding box center [784, 382] width 1568 height 764
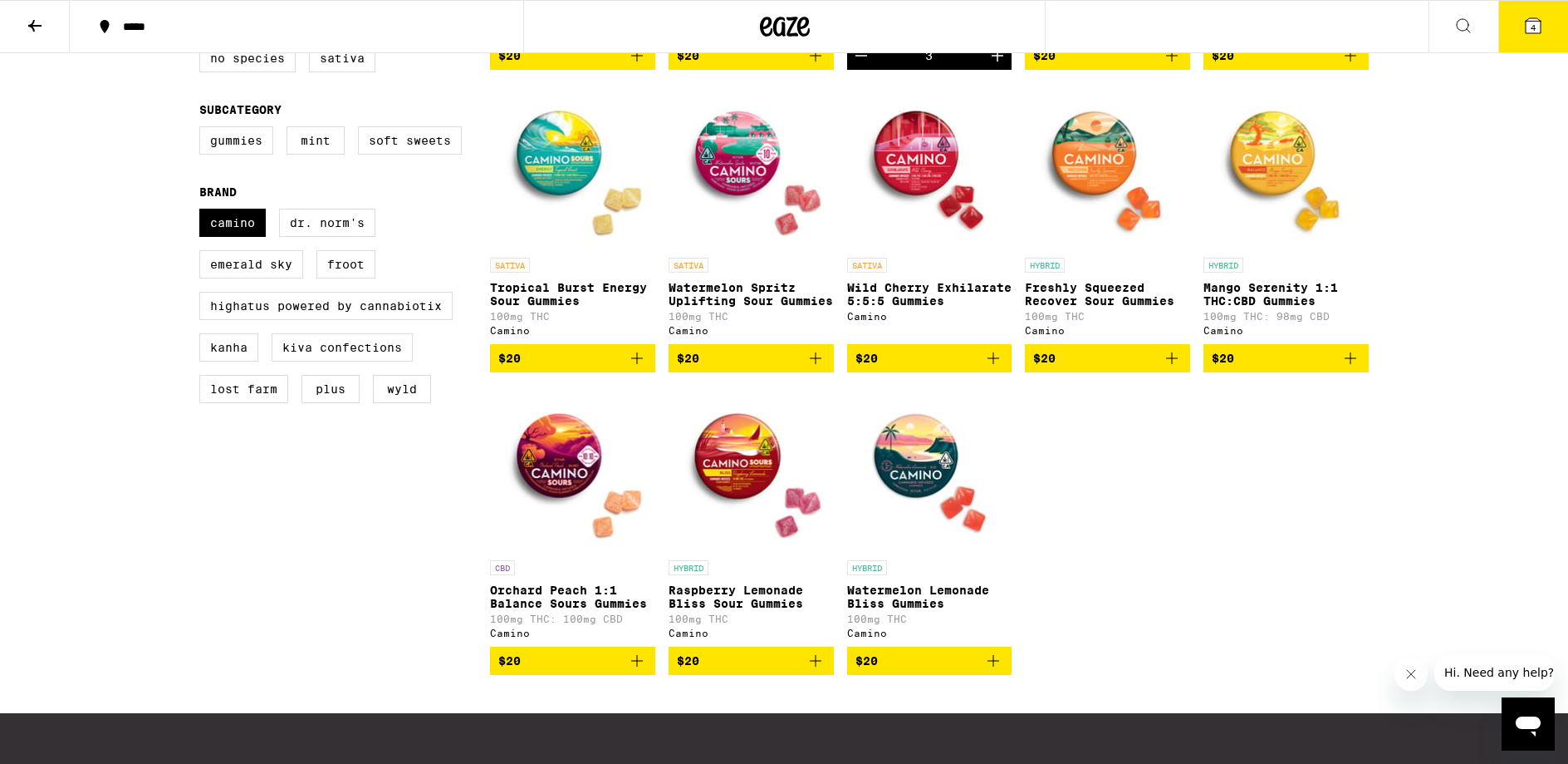
click at [1129, 303] on p "Freshly Squeezed Recover Sour Gummies" at bounding box center [1107, 295] width 165 height 27
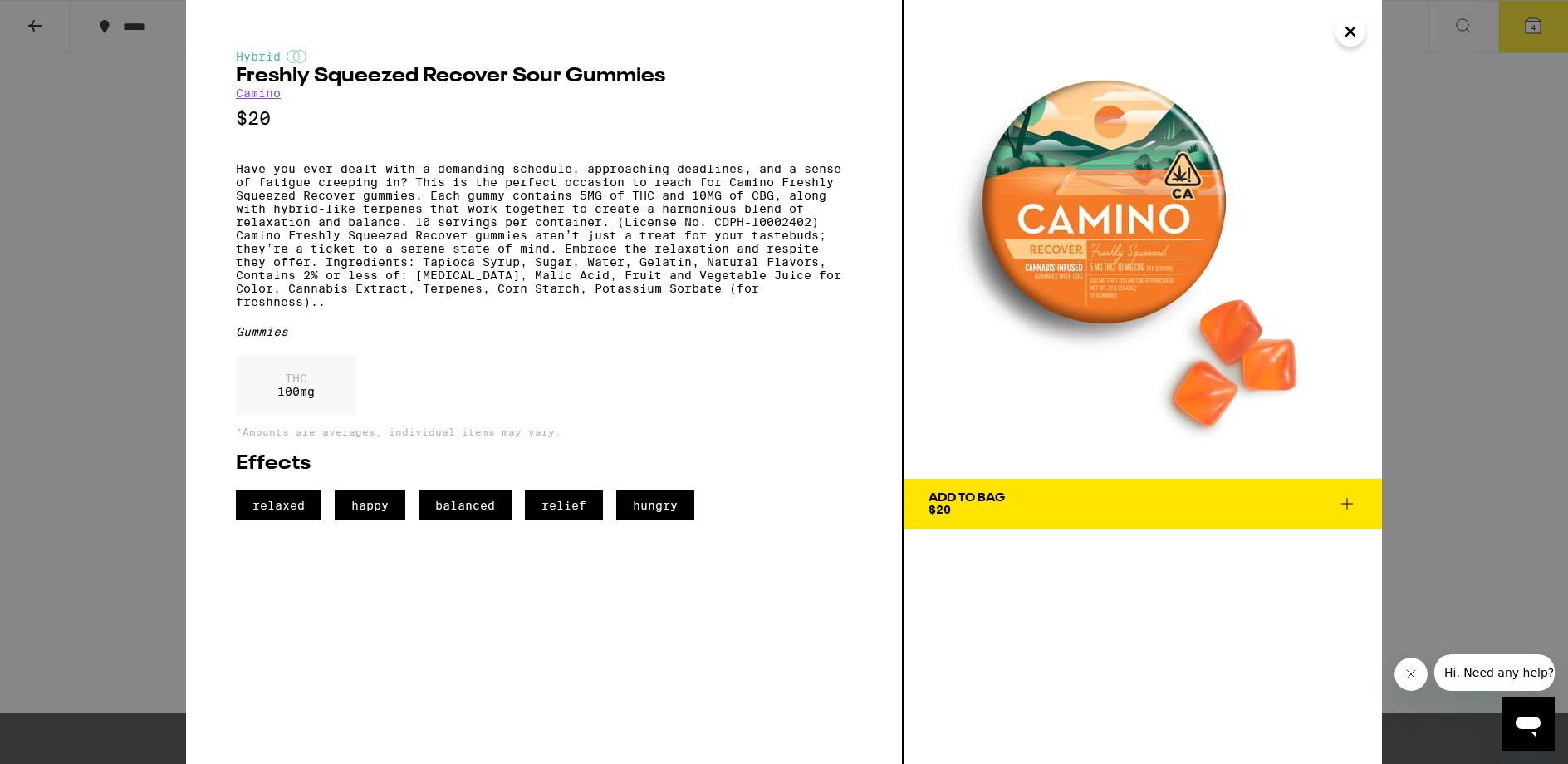
click at [1451, 246] on div "Hybrid Freshly Squeezed Recover Sour Gummies Camino $20 Have you ever dealt wit…" at bounding box center [784, 382] width 1568 height 764
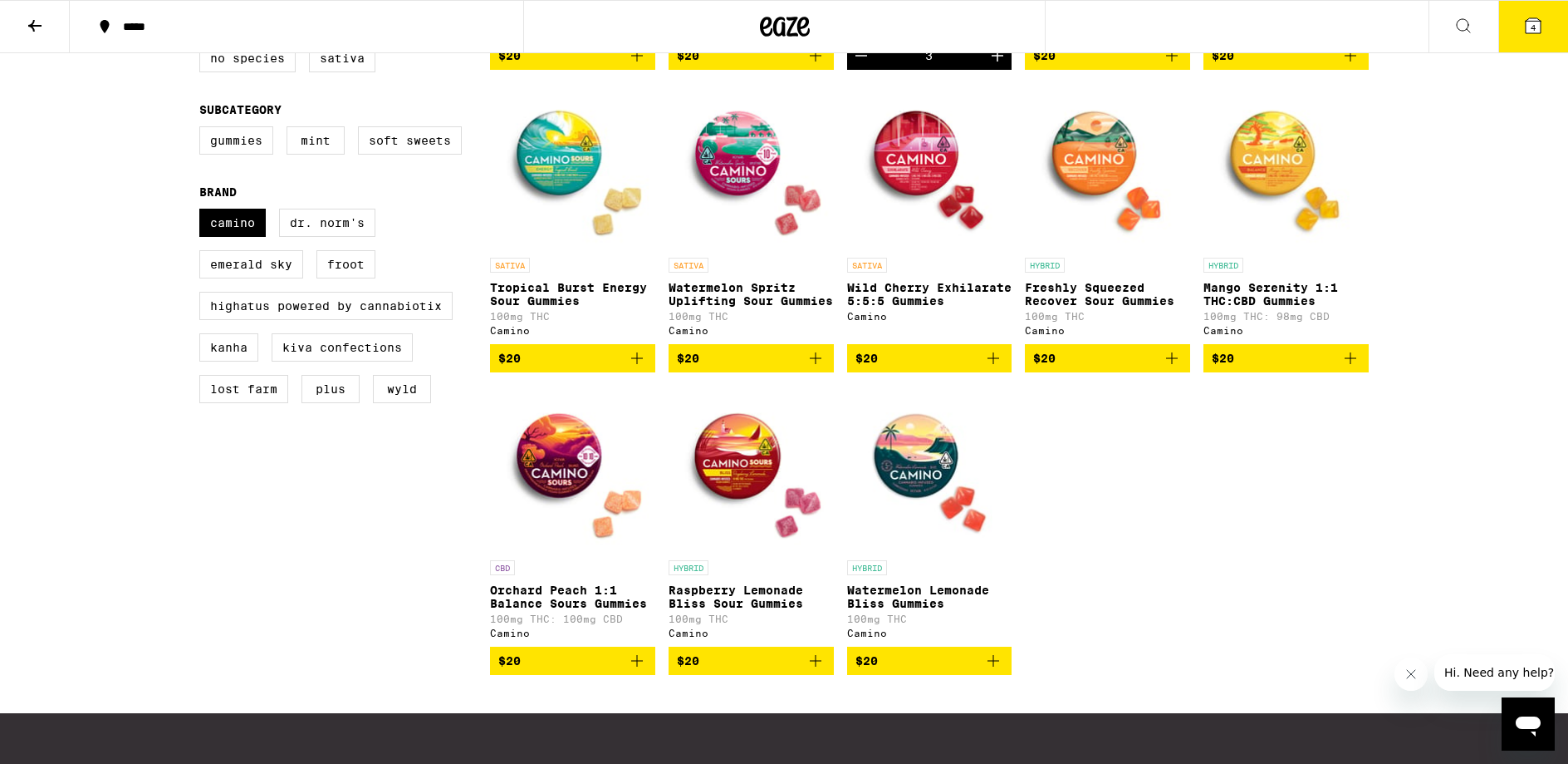
click at [546, 323] on div "SATIVA Tropical Burst Energy Sour Gummies 100mg THC Camino" at bounding box center [573, 296] width 165 height 78
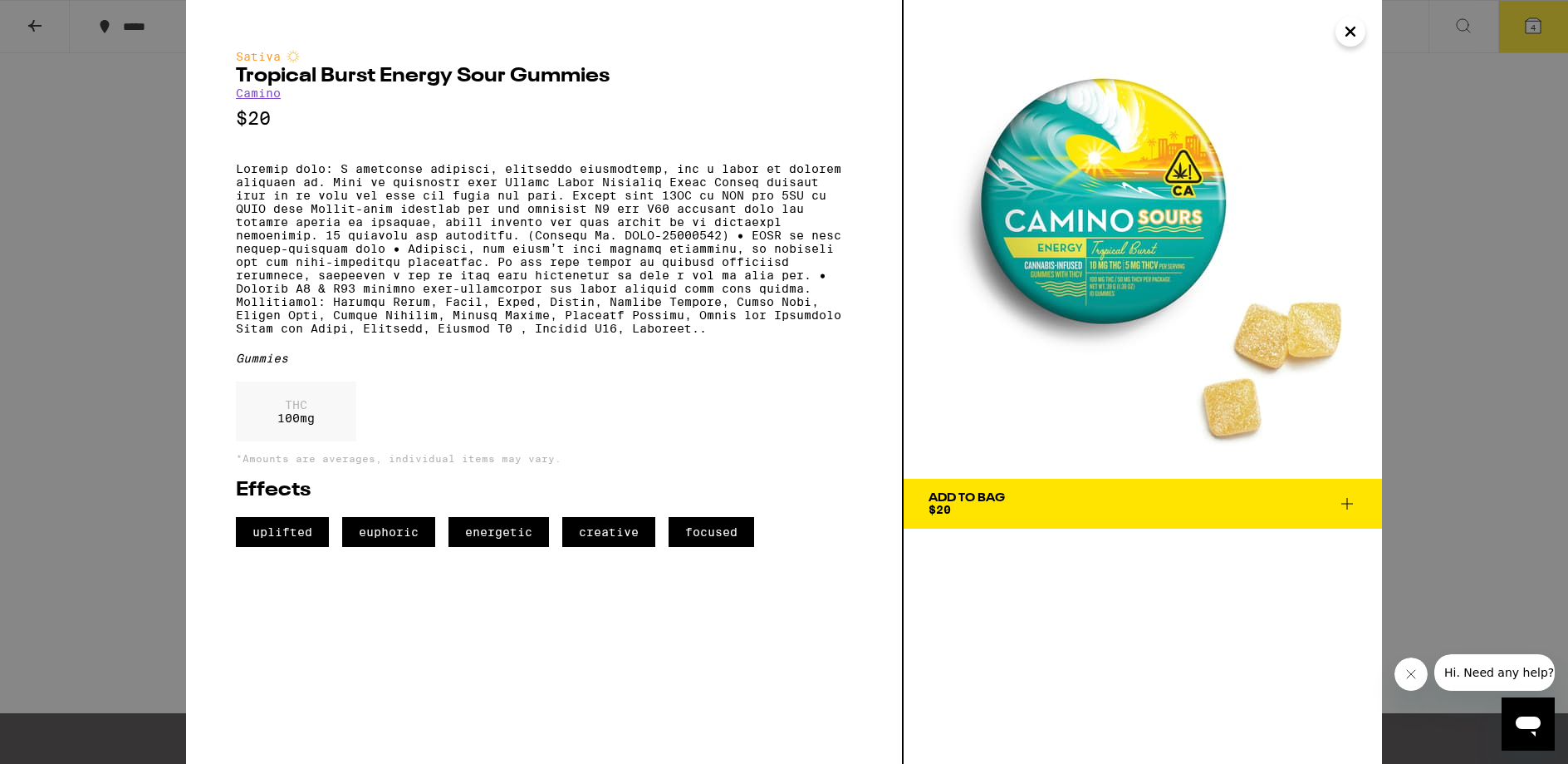
click at [1339, 499] on icon at bounding box center [1347, 504] width 20 height 20
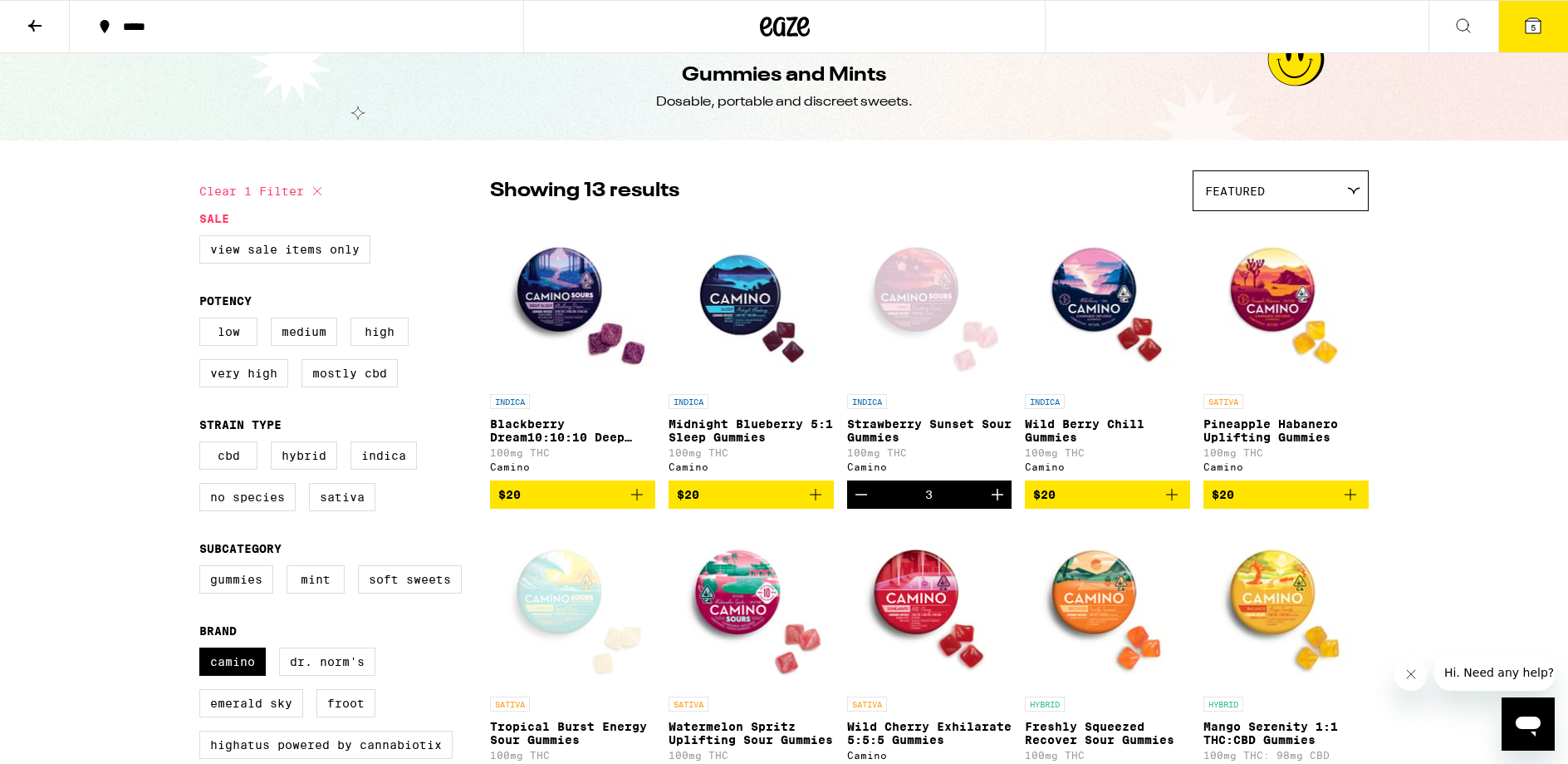
scroll to position [19, 0]
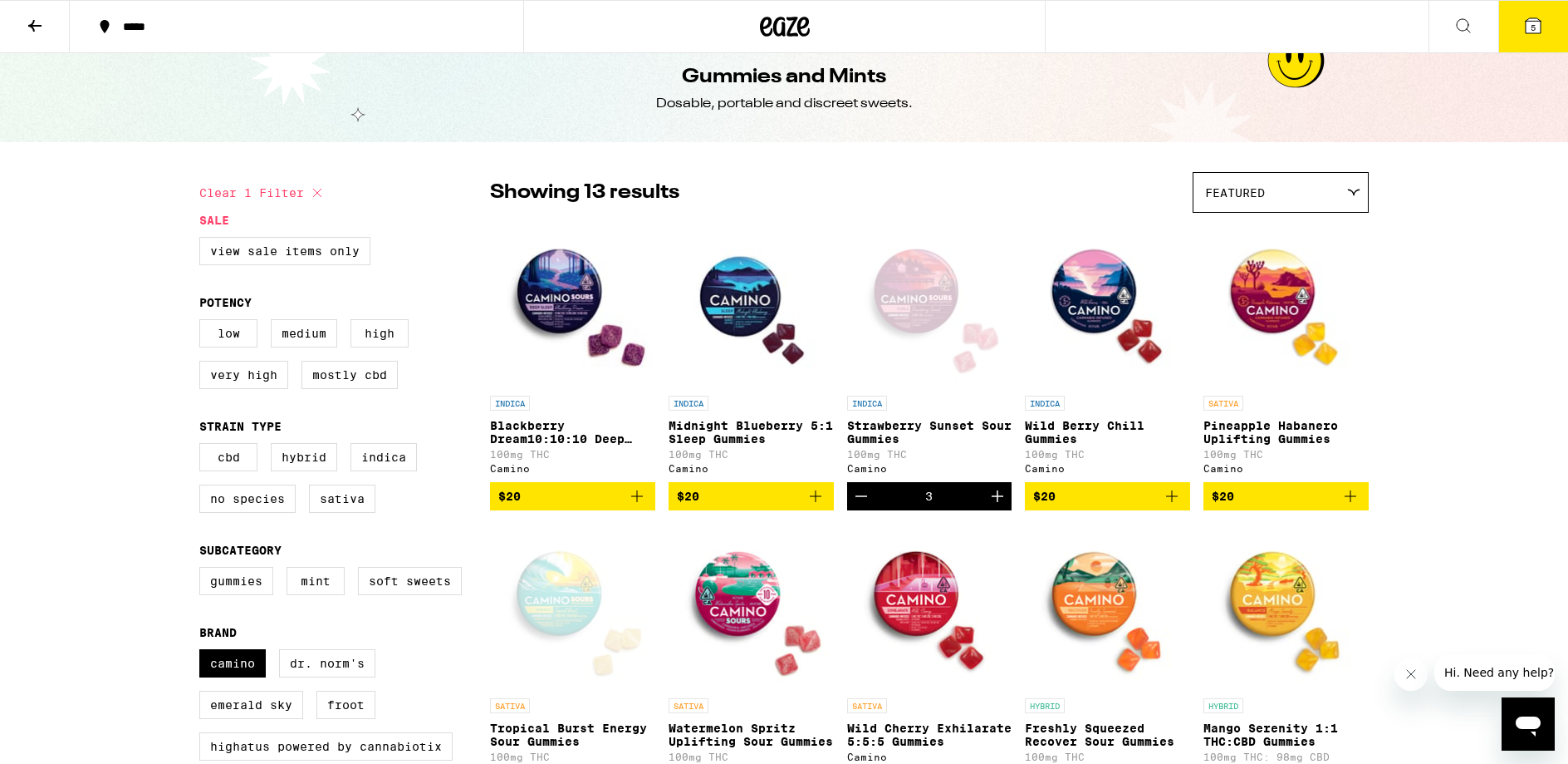
click at [1256, 440] on p "Pineapple Habanero Uplifting Gummies" at bounding box center [1286, 432] width 165 height 27
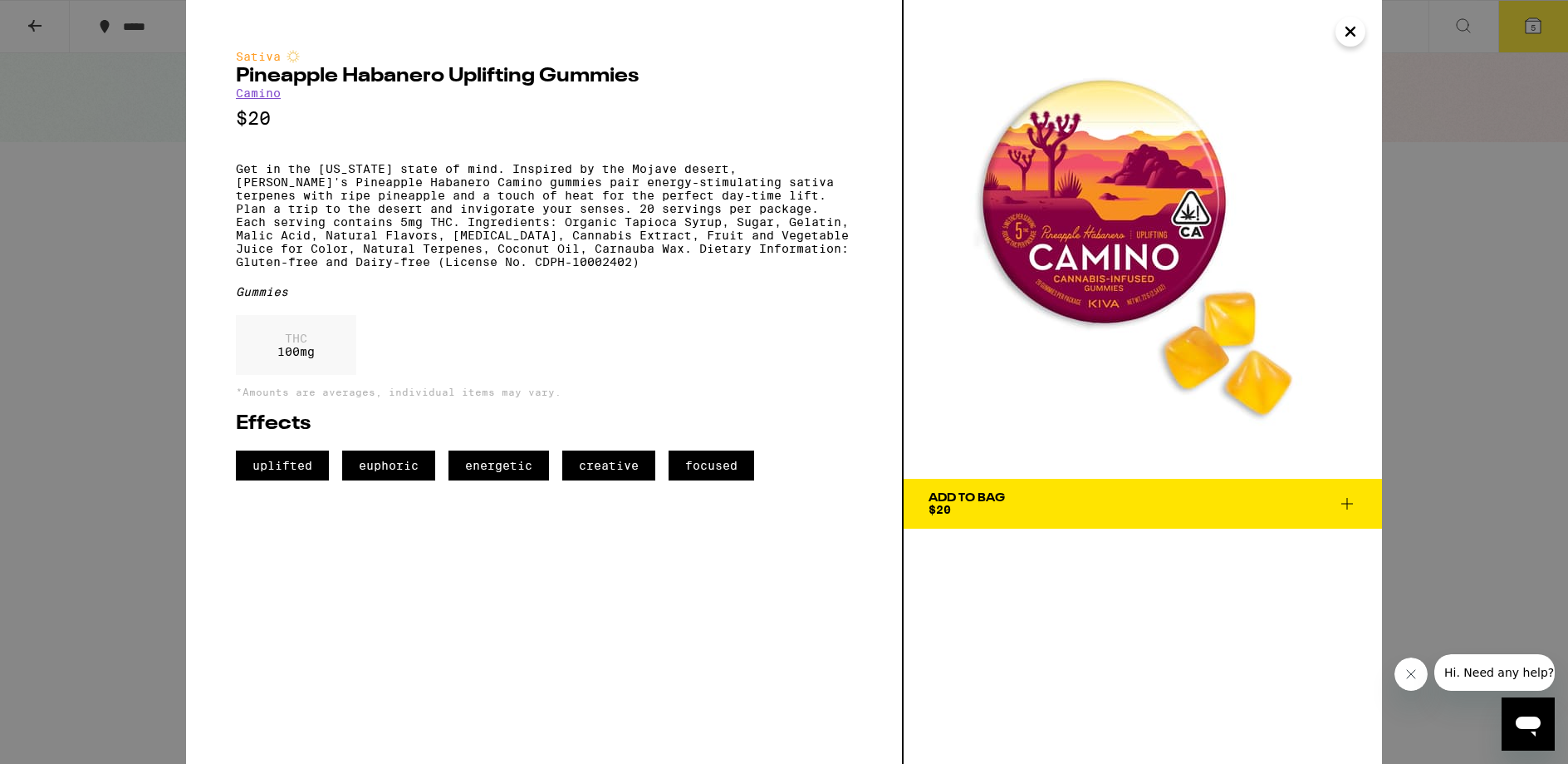
click at [1344, 507] on icon at bounding box center [1347, 504] width 20 height 20
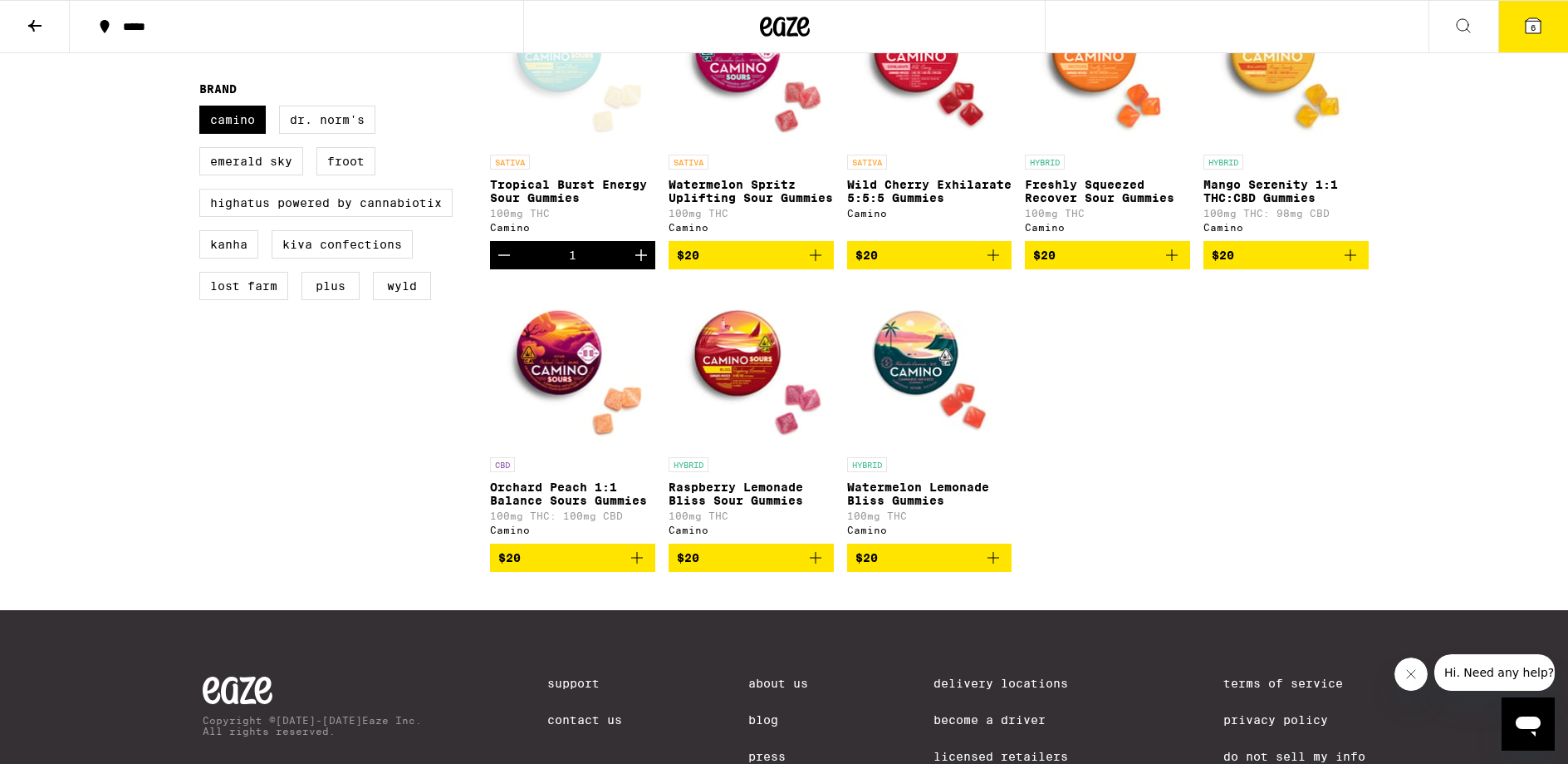
scroll to position [242, 0]
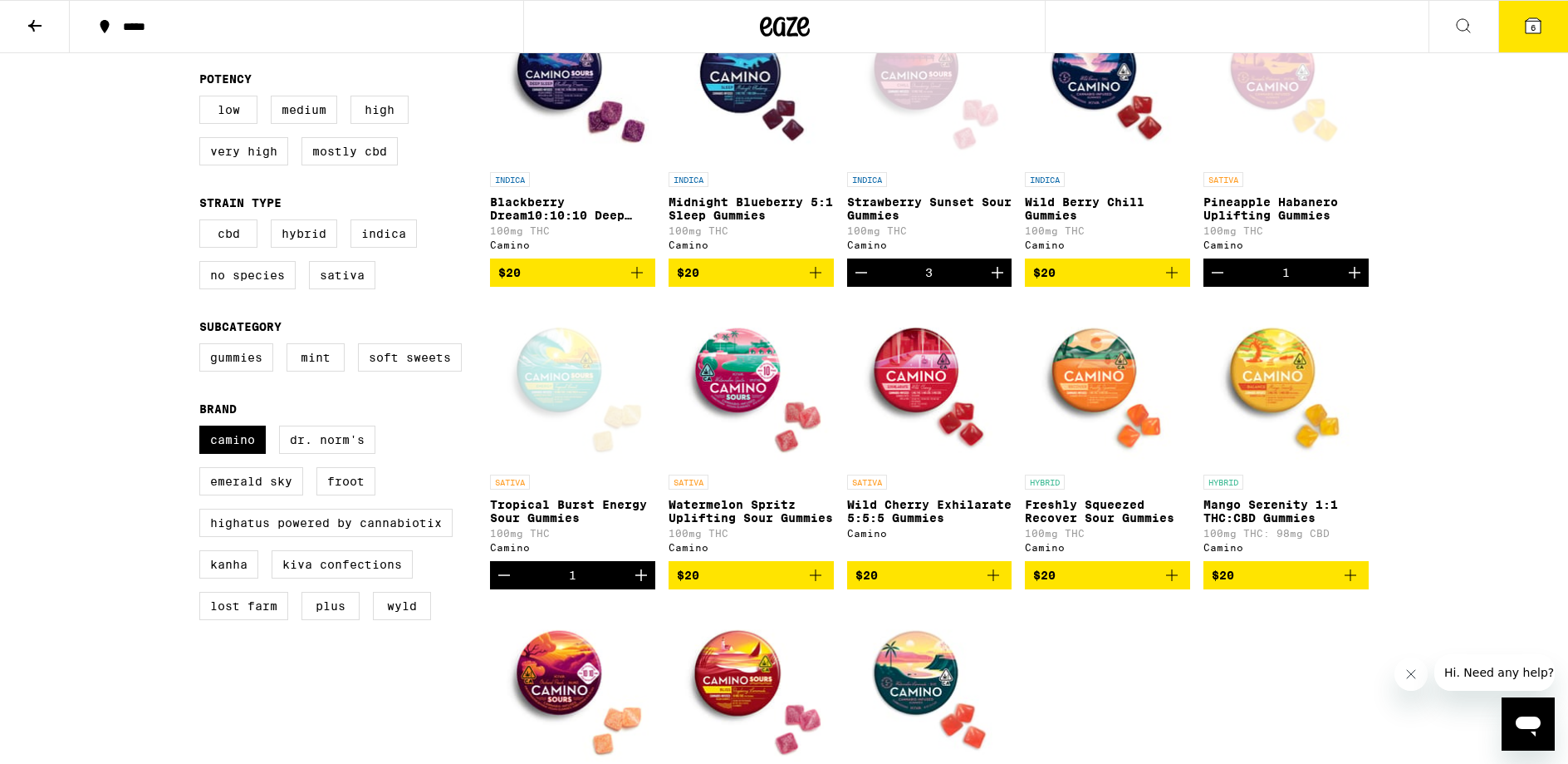
click at [744, 525] on p "Watermelon Spritz Uplifting Sour Gummies" at bounding box center [751, 511] width 165 height 27
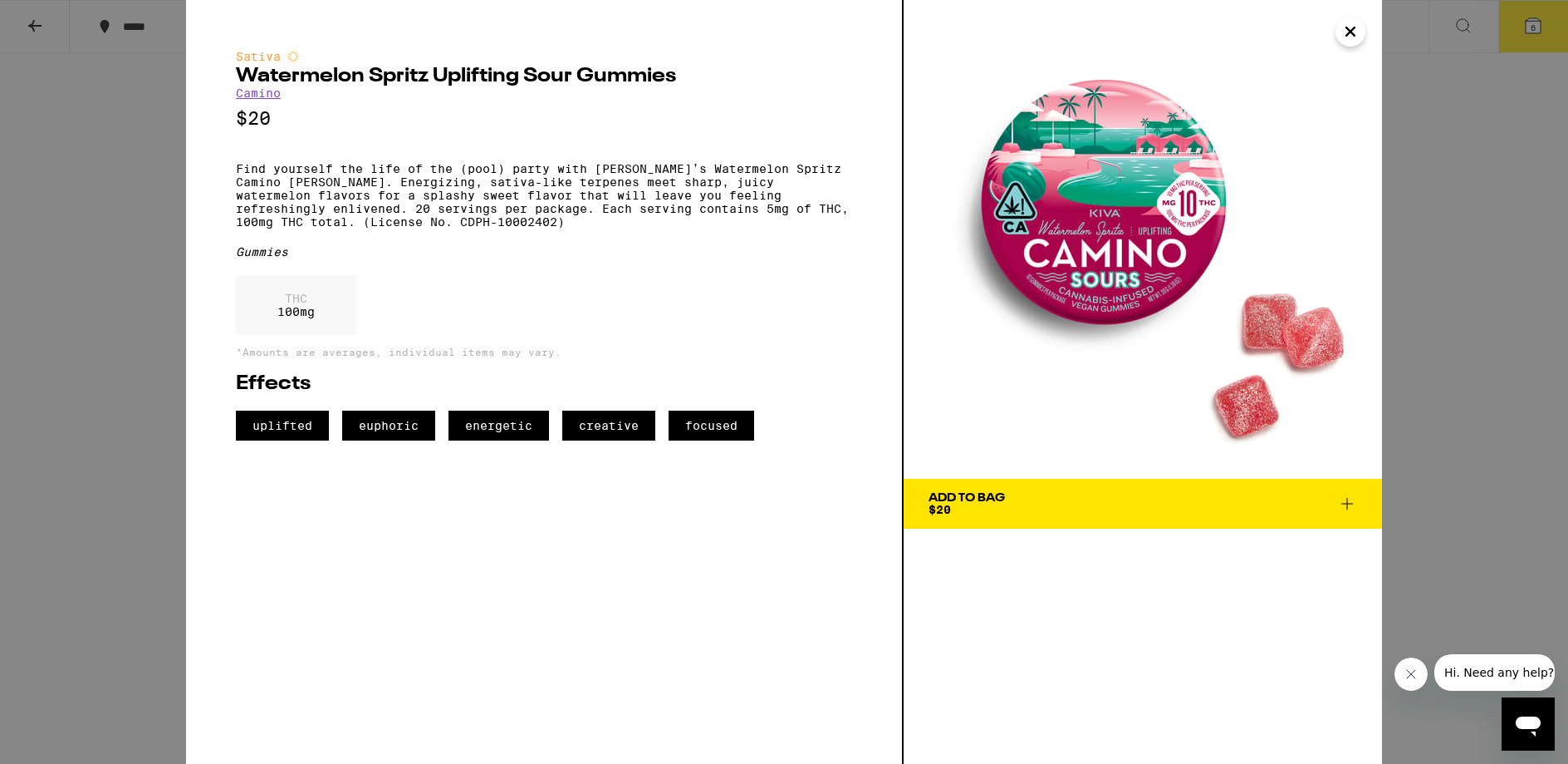
click at [1348, 507] on icon at bounding box center [1347, 504] width 20 height 20
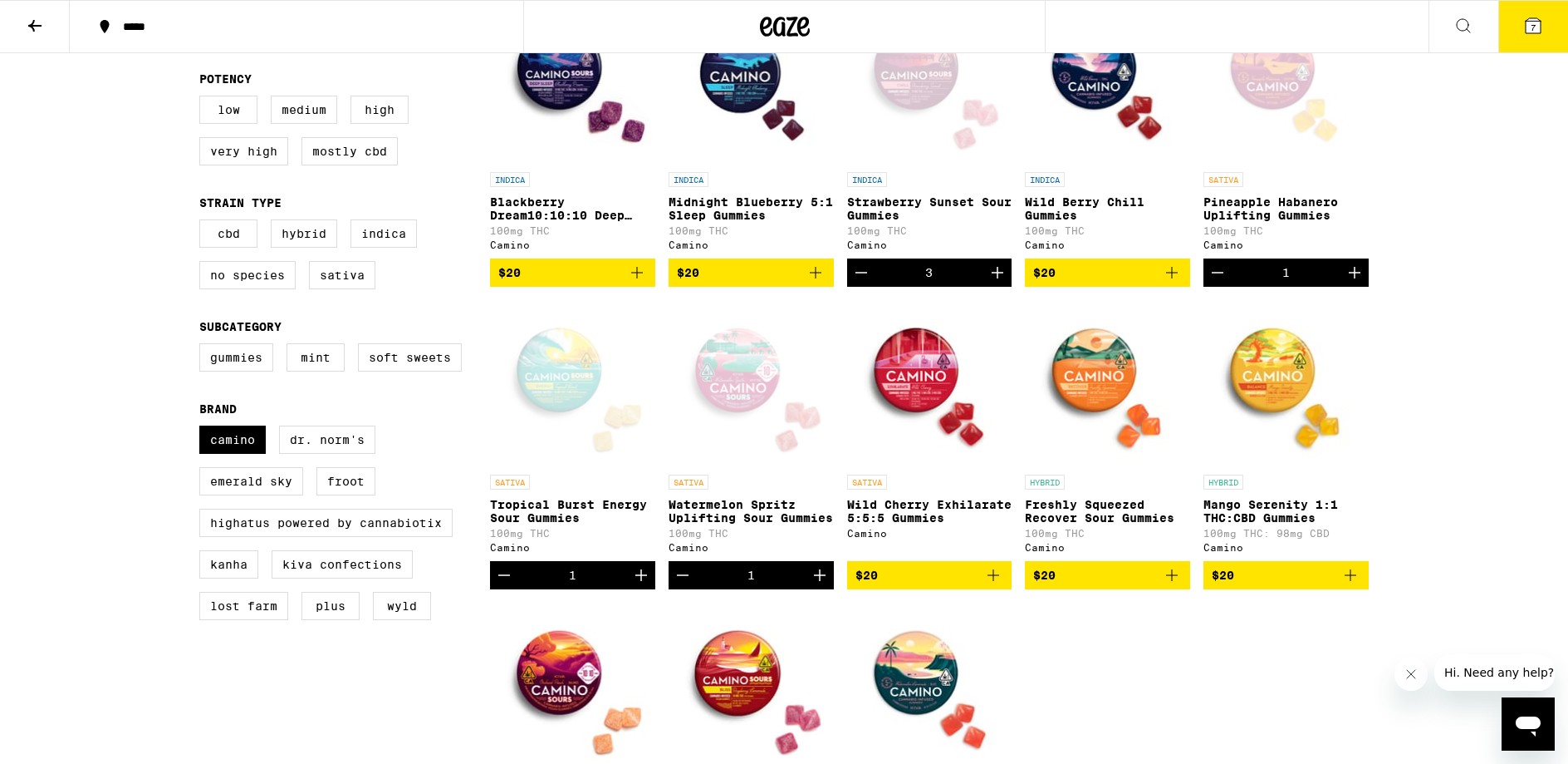
click at [1469, 368] on div "***** ***** 7 Gummies and Mints Dosable, portable and discreet sweets. 1 FILTER…" at bounding box center [784, 475] width 1568 height 1436
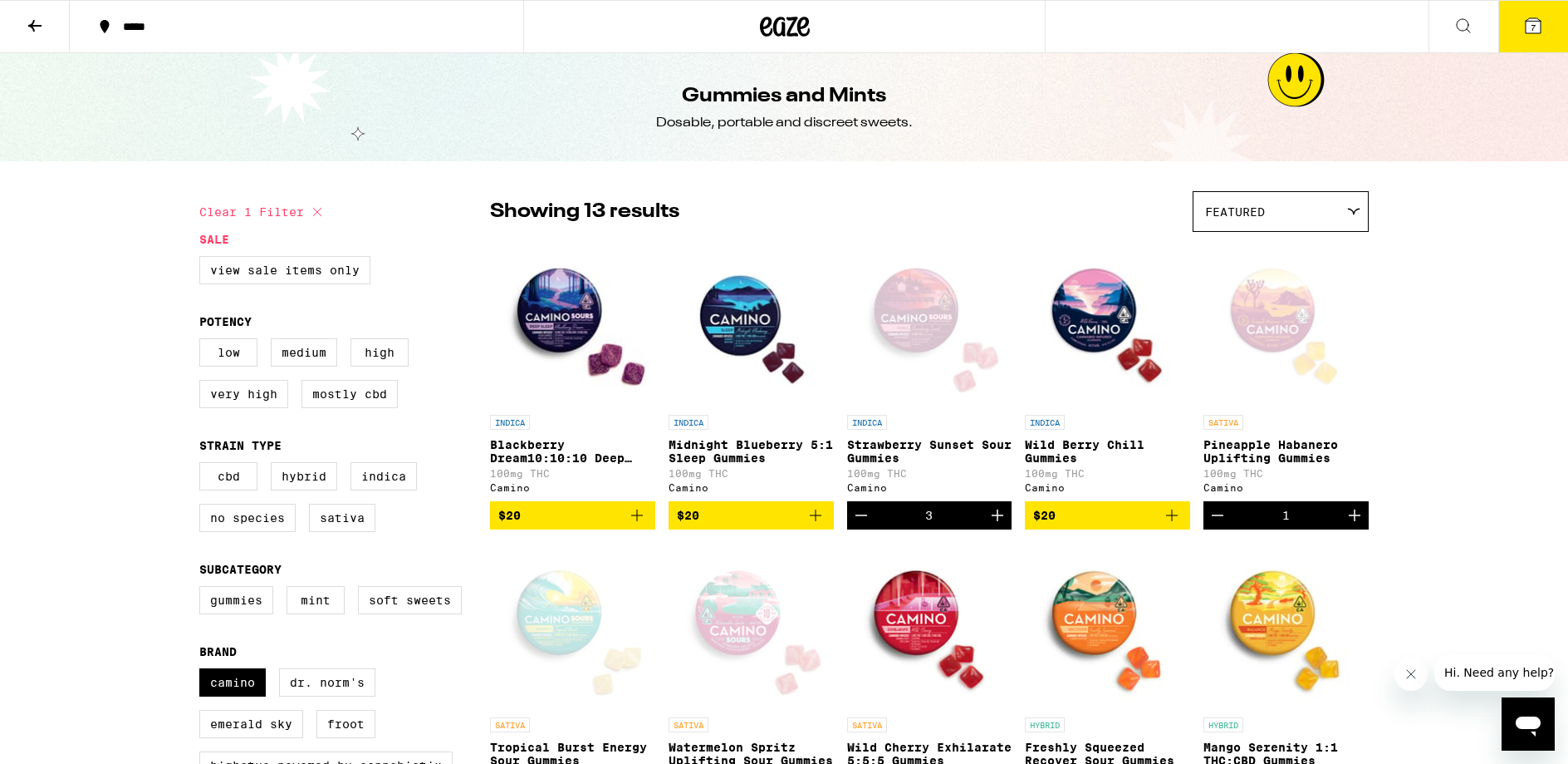
click at [317, 209] on icon at bounding box center [317, 212] width 20 height 20
checkbox input "false"
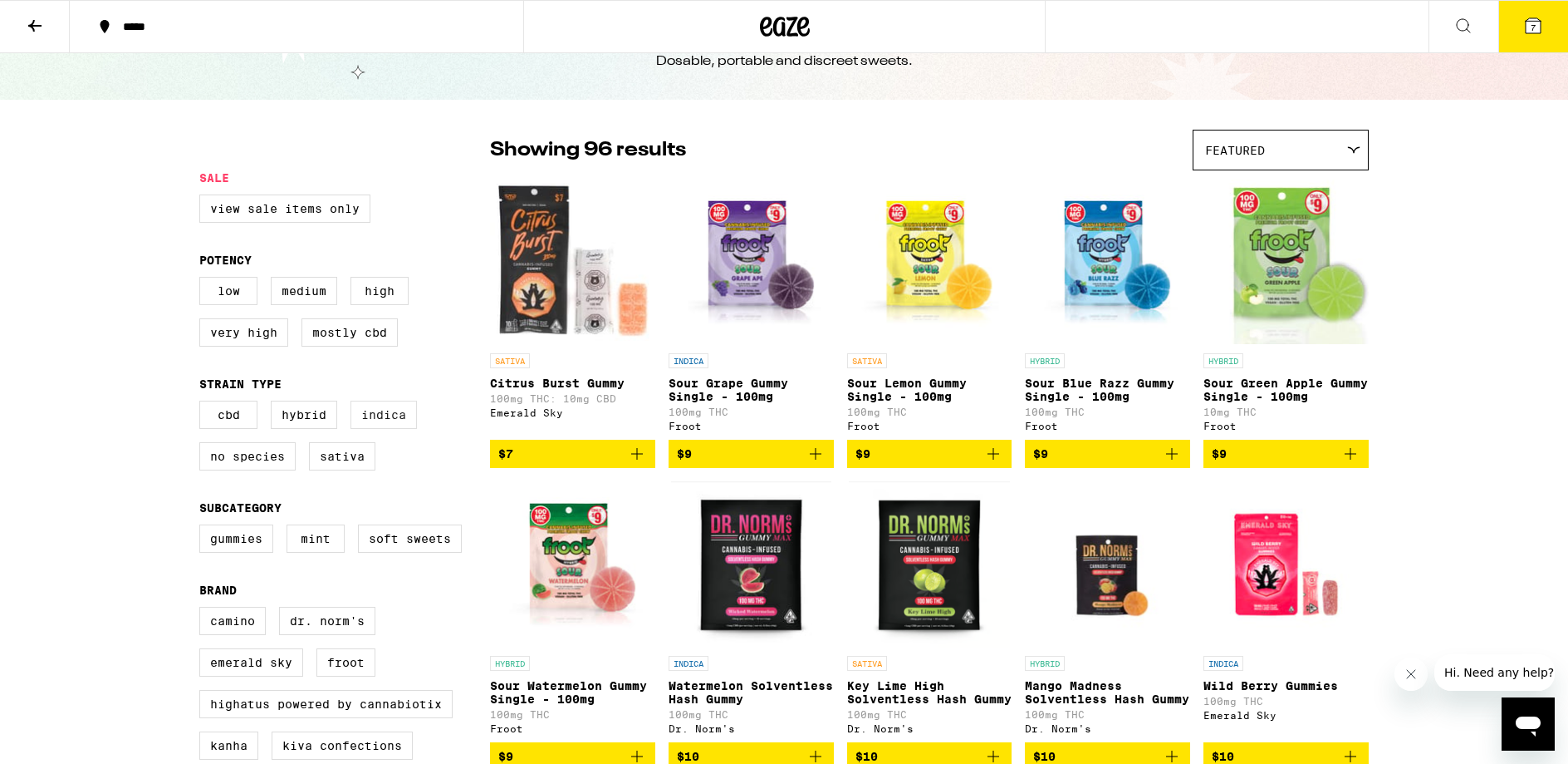
scroll to position [51, 0]
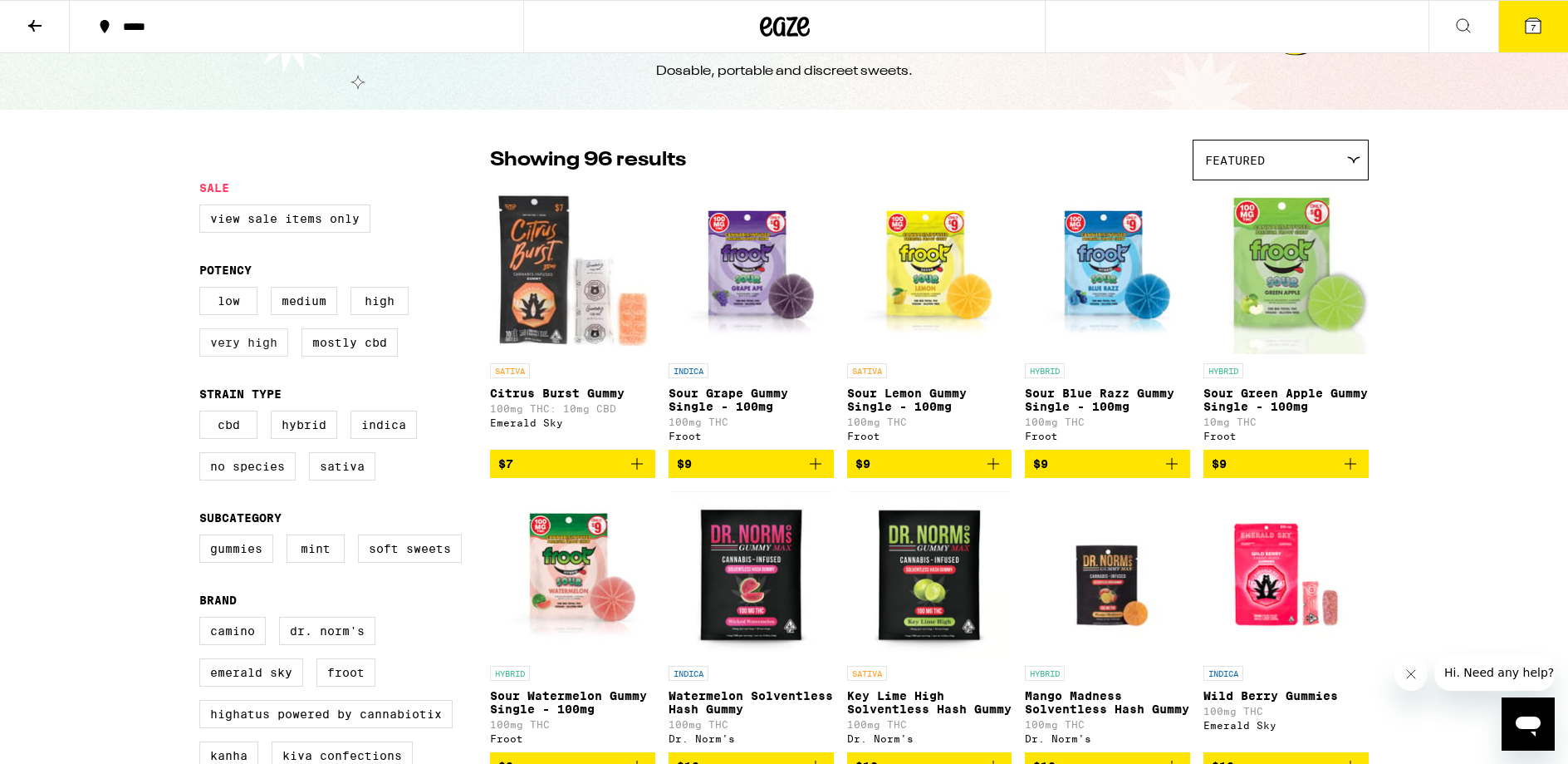
click at [254, 355] on label "Very High" at bounding box center [244, 342] width 89 height 29
click at [203, 290] on input "Very High" at bounding box center [202, 289] width 1 height 1
checkbox input "true"
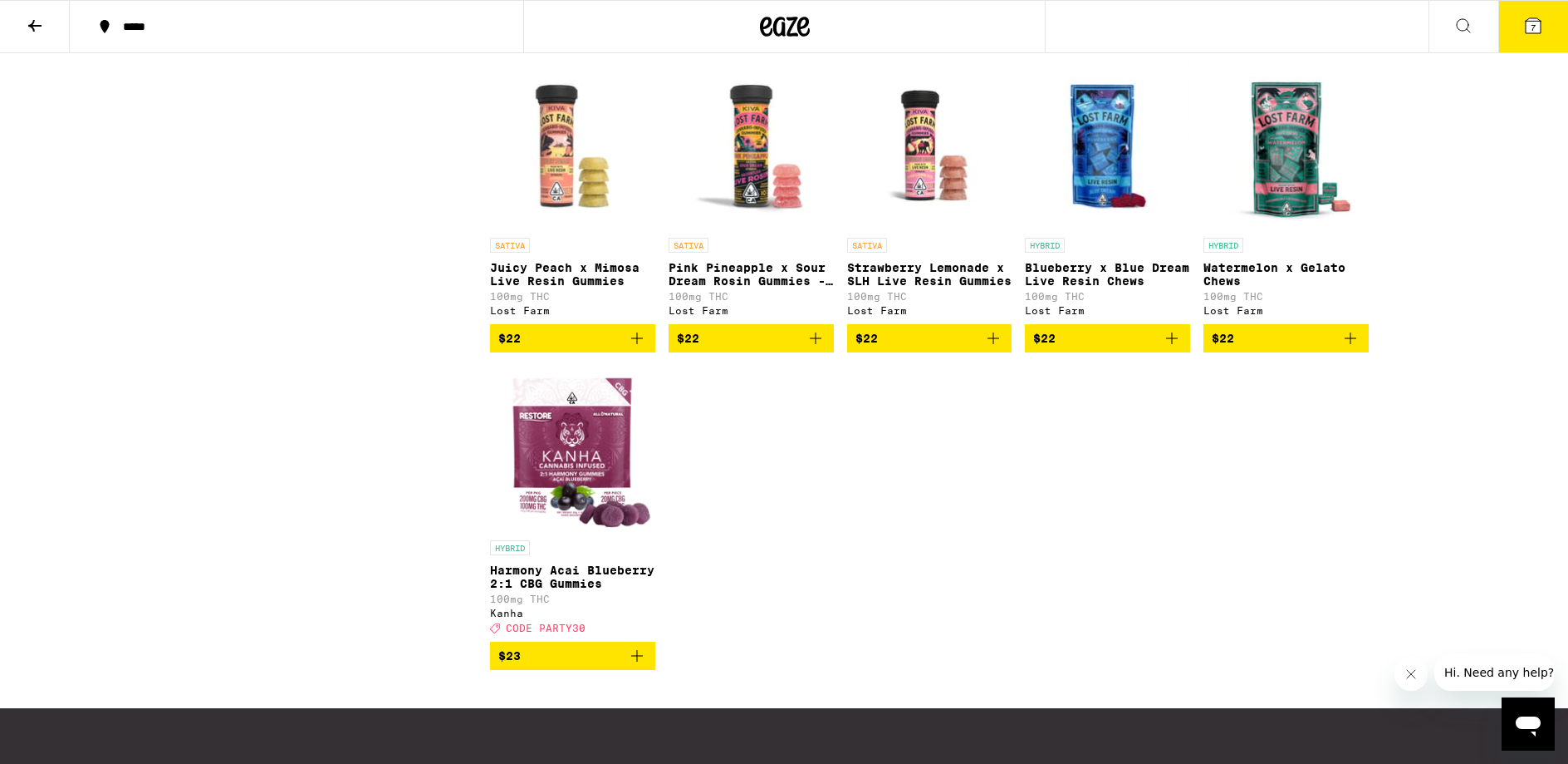
scroll to position [5125, 0]
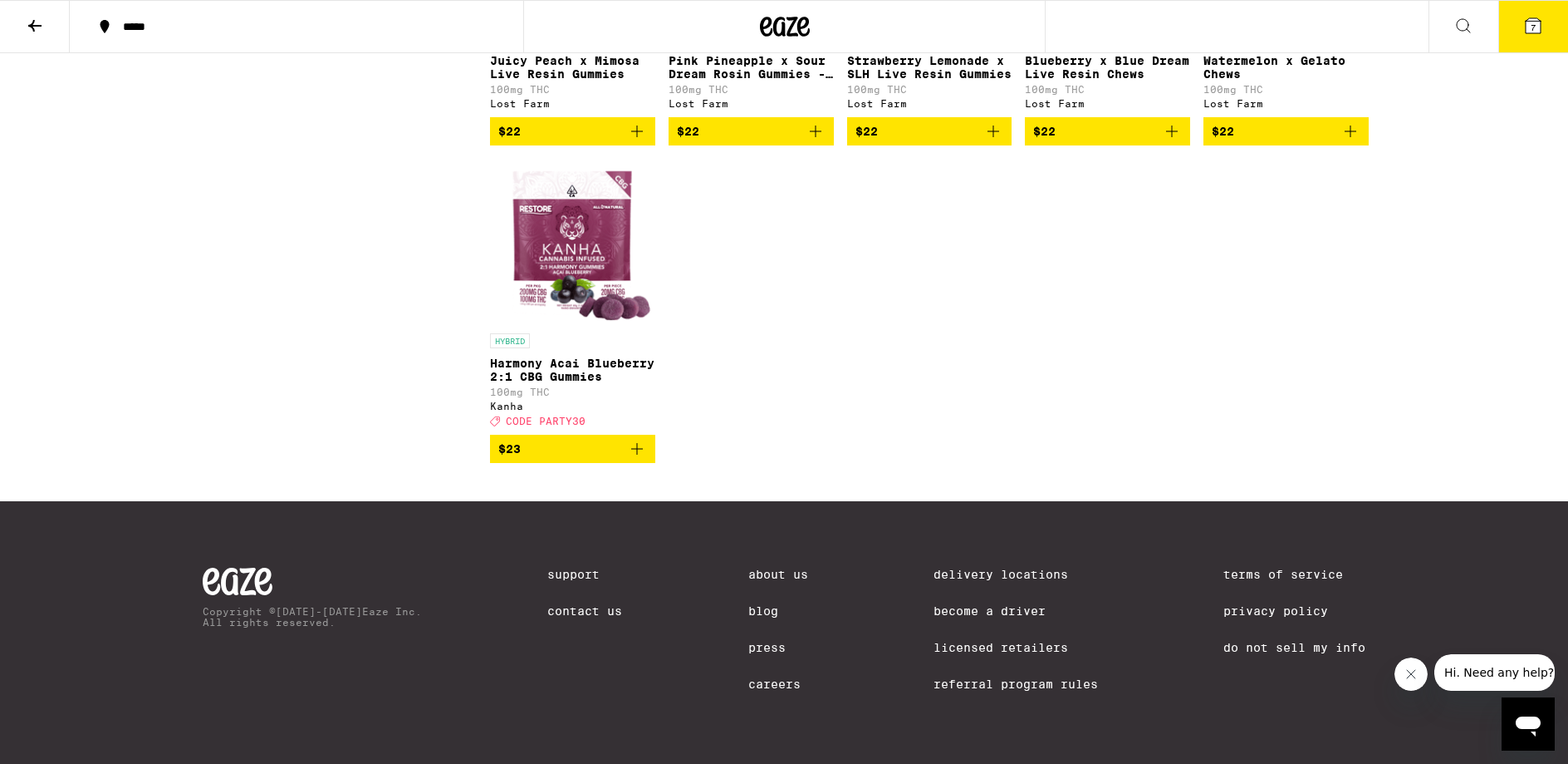
click at [558, 383] on p "Harmony Acai Blueberry 2:1 CBG Gummies" at bounding box center [573, 370] width 165 height 27
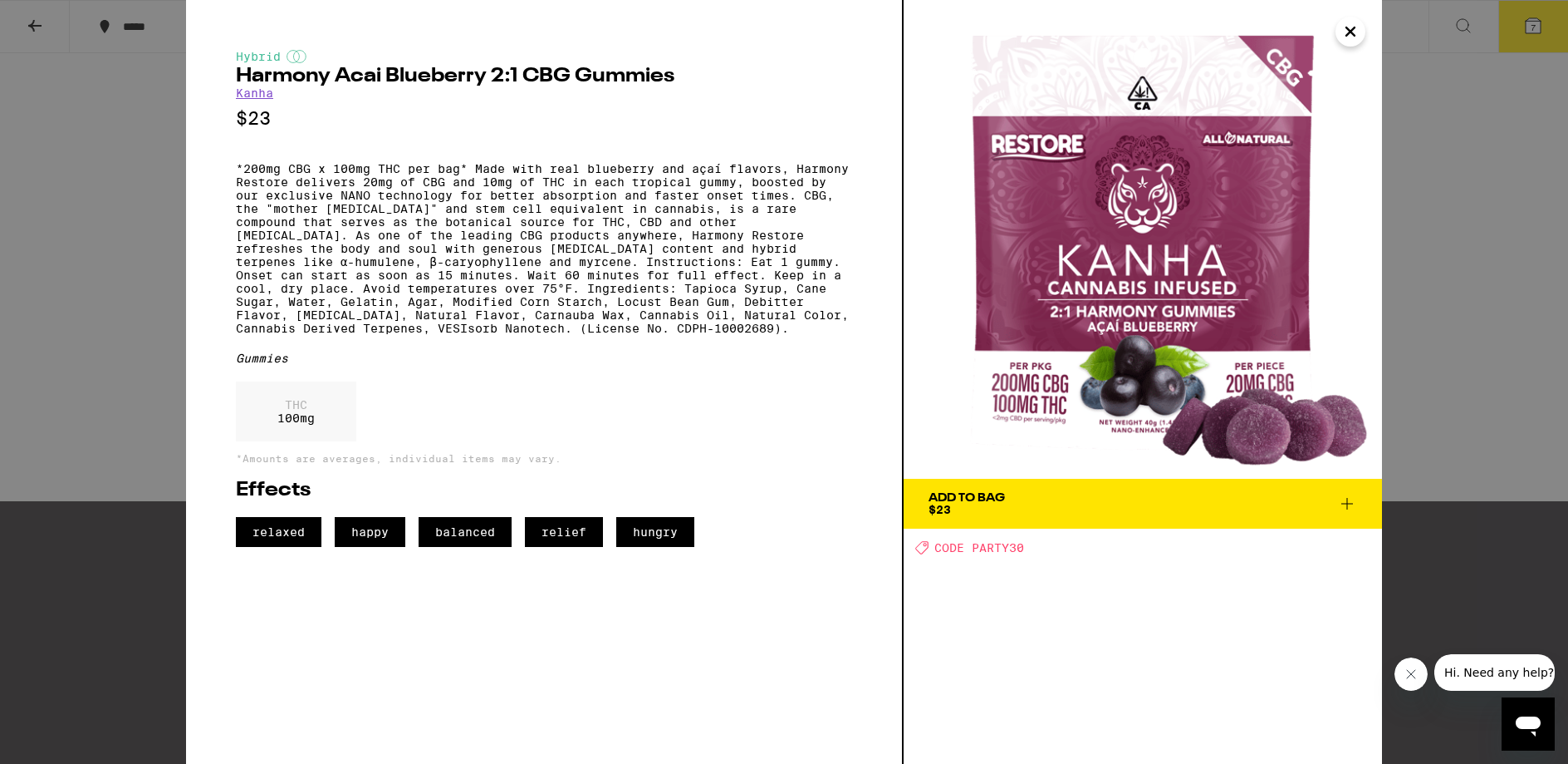
click at [1464, 274] on div "Hybrid Harmony Acai Blueberry 2:1 CBG Gummies Kanha $23 Gummies THC 100 mg *Amo…" at bounding box center [784, 382] width 1568 height 764
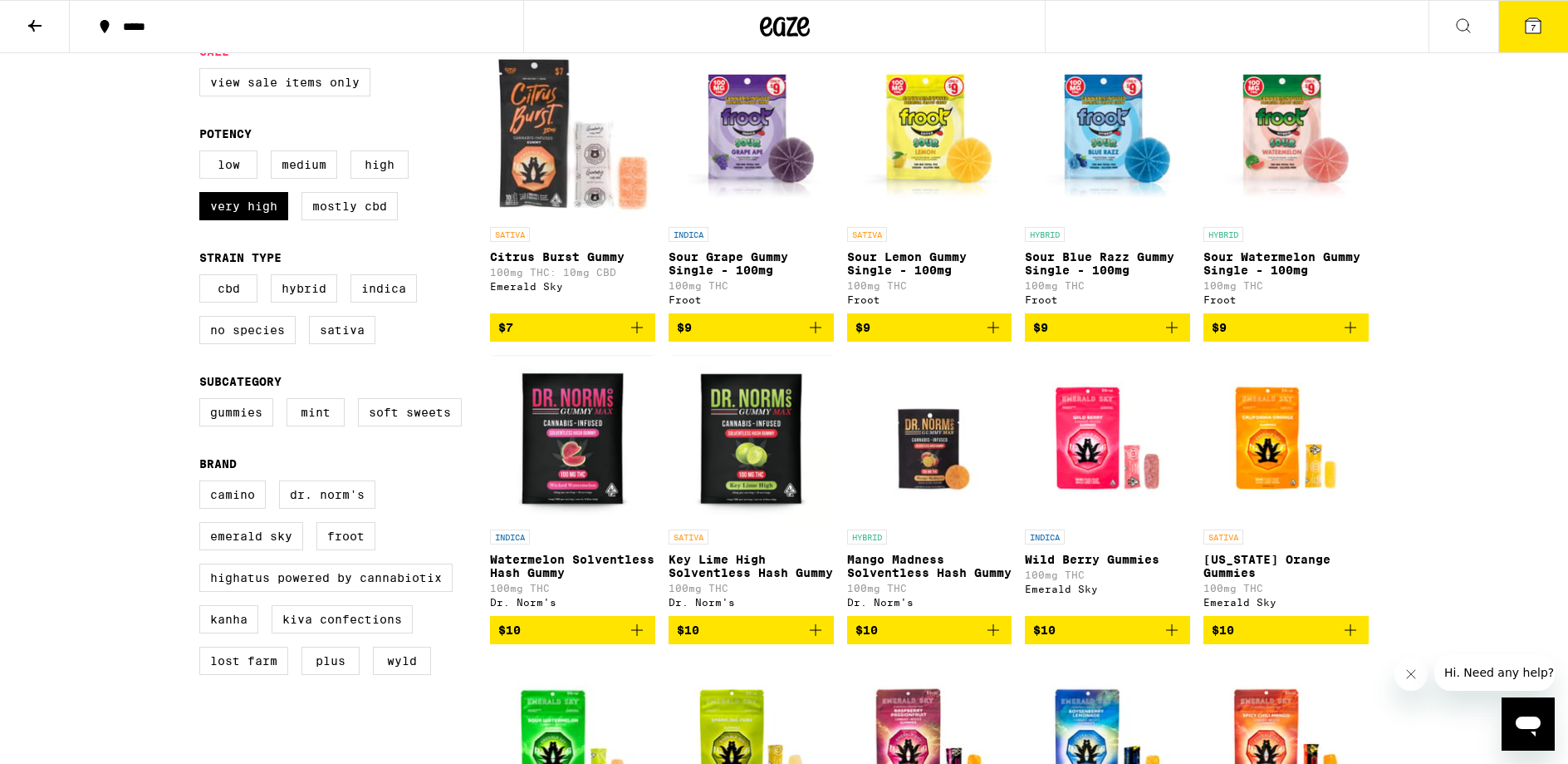
scroll to position [187, 0]
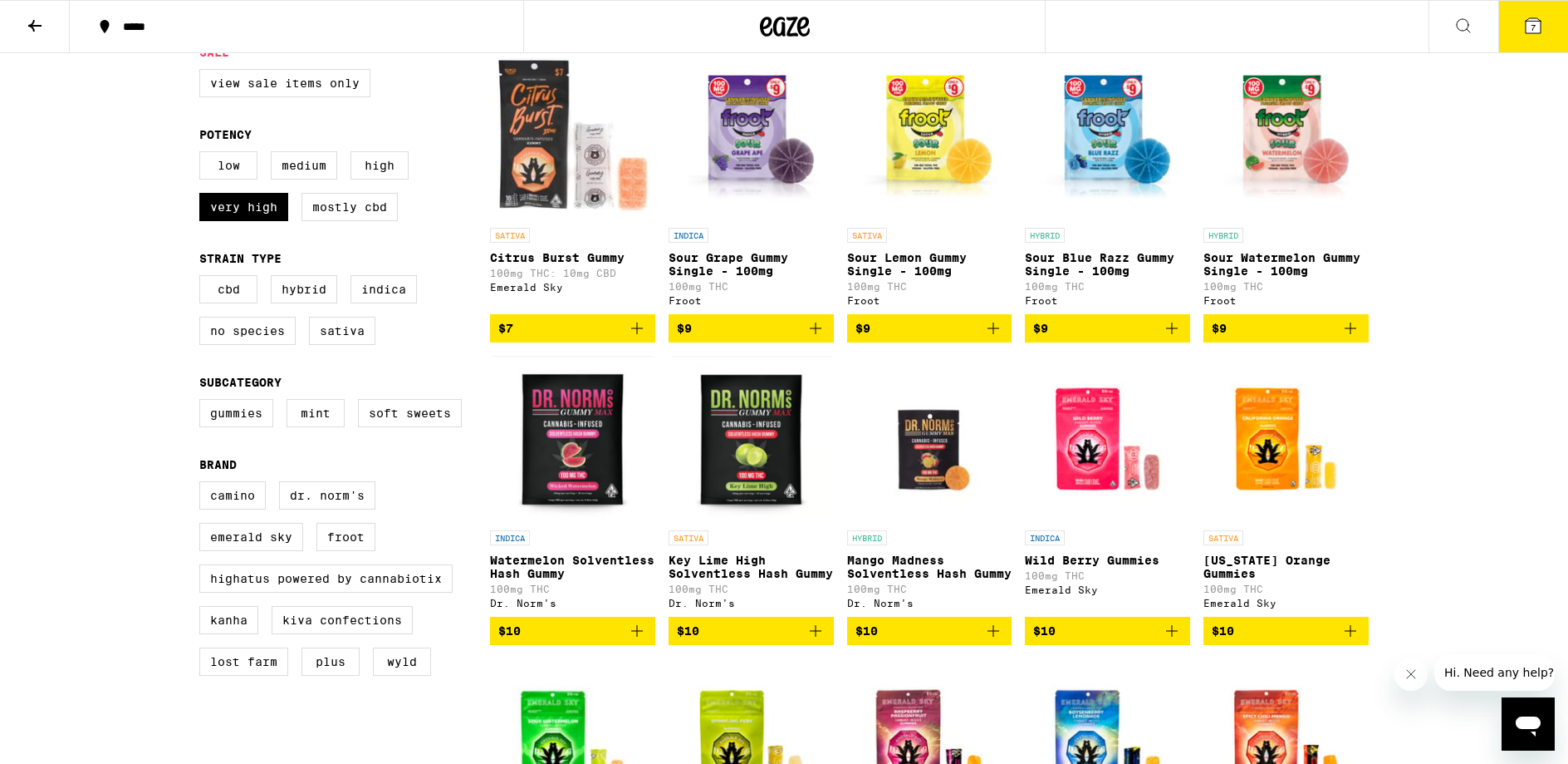
click at [1079, 462] on img "Open page for Wild Berry Gummies from Emerald Sky" at bounding box center [1107, 438] width 165 height 166
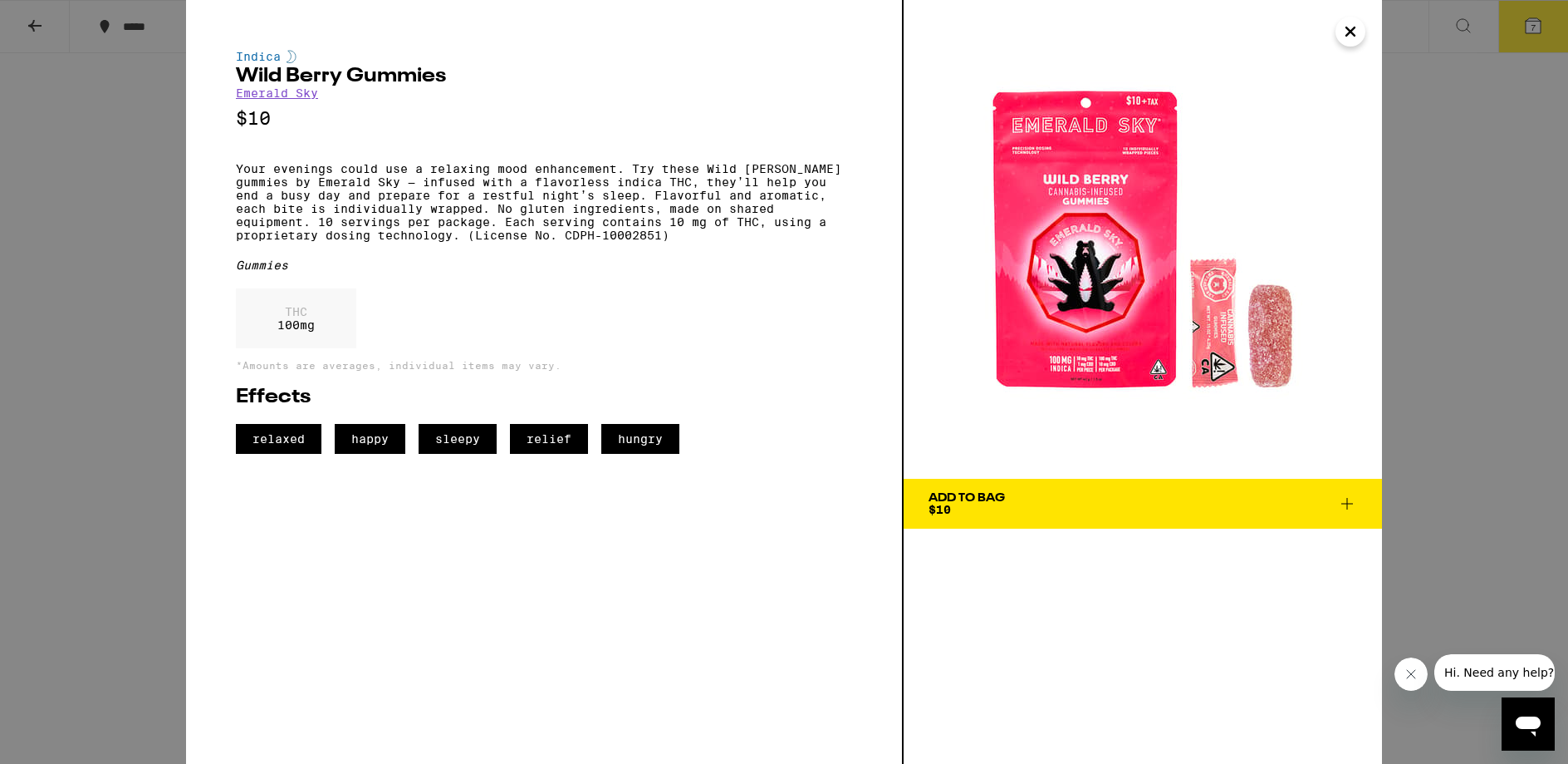
click at [1350, 507] on icon at bounding box center [1347, 504] width 20 height 20
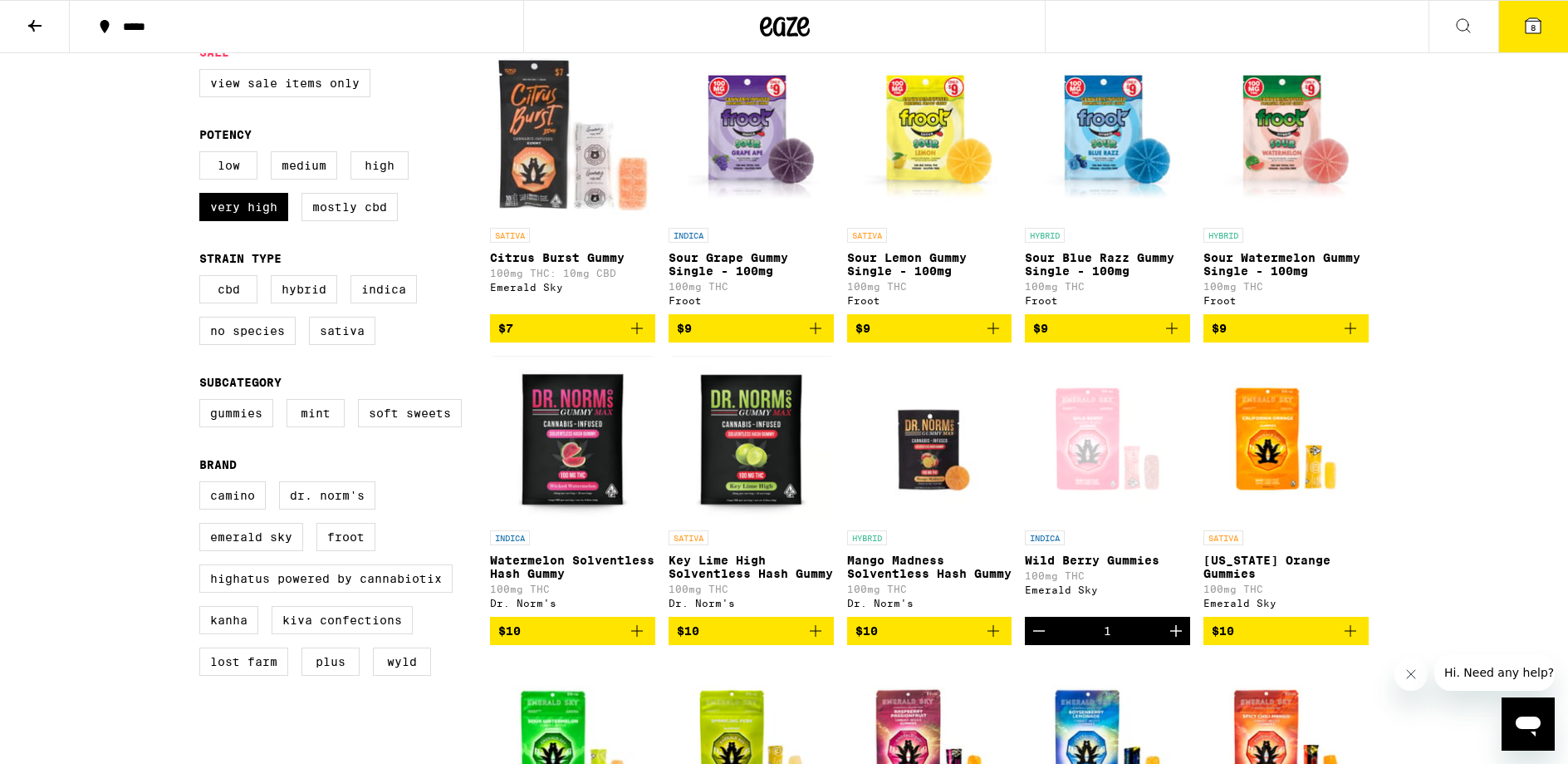
click at [1528, 29] on icon at bounding box center [1534, 26] width 15 height 15
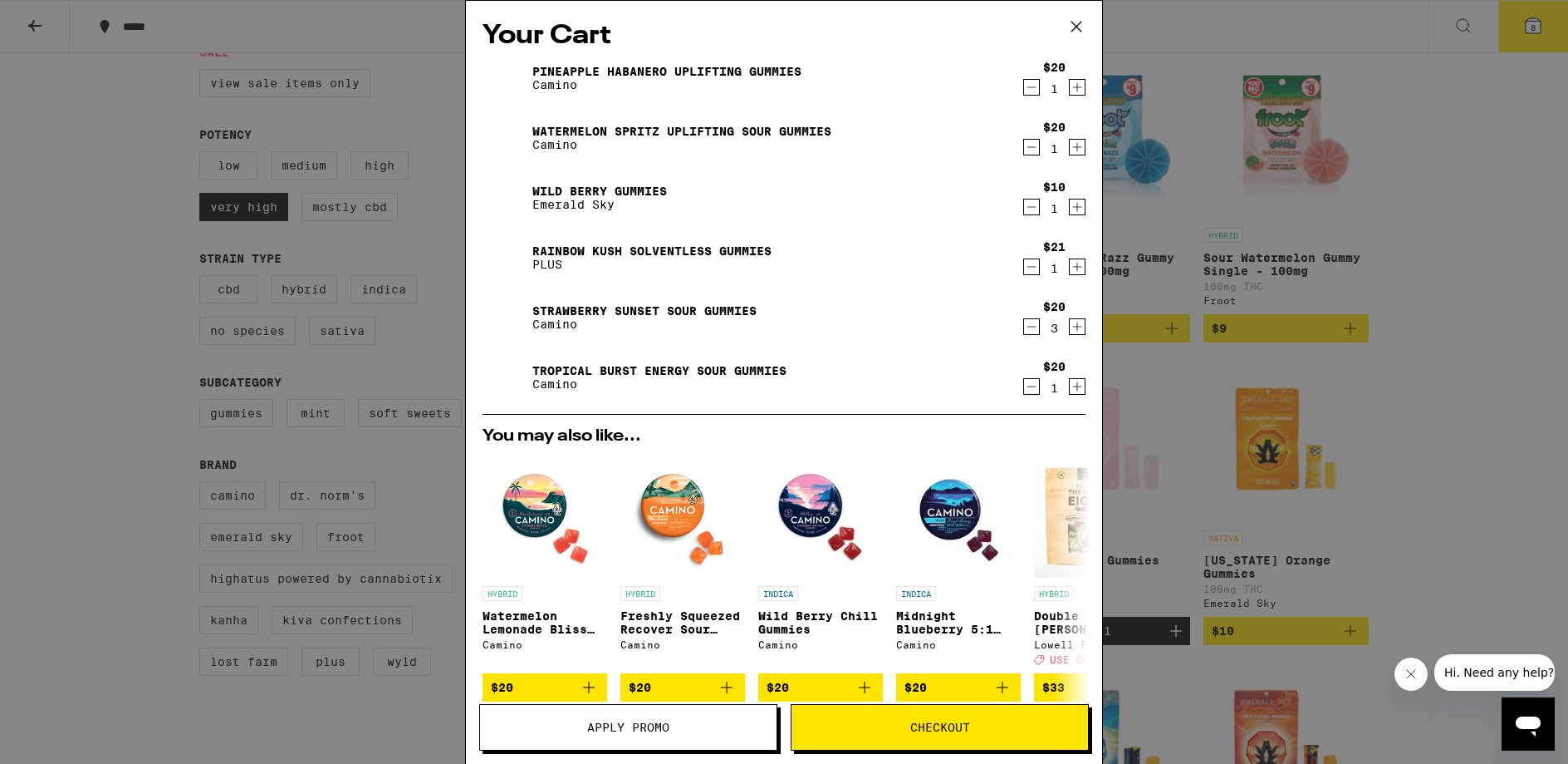
click at [706, 733] on button "Apply Promo" at bounding box center [629, 727] width 298 height 47
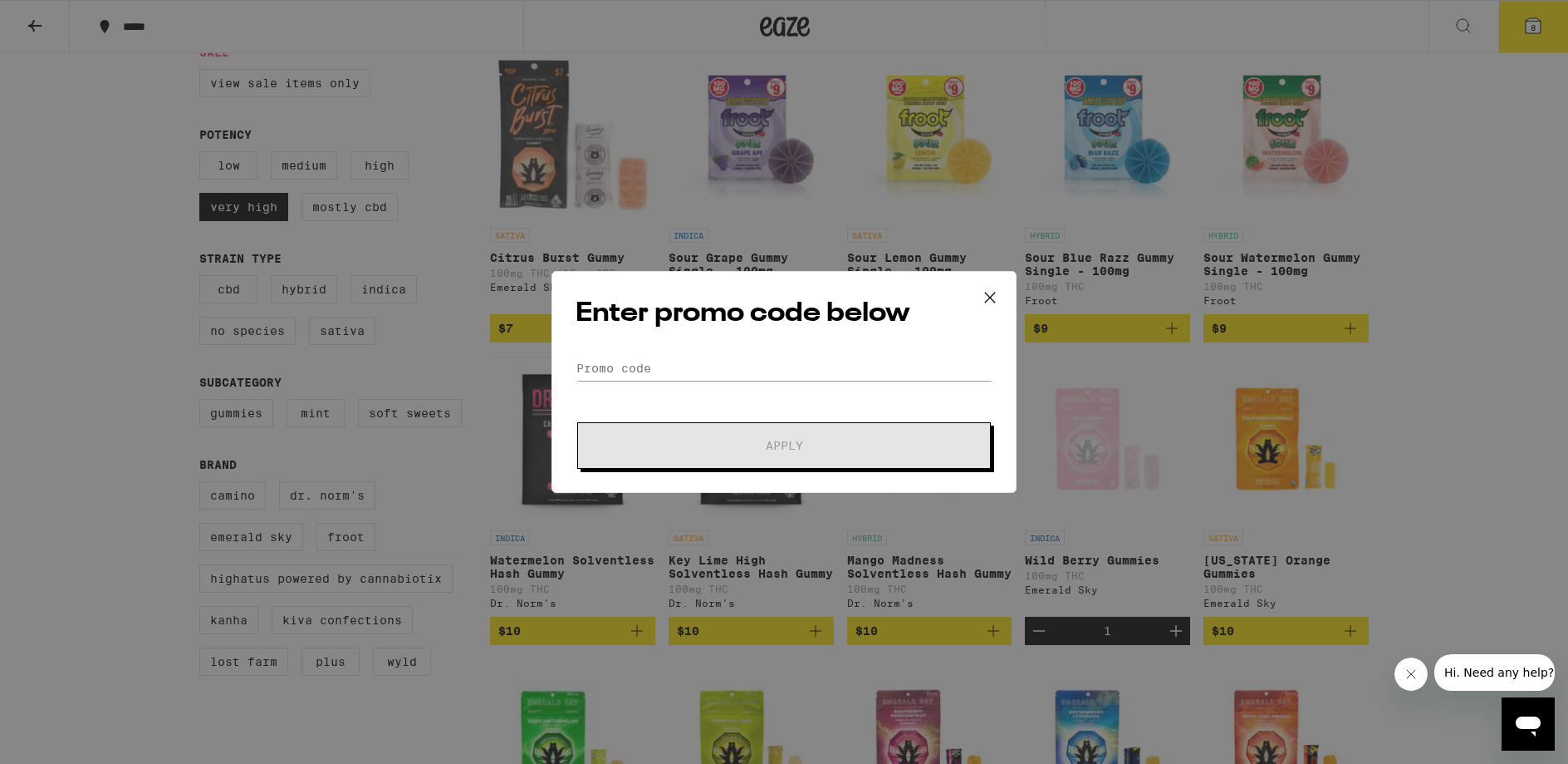
click at [421, 302] on div "Enter promo code below Promo Code Apply" at bounding box center [784, 382] width 1568 height 764
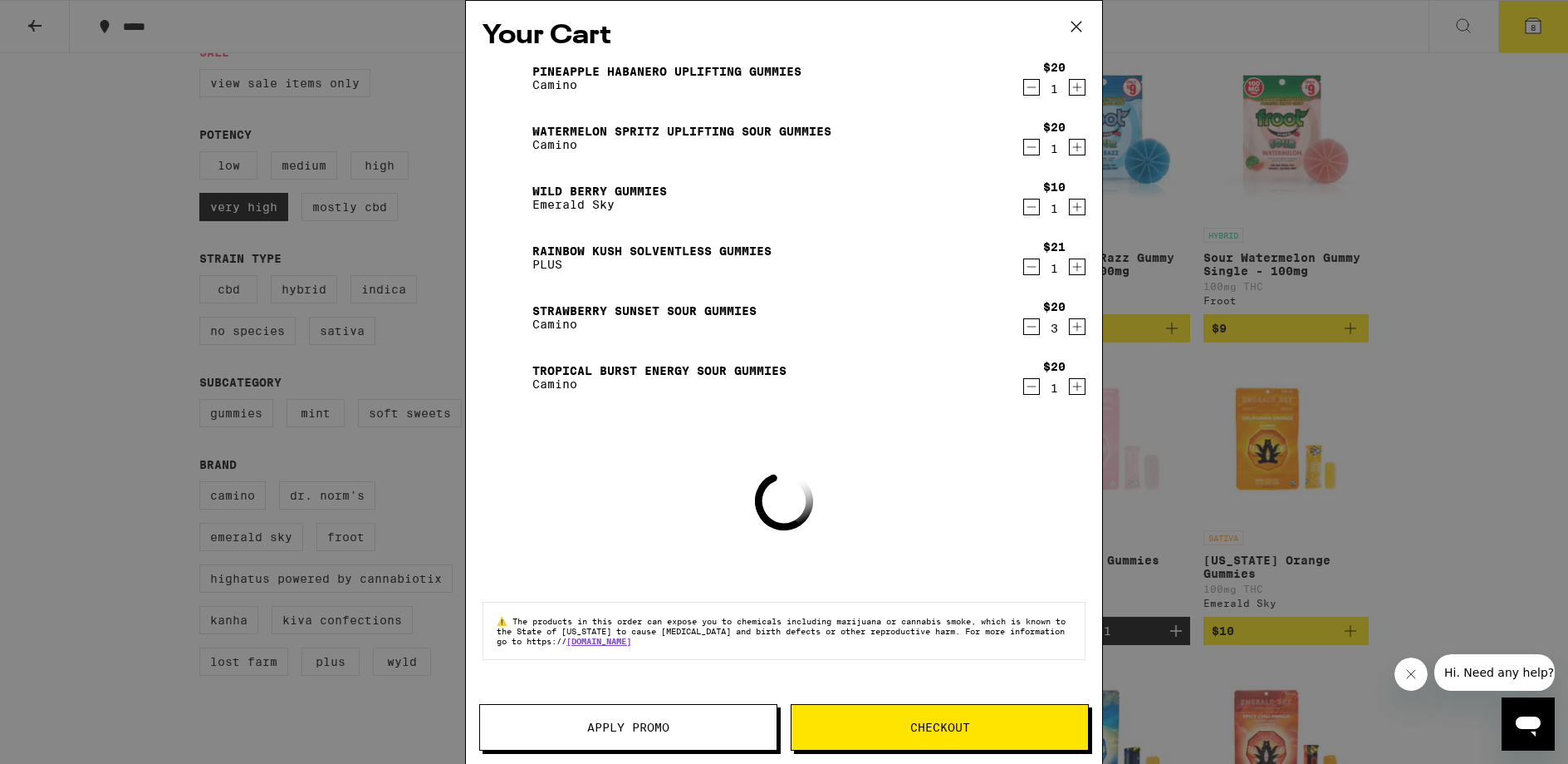
click at [1262, 103] on div "Your Cart Pineapple Habanero Uplifting Gummies Camino $20 1 Watermelon Spritz U…" at bounding box center [784, 382] width 1568 height 764
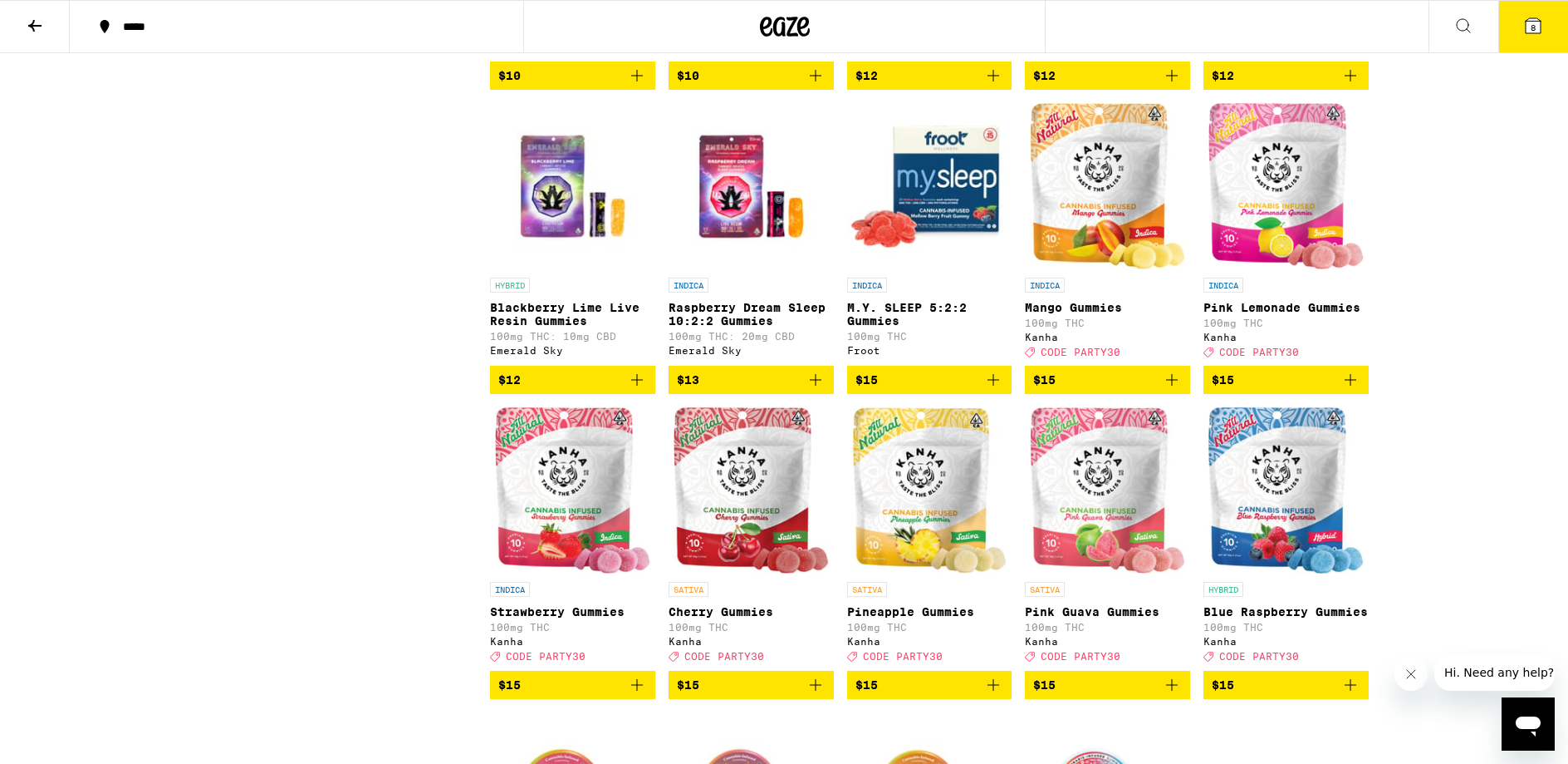
scroll to position [1693, 0]
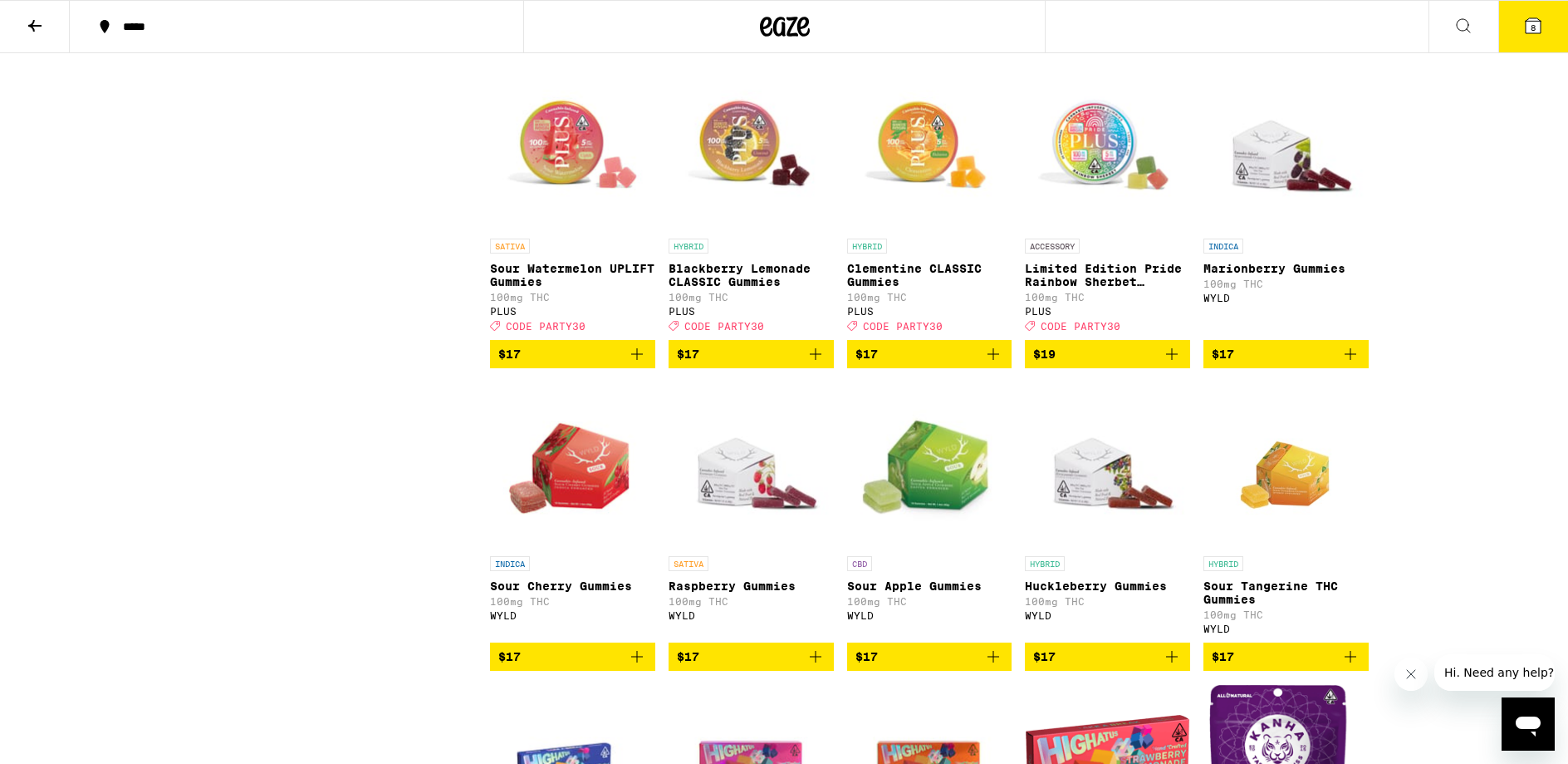
click at [1515, 29] on button "8" at bounding box center [1533, 27] width 69 height 51
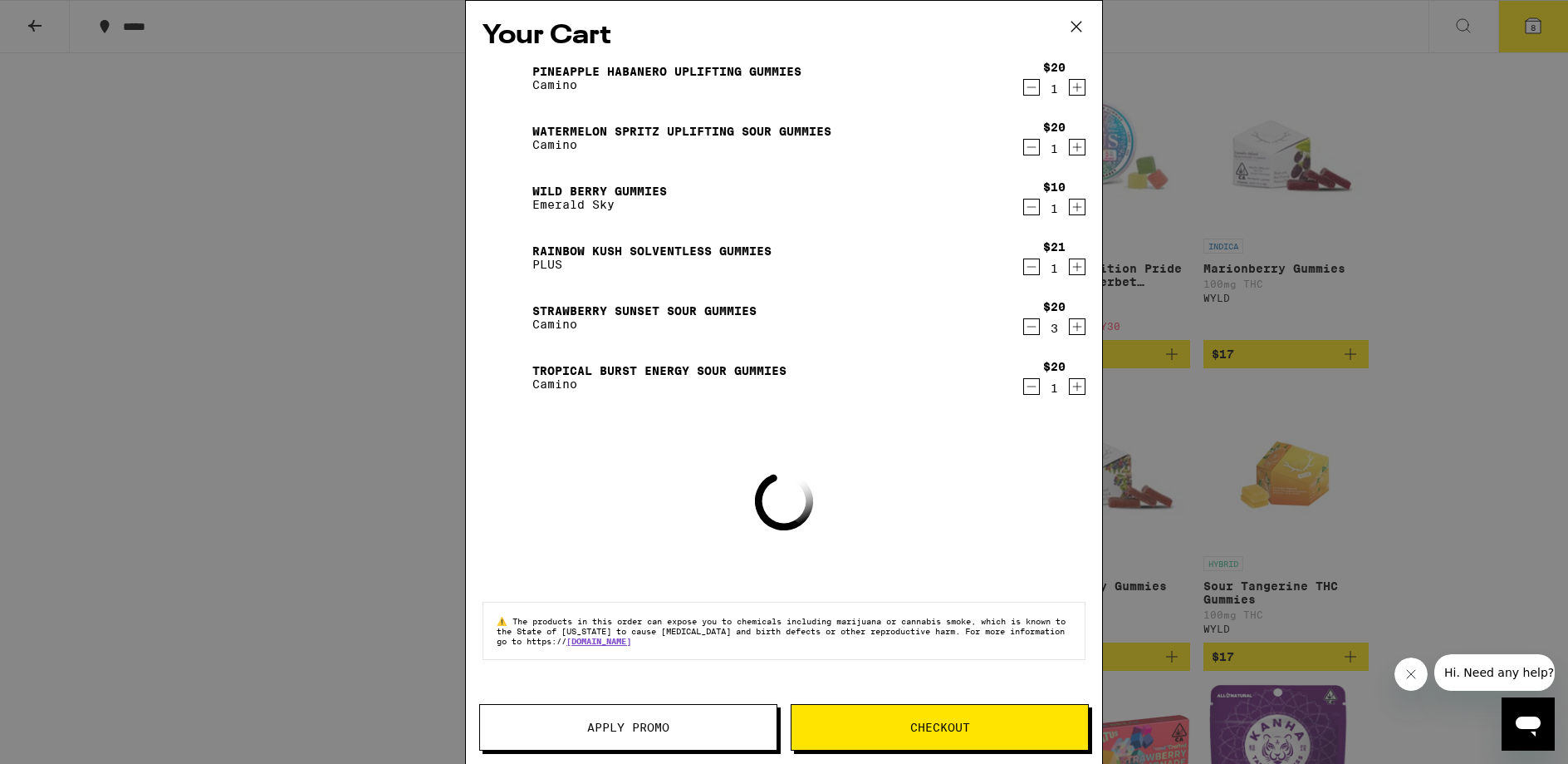
click at [639, 721] on span "Apply Promo" at bounding box center [628, 727] width 83 height 11
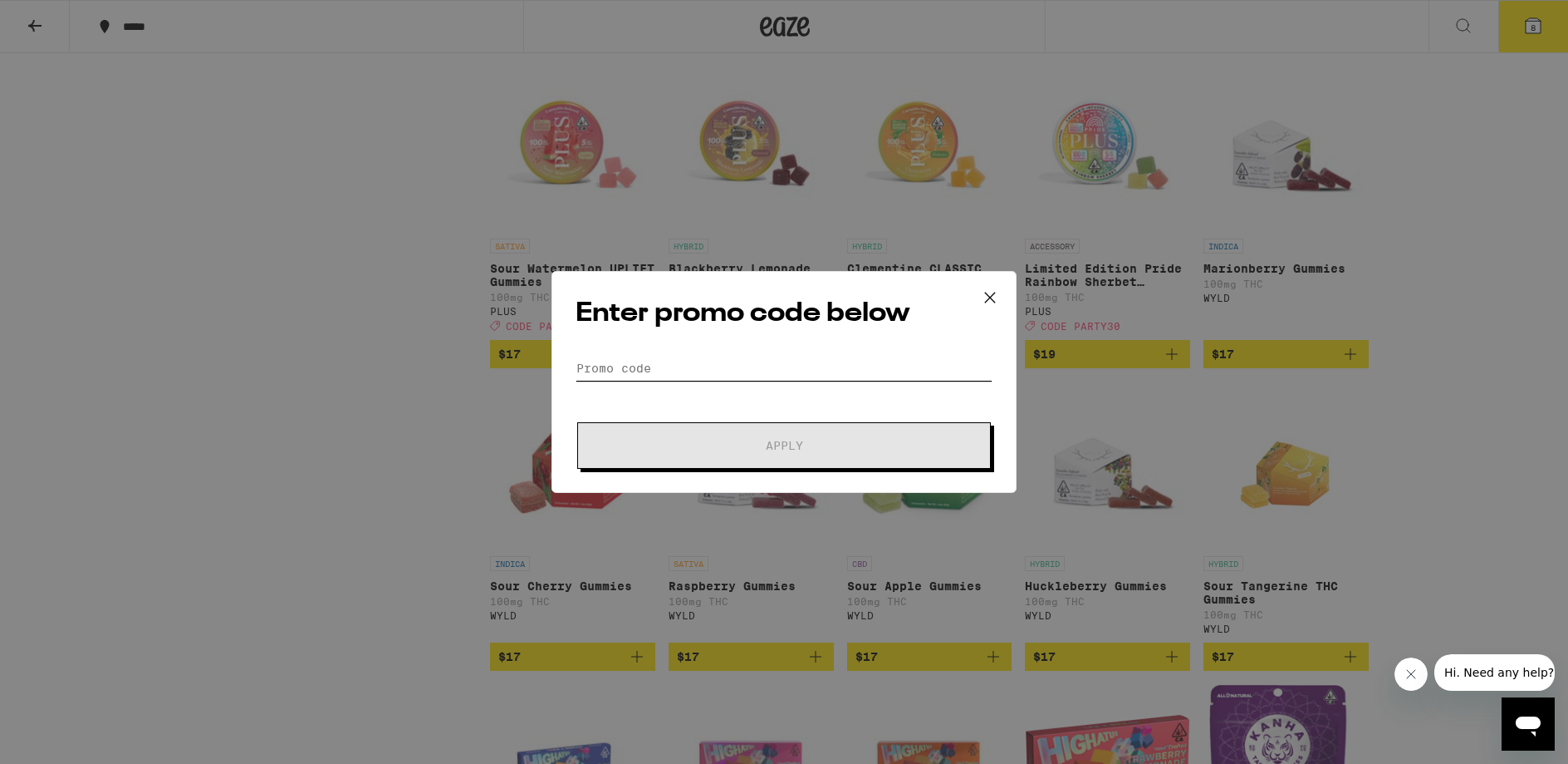
click at [636, 364] on input "Promo Code" at bounding box center [784, 368] width 417 height 25
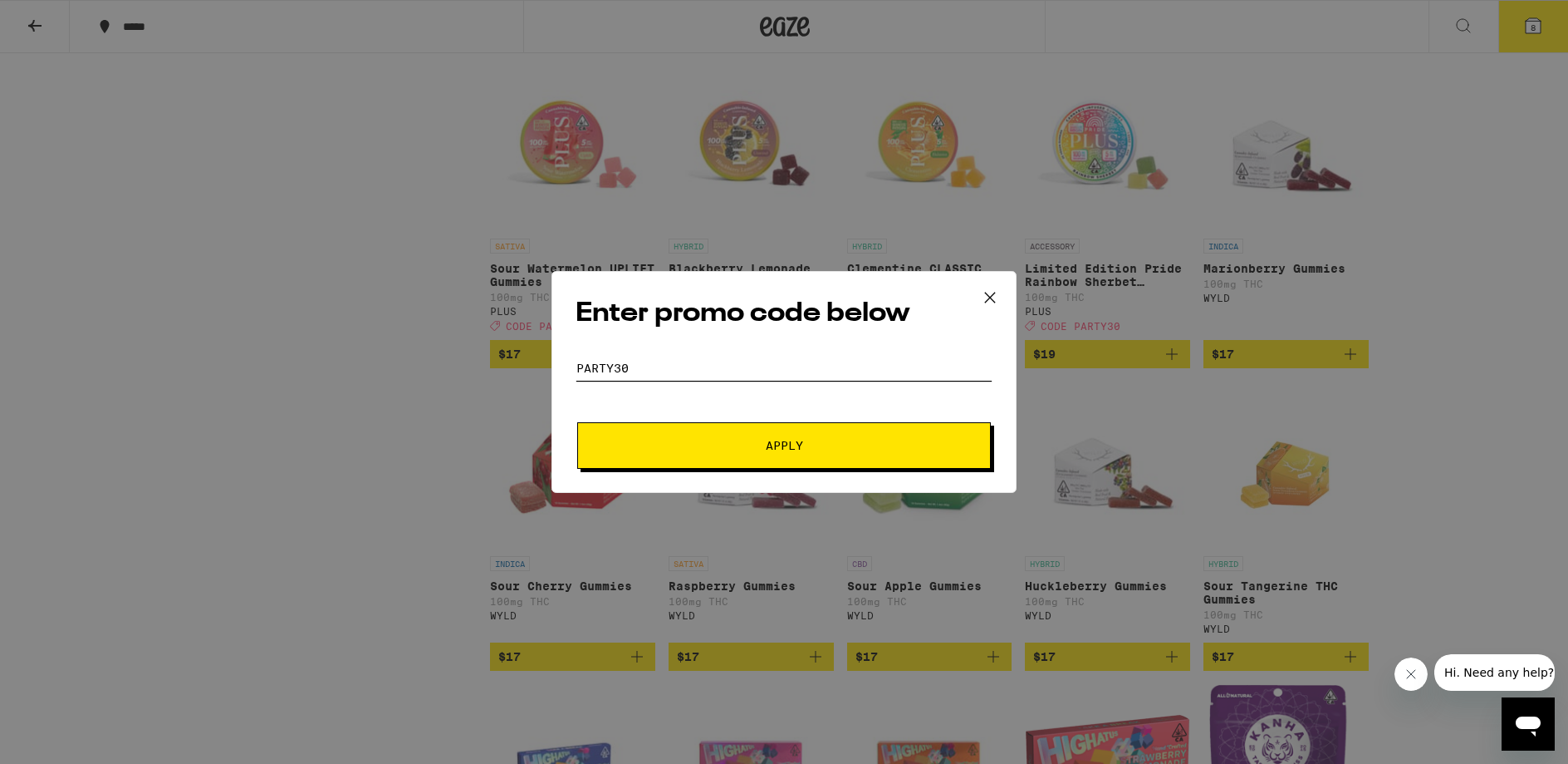
type input "party30"
click at [701, 436] on button "Apply" at bounding box center [784, 445] width 414 height 47
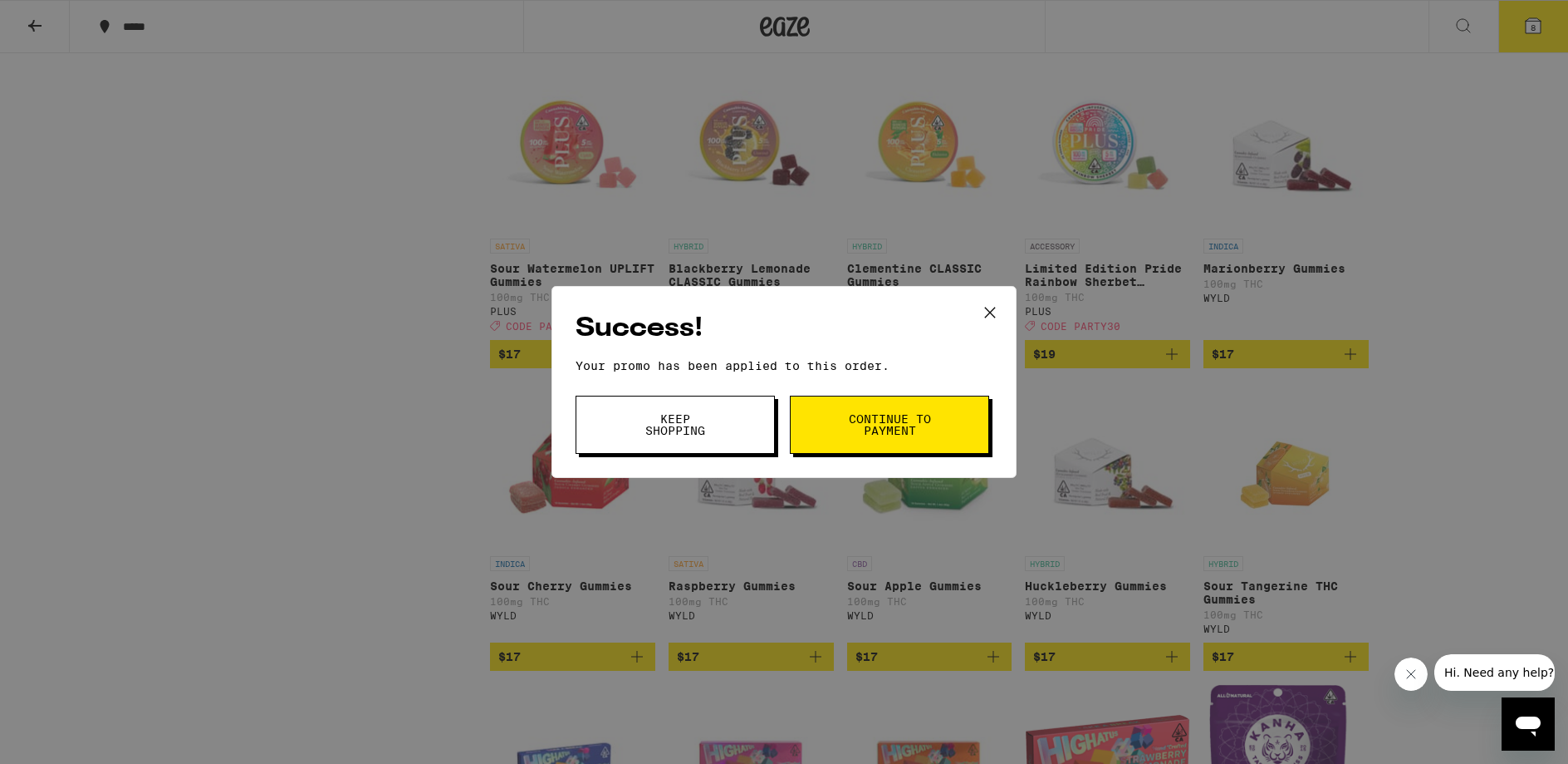
click at [905, 436] on span "Continue to payment" at bounding box center [889, 425] width 85 height 23
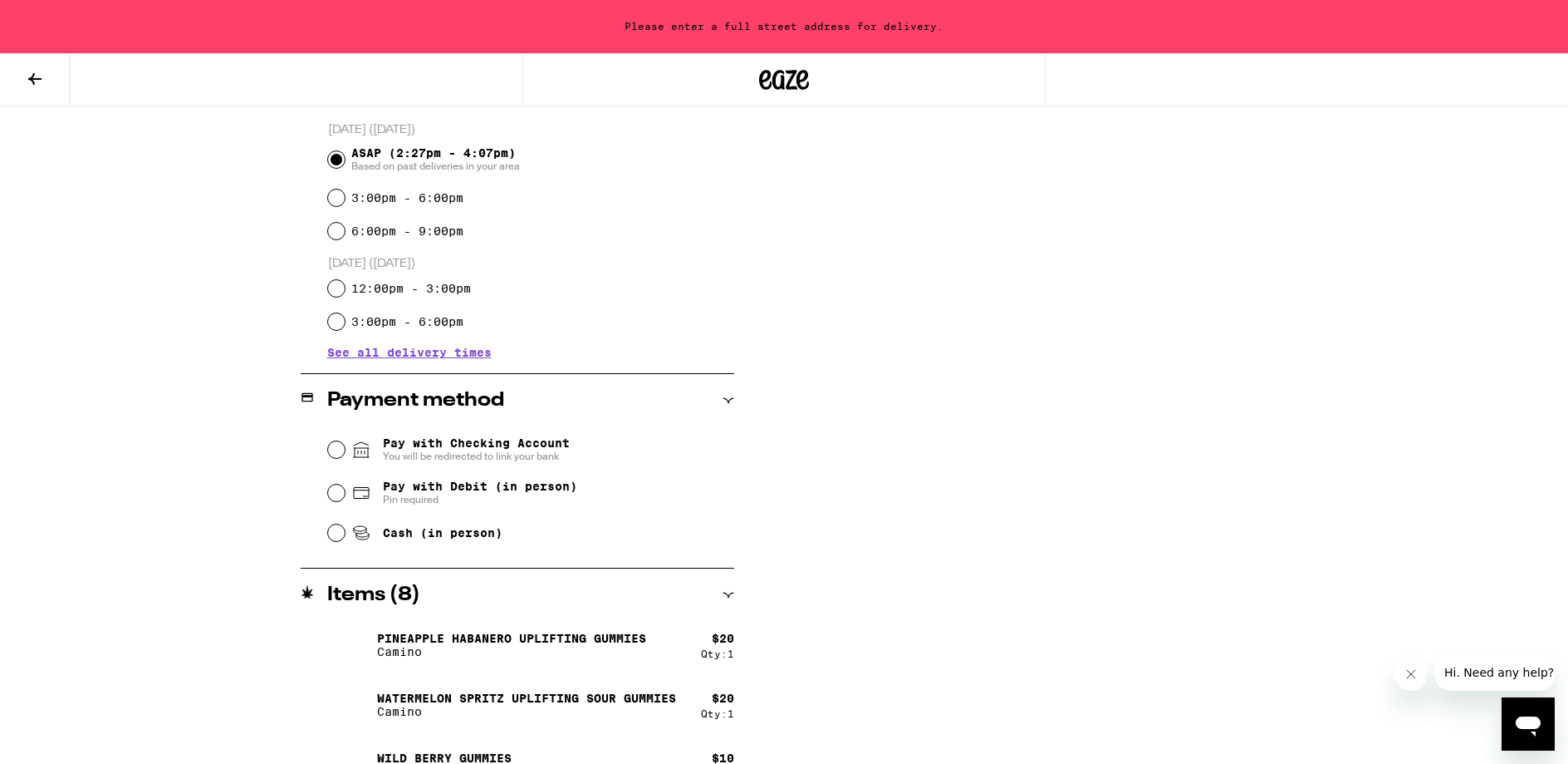
scroll to position [449, 0]
click at [339, 494] on input "Pay with Debit (in person) Pin required" at bounding box center [335, 491] width 16 height 16
radio input "true"
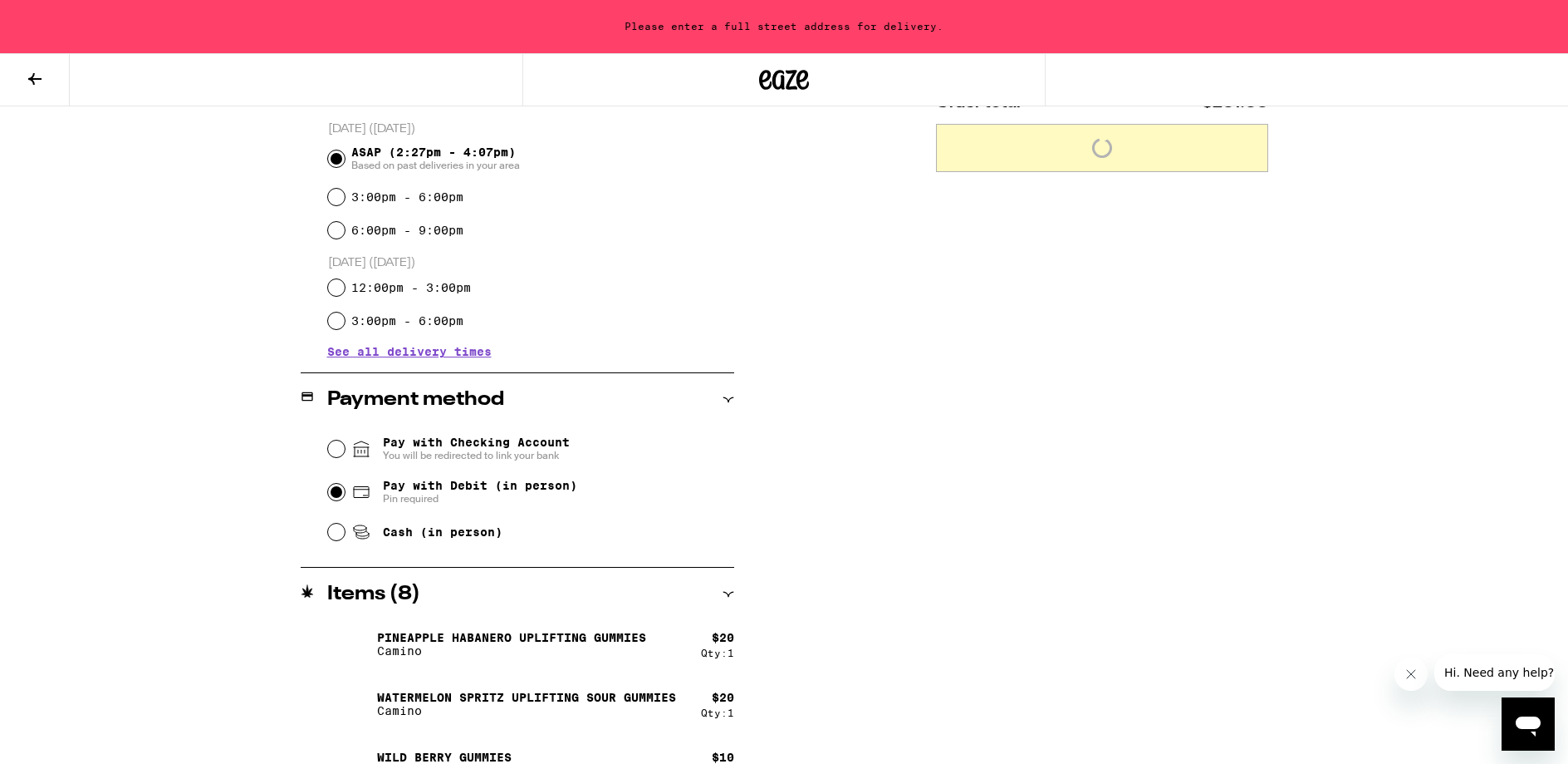
scroll to position [69, 0]
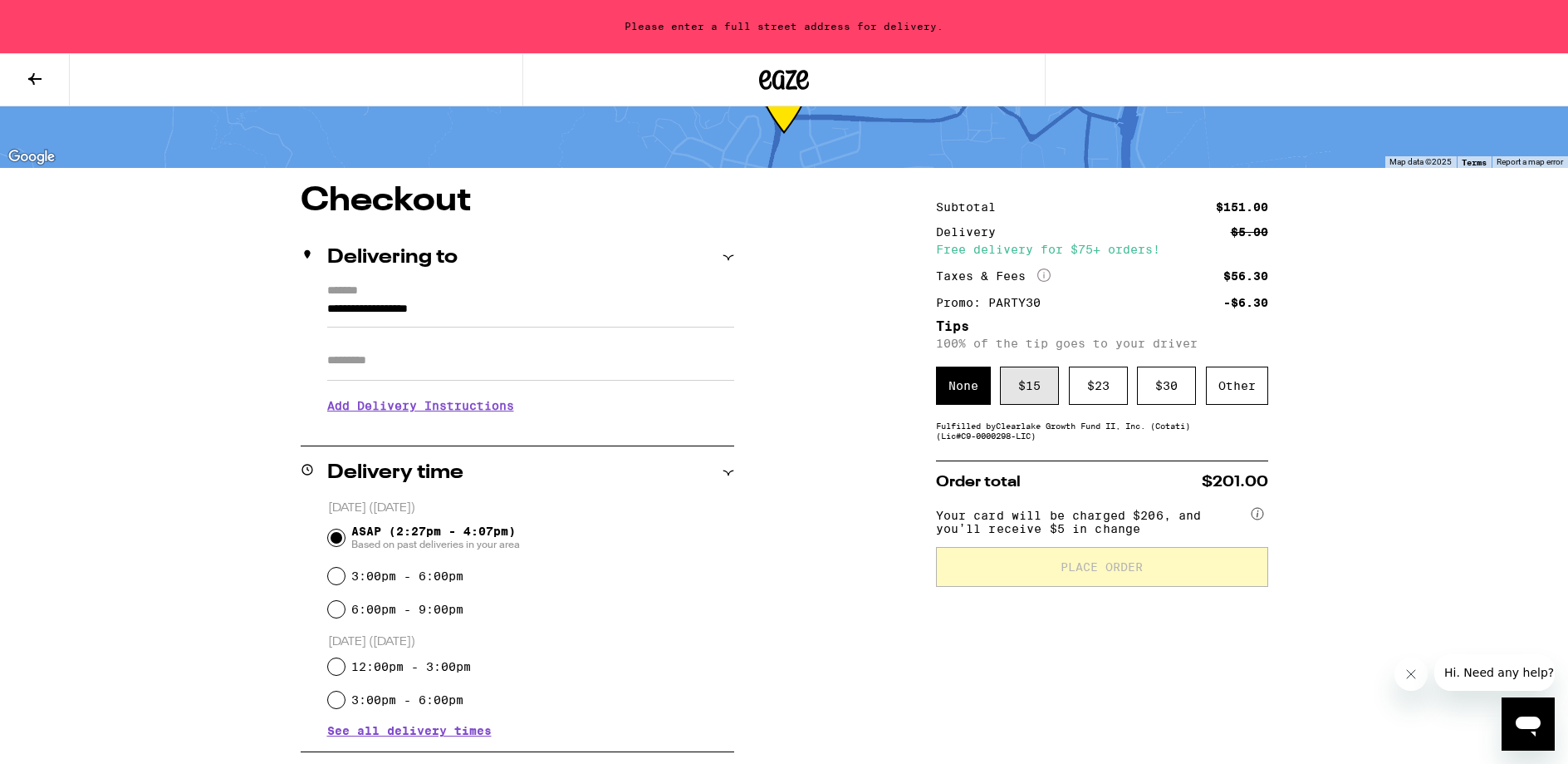
click at [1025, 385] on div "$ 15" at bounding box center [1030, 386] width 59 height 38
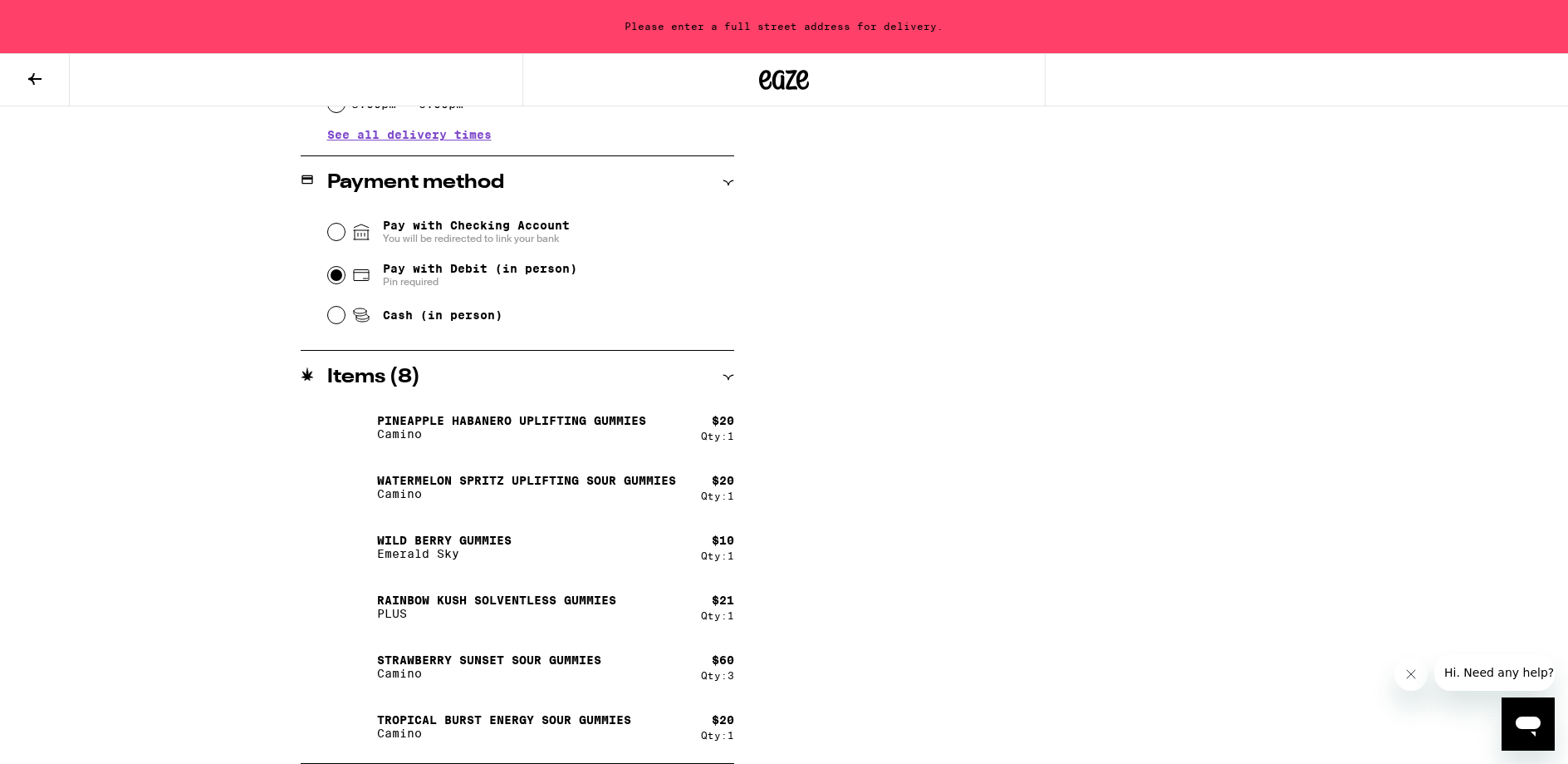
scroll to position [0, 0]
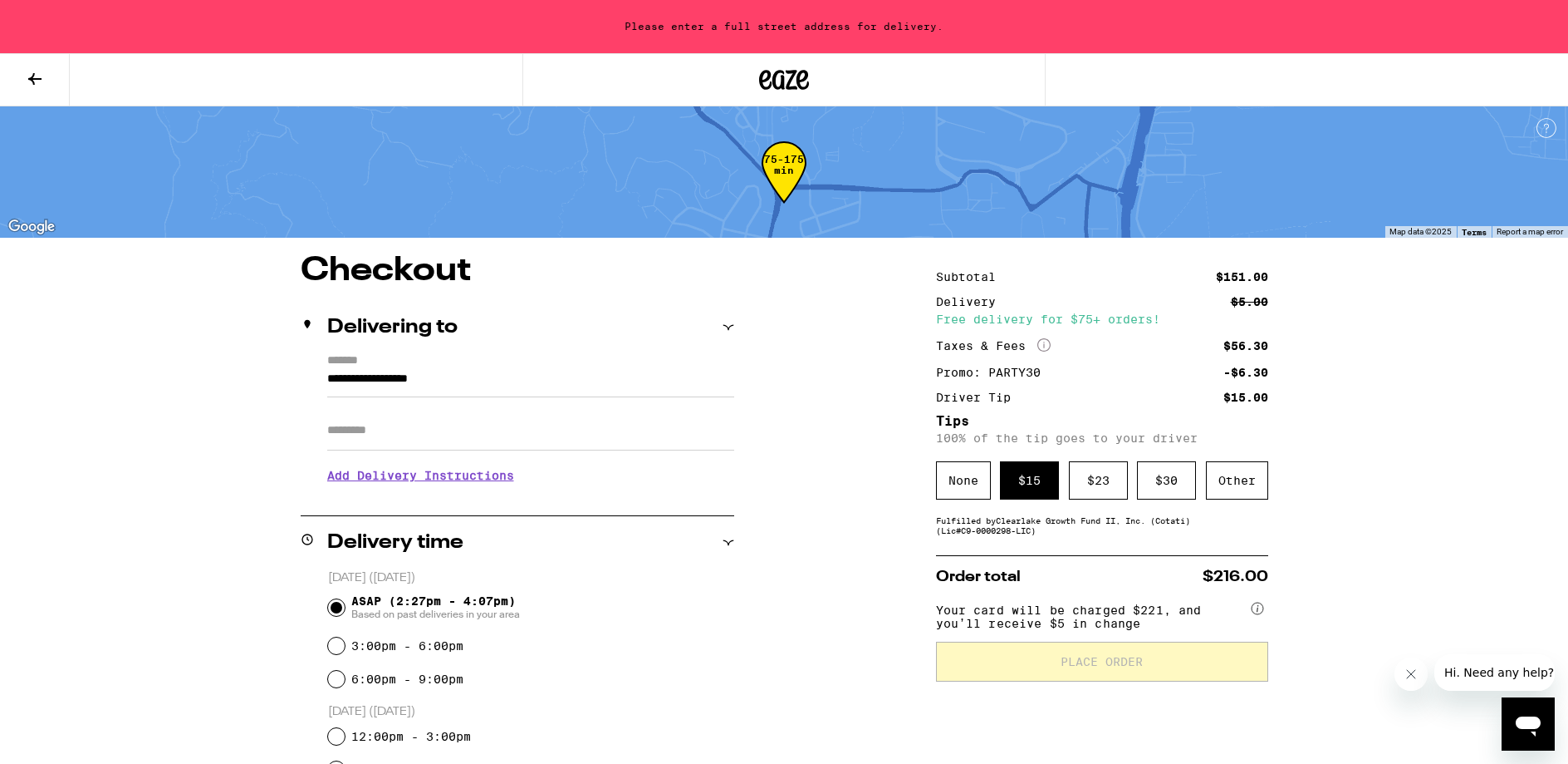
click at [339, 374] on input "**********" at bounding box center [531, 383] width 407 height 29
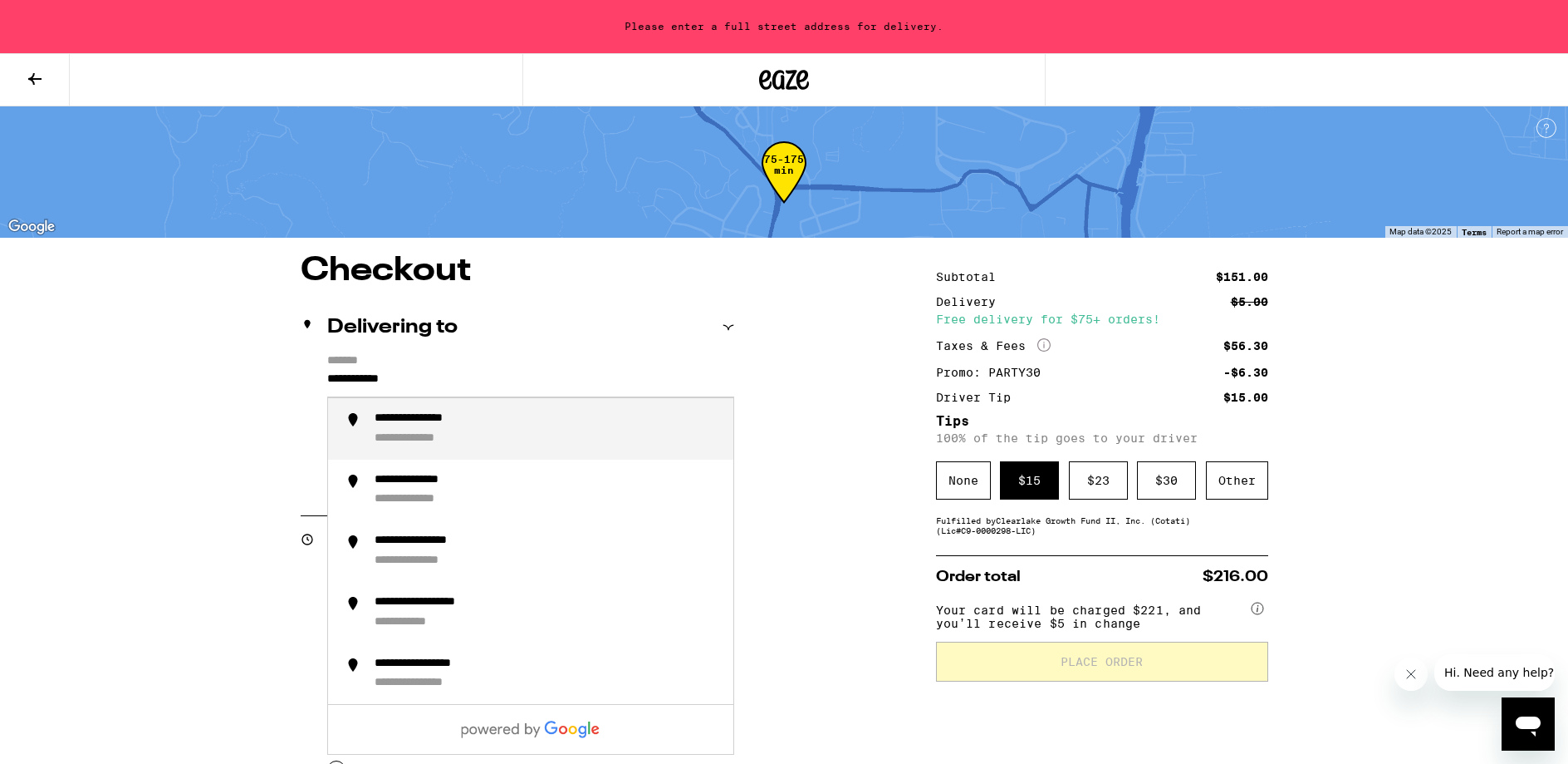
click at [385, 427] on div "**********" at bounding box center [434, 419] width 121 height 15
type input "**********"
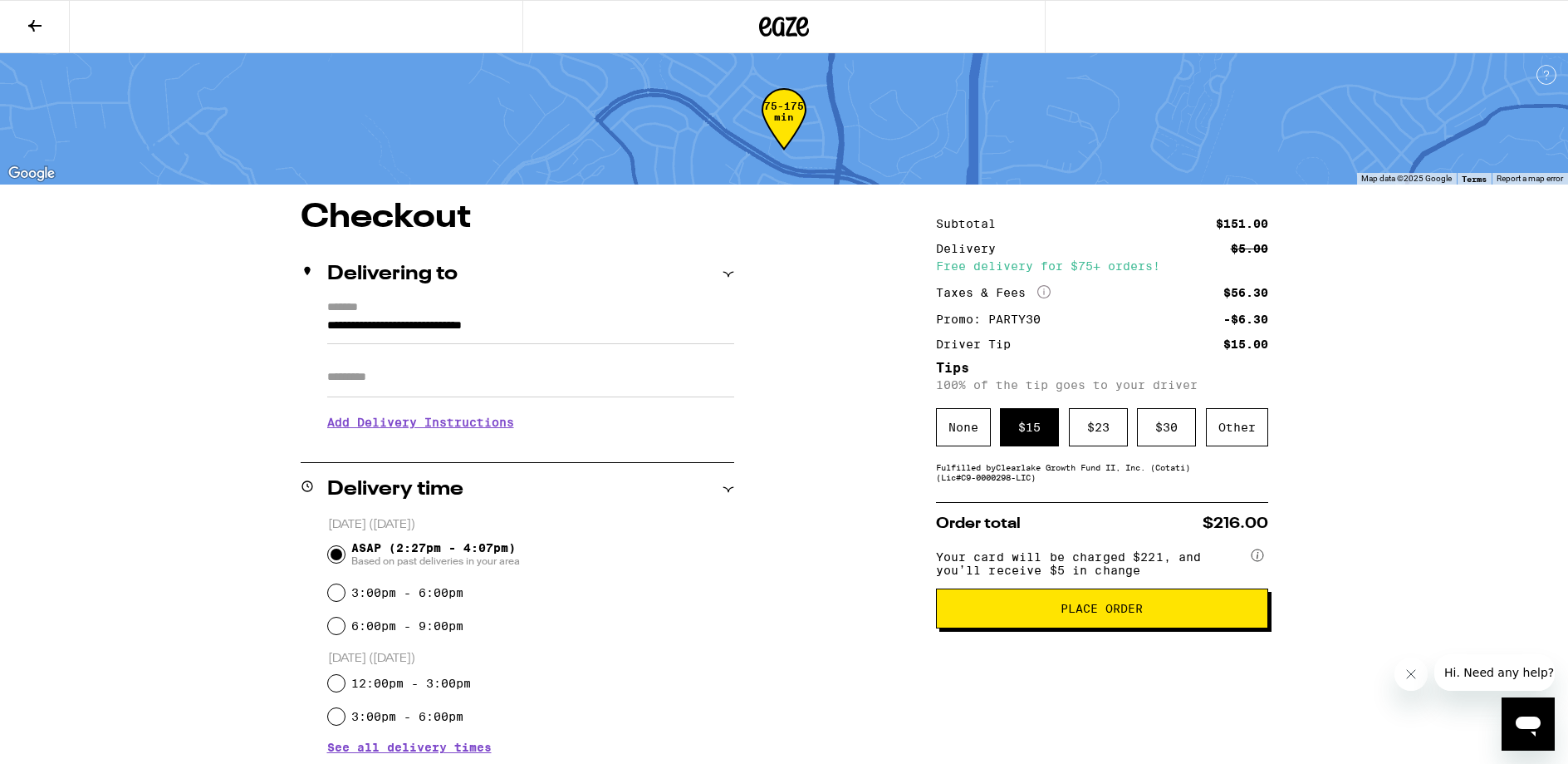
click at [1178, 614] on span "Place Order" at bounding box center [1103, 608] width 304 height 11
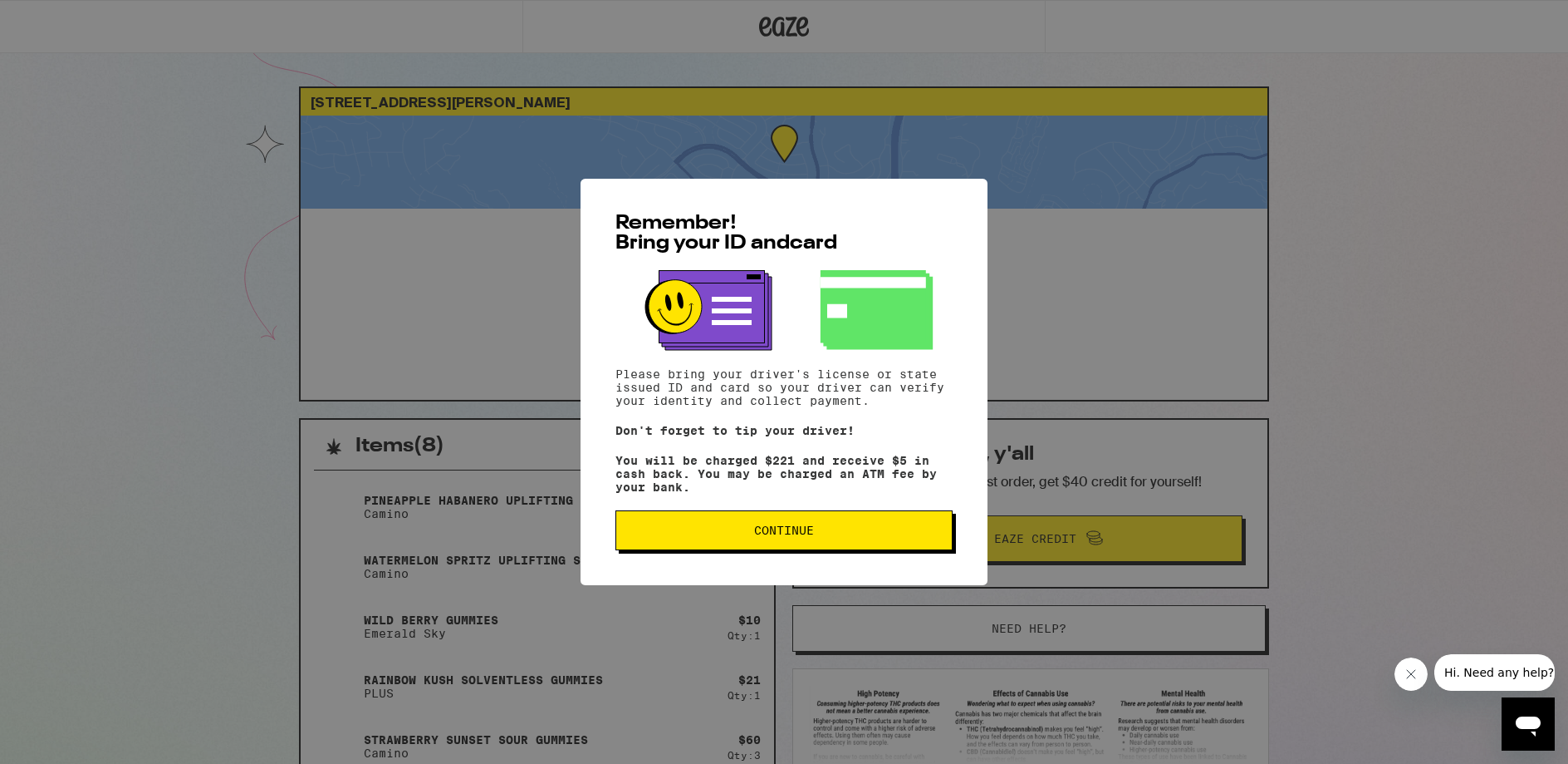
click at [837, 536] on span "Continue" at bounding box center [784, 530] width 309 height 11
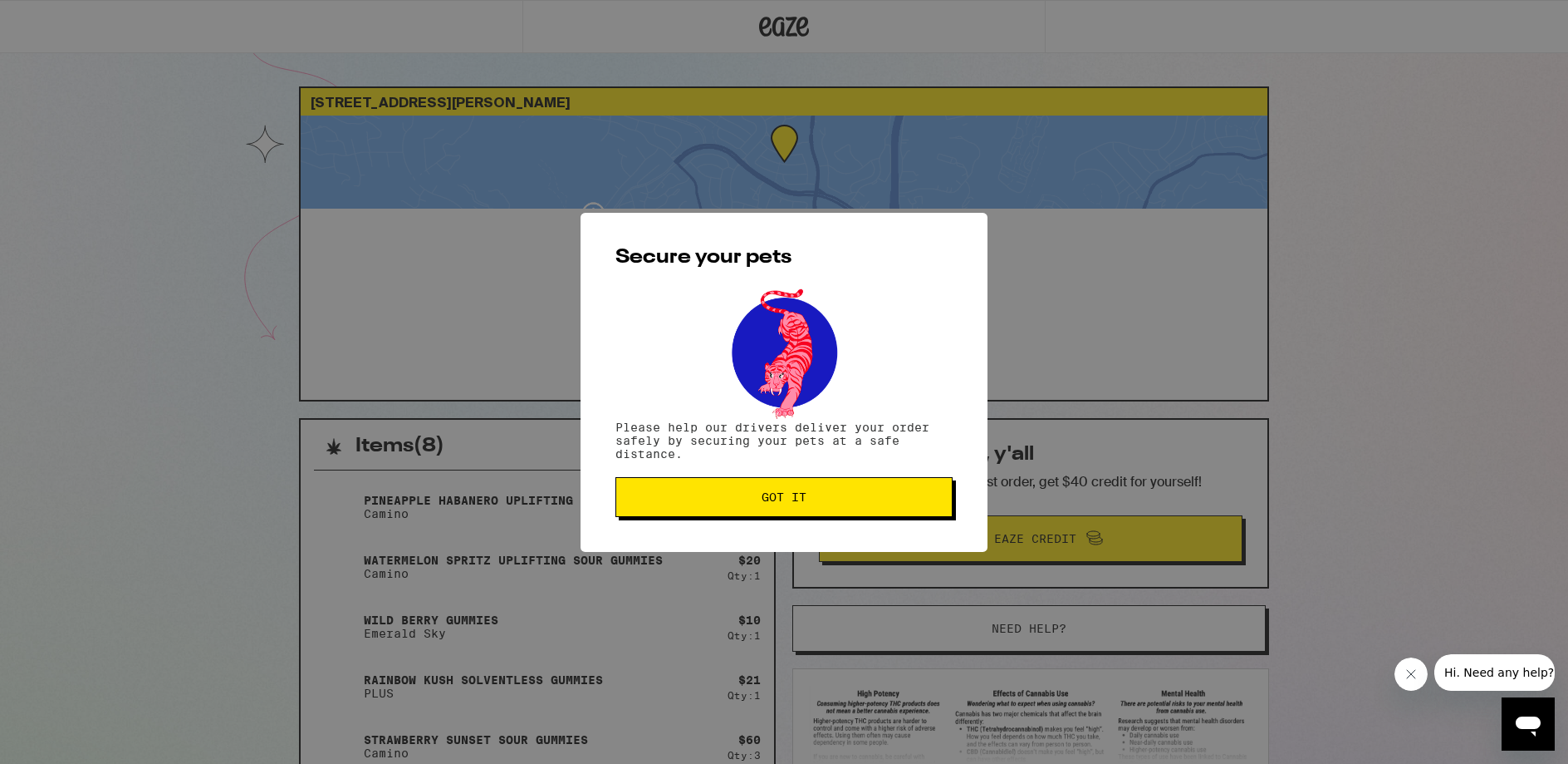
click at [810, 495] on span "Got it" at bounding box center [784, 497] width 309 height 11
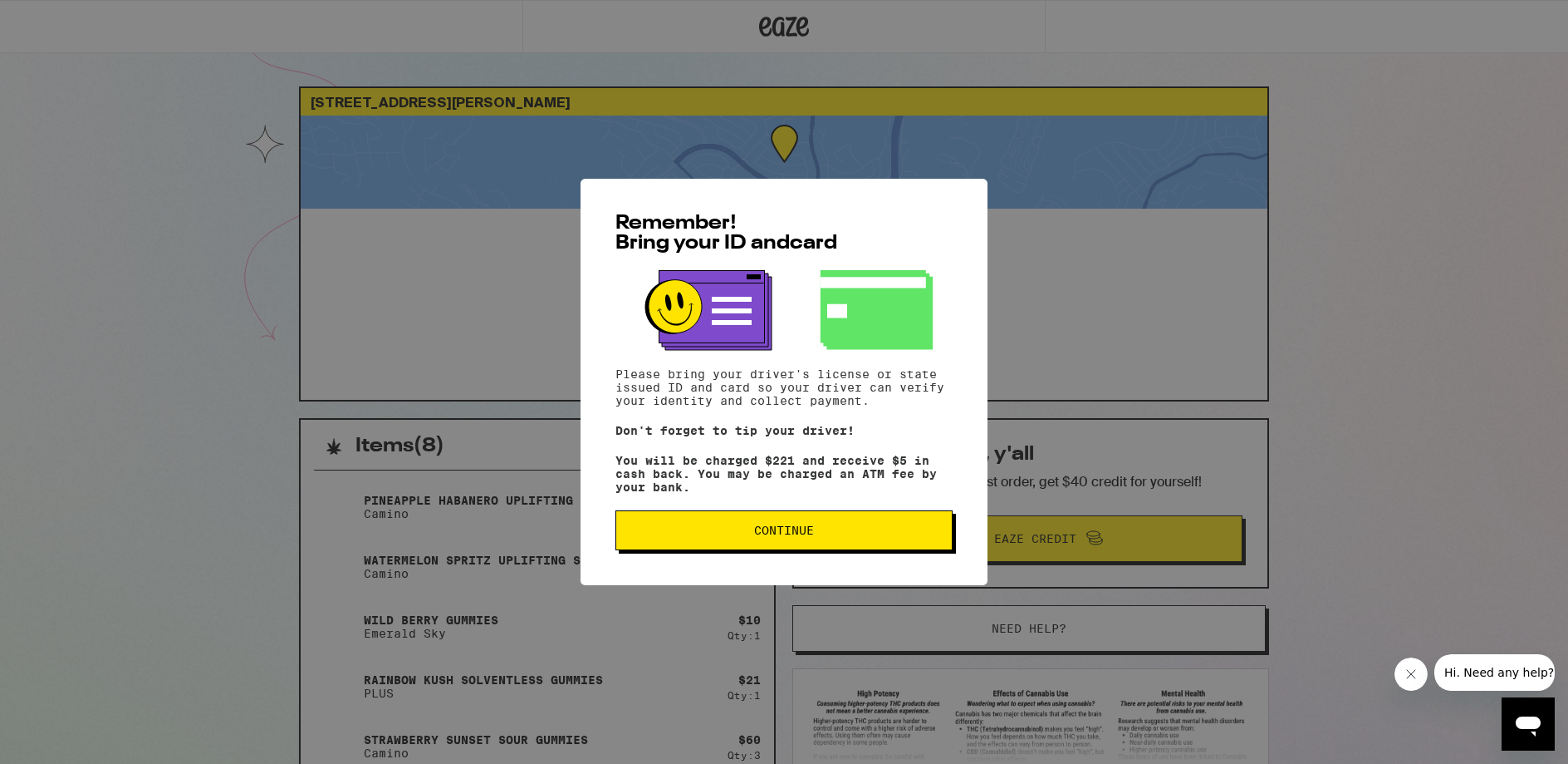
click at [898, 550] on button "Continue" at bounding box center [784, 530] width 337 height 40
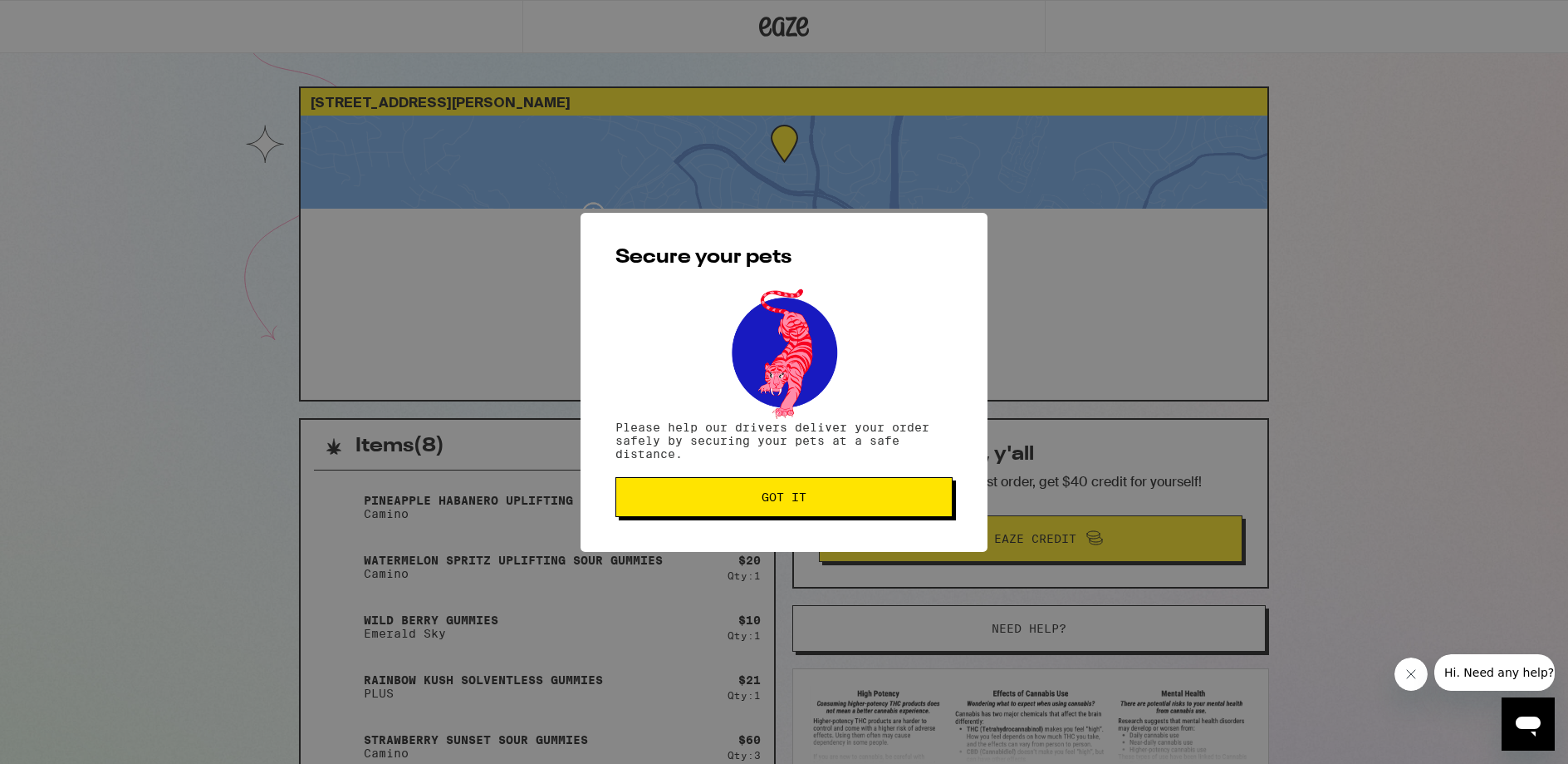
click at [812, 484] on button "Got it" at bounding box center [784, 497] width 337 height 40
